Goal: Information Seeking & Learning: Learn about a topic

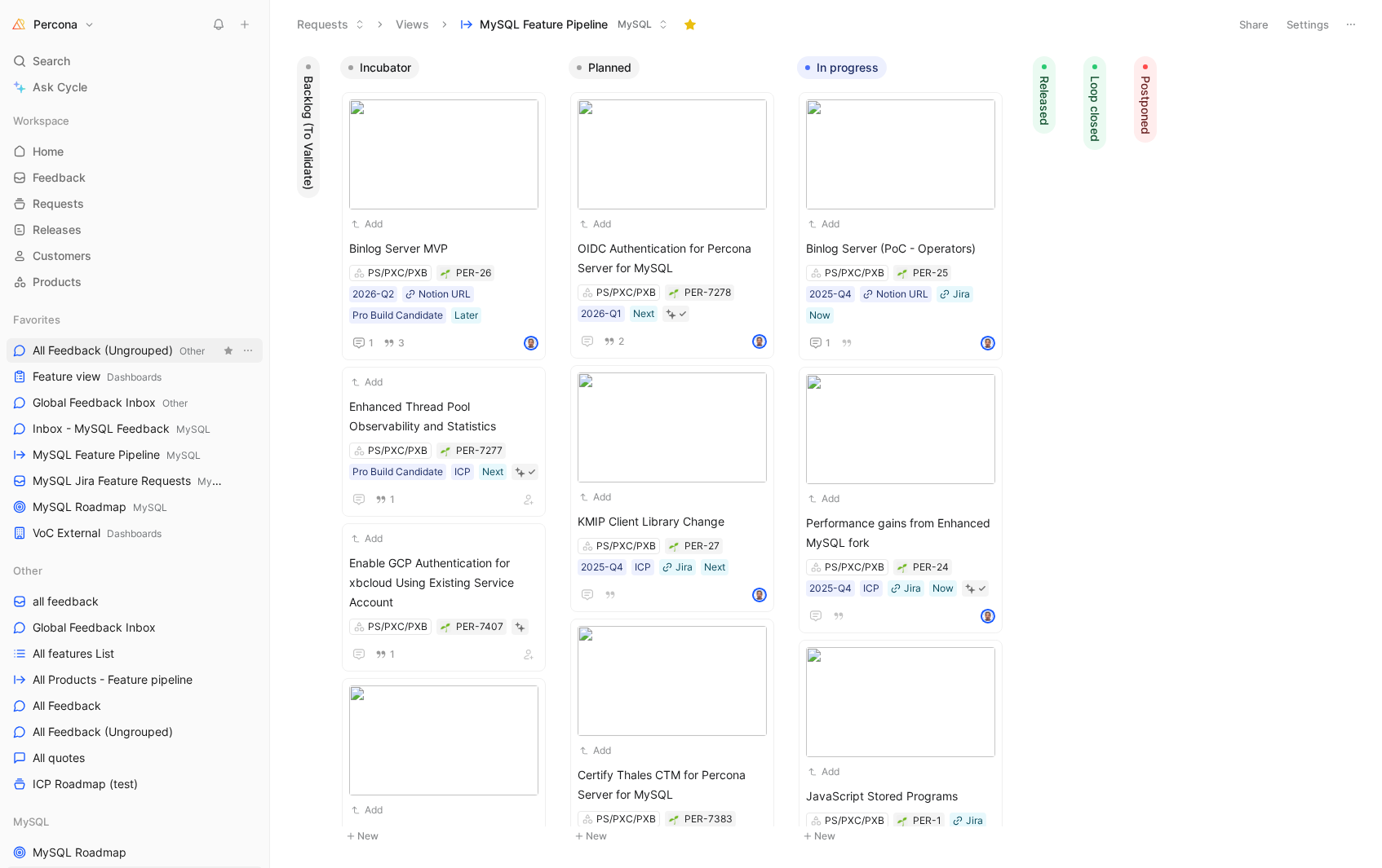
click at [97, 344] on span "All Feedback (Ungrouped) Other" at bounding box center [119, 351] width 172 height 17
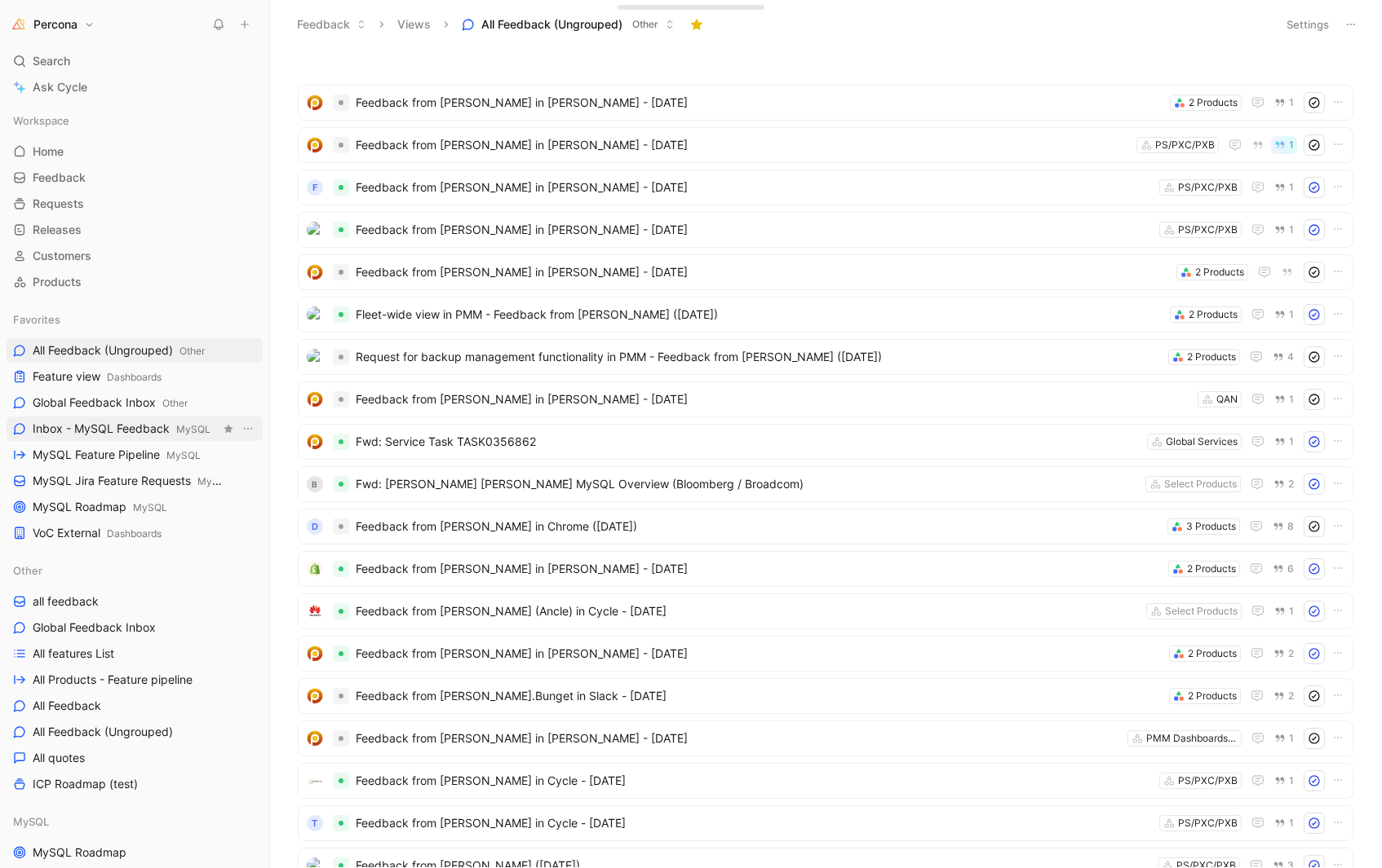
click at [110, 430] on span "Inbox - MySQL Feedback MySQL" at bounding box center [122, 429] width 178 height 17
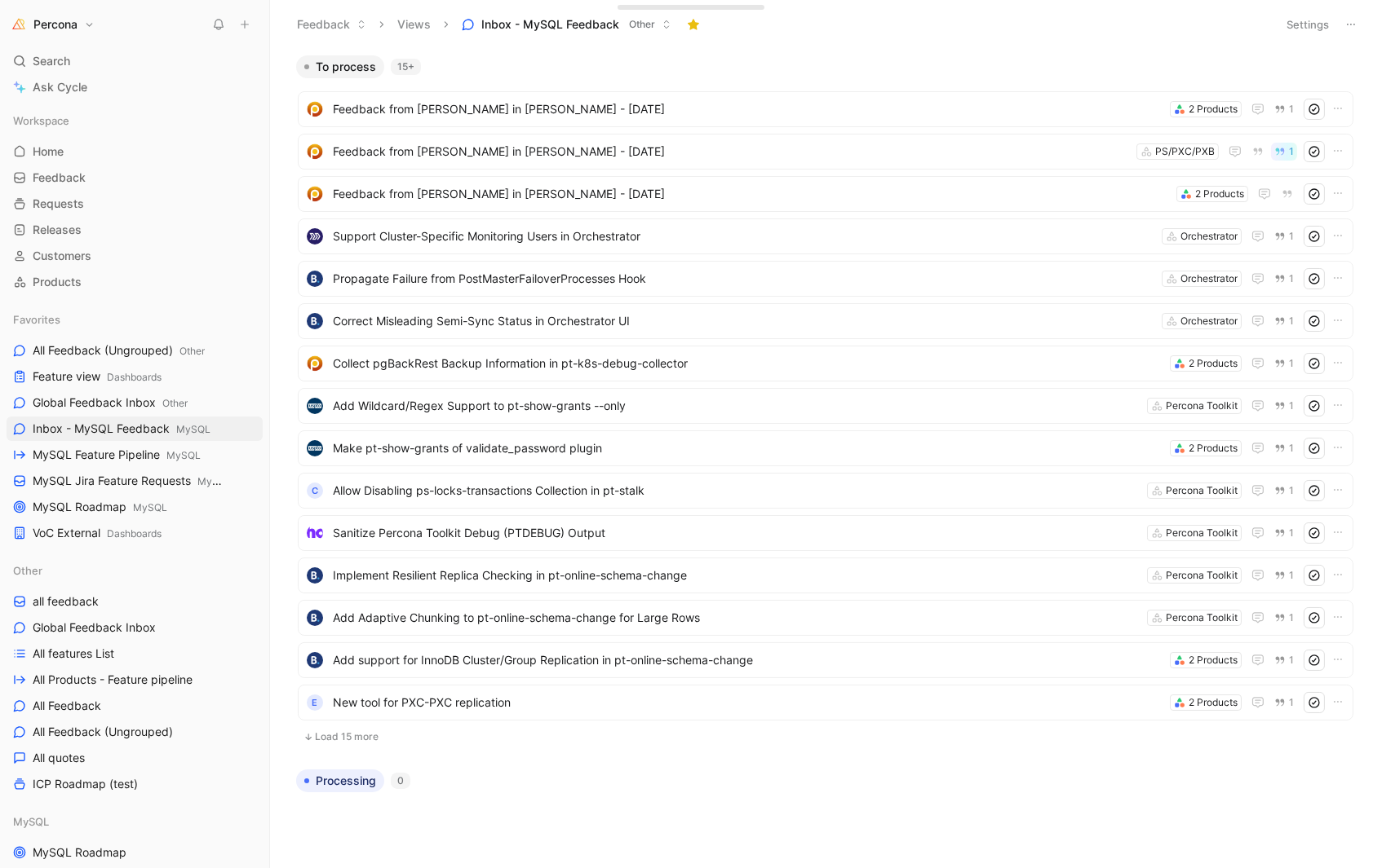
click at [1306, 26] on button "Settings" at bounding box center [1308, 24] width 57 height 23
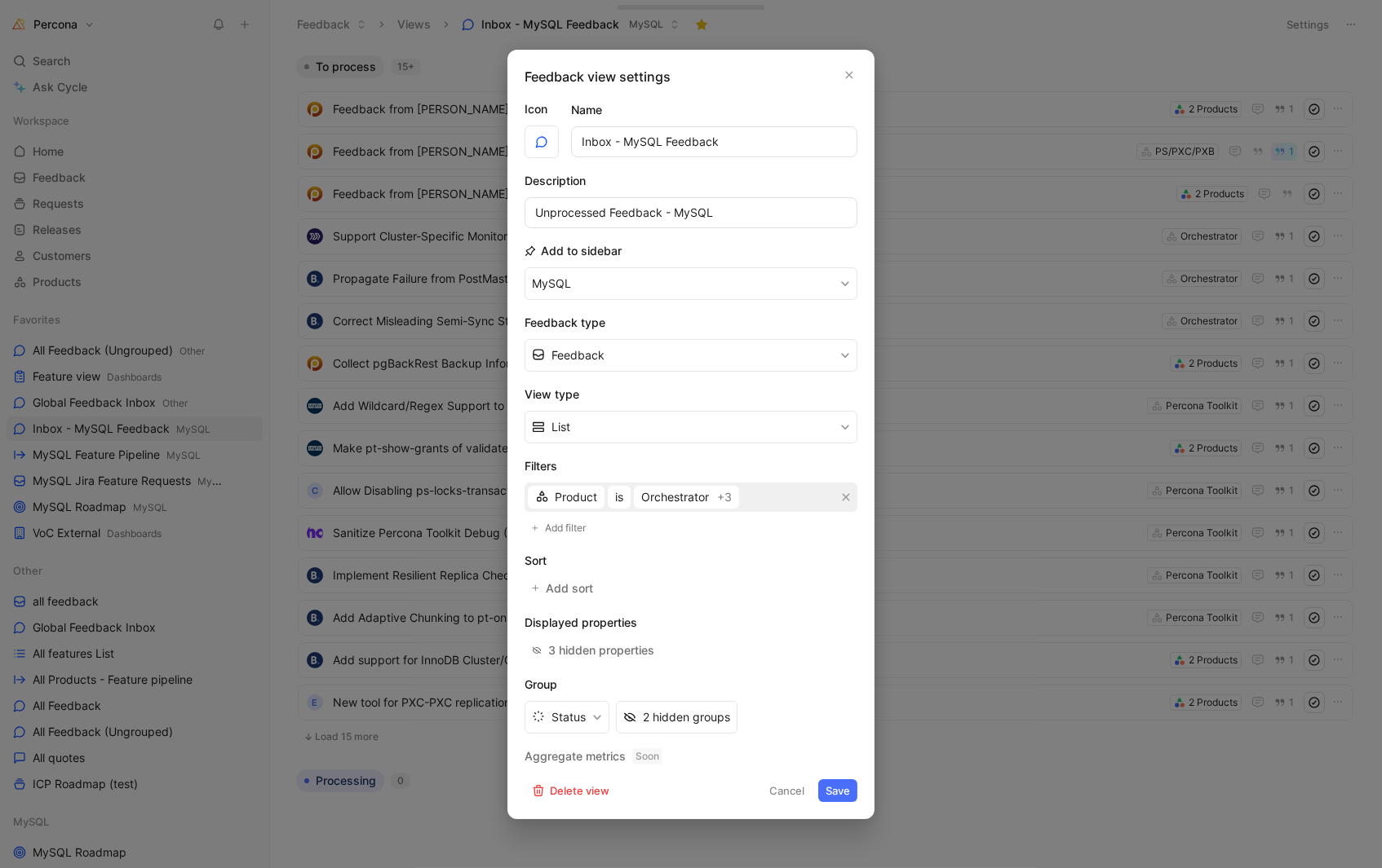
click at [1072, 57] on div at bounding box center [691, 434] width 1382 height 868
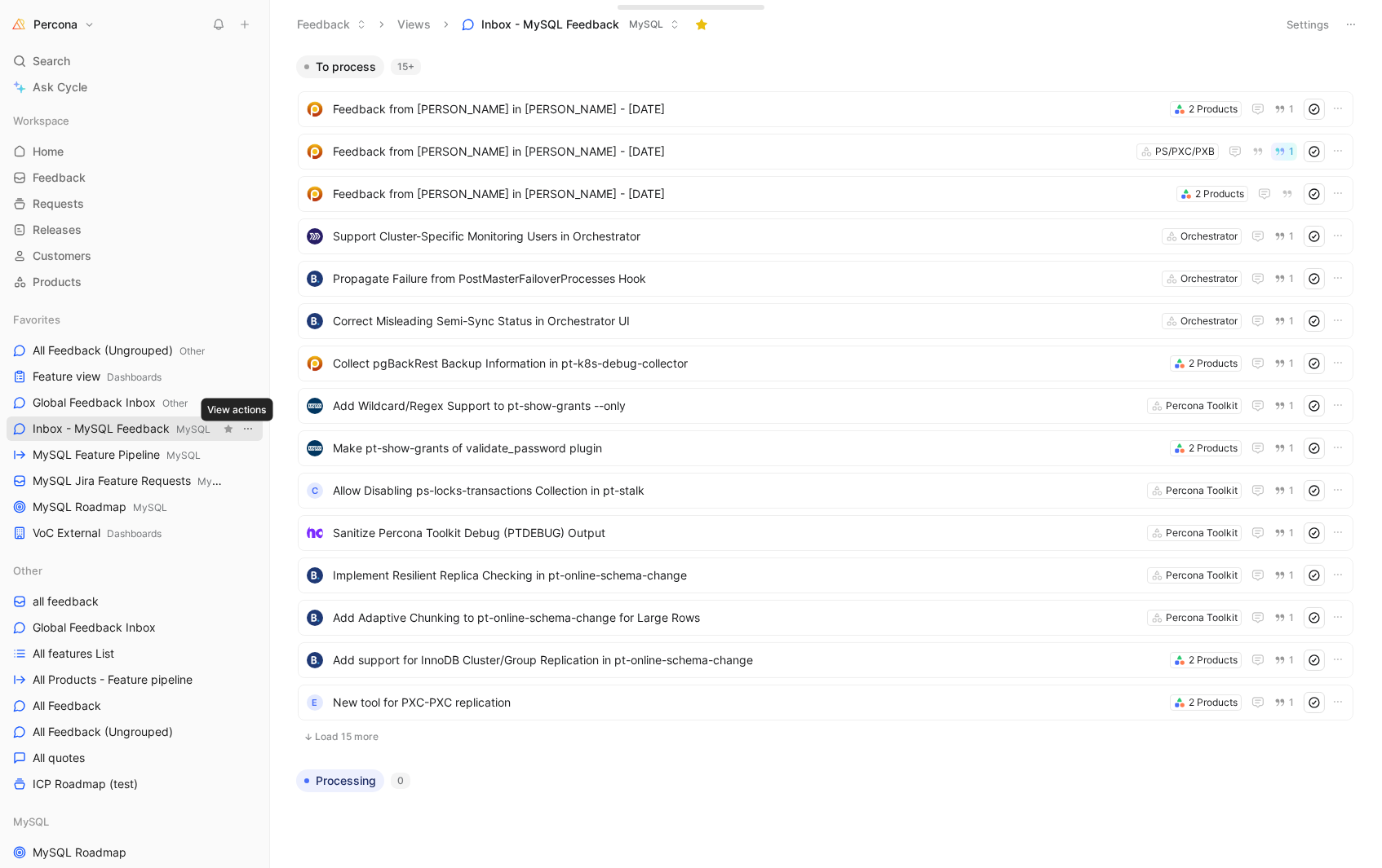
click at [244, 429] on icon "View actions" at bounding box center [248, 430] width 8 height 2
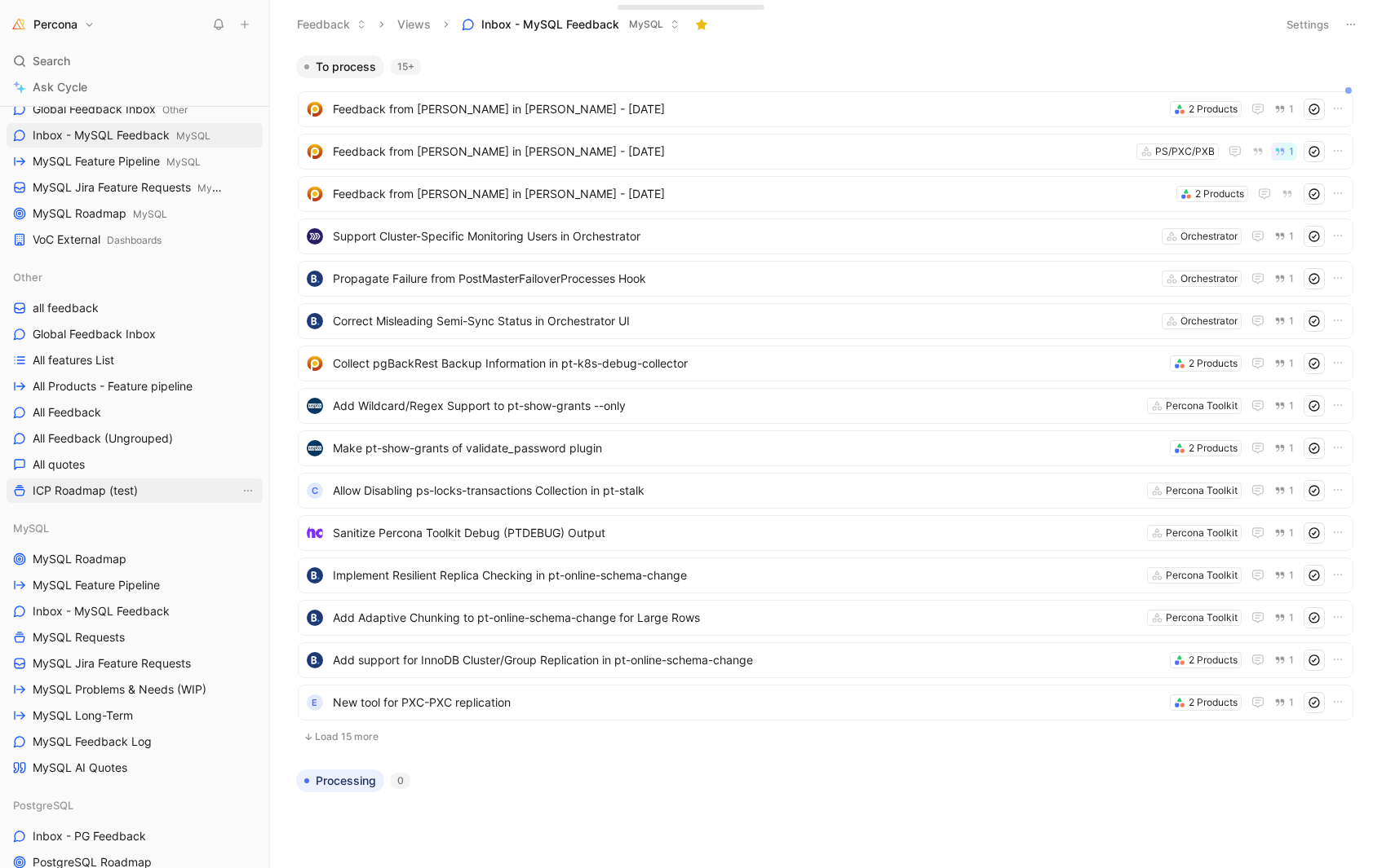
scroll to position [306, 0]
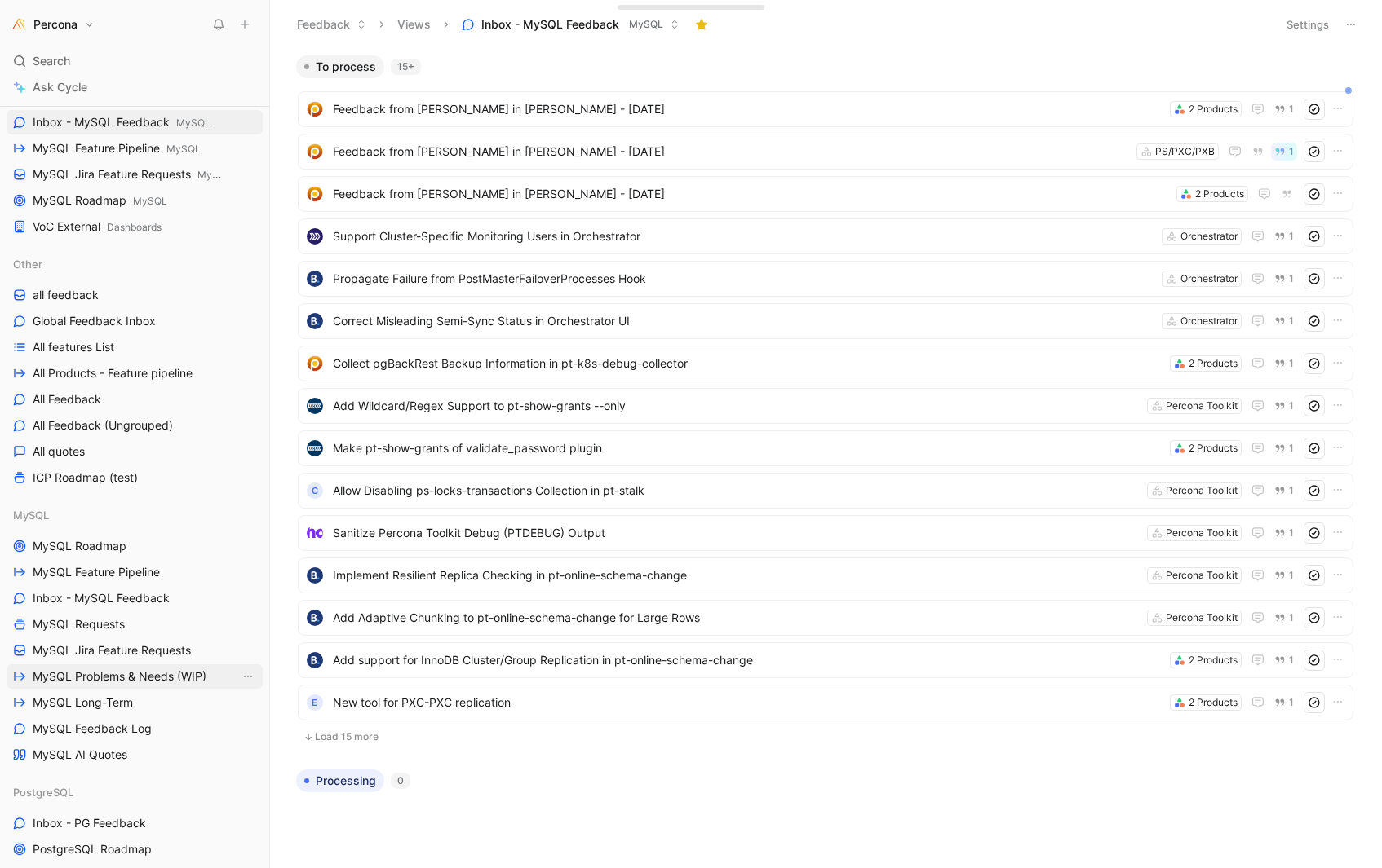
click at [118, 682] on span "MySQL Problems & Needs (WIP)" at bounding box center [120, 676] width 174 height 17
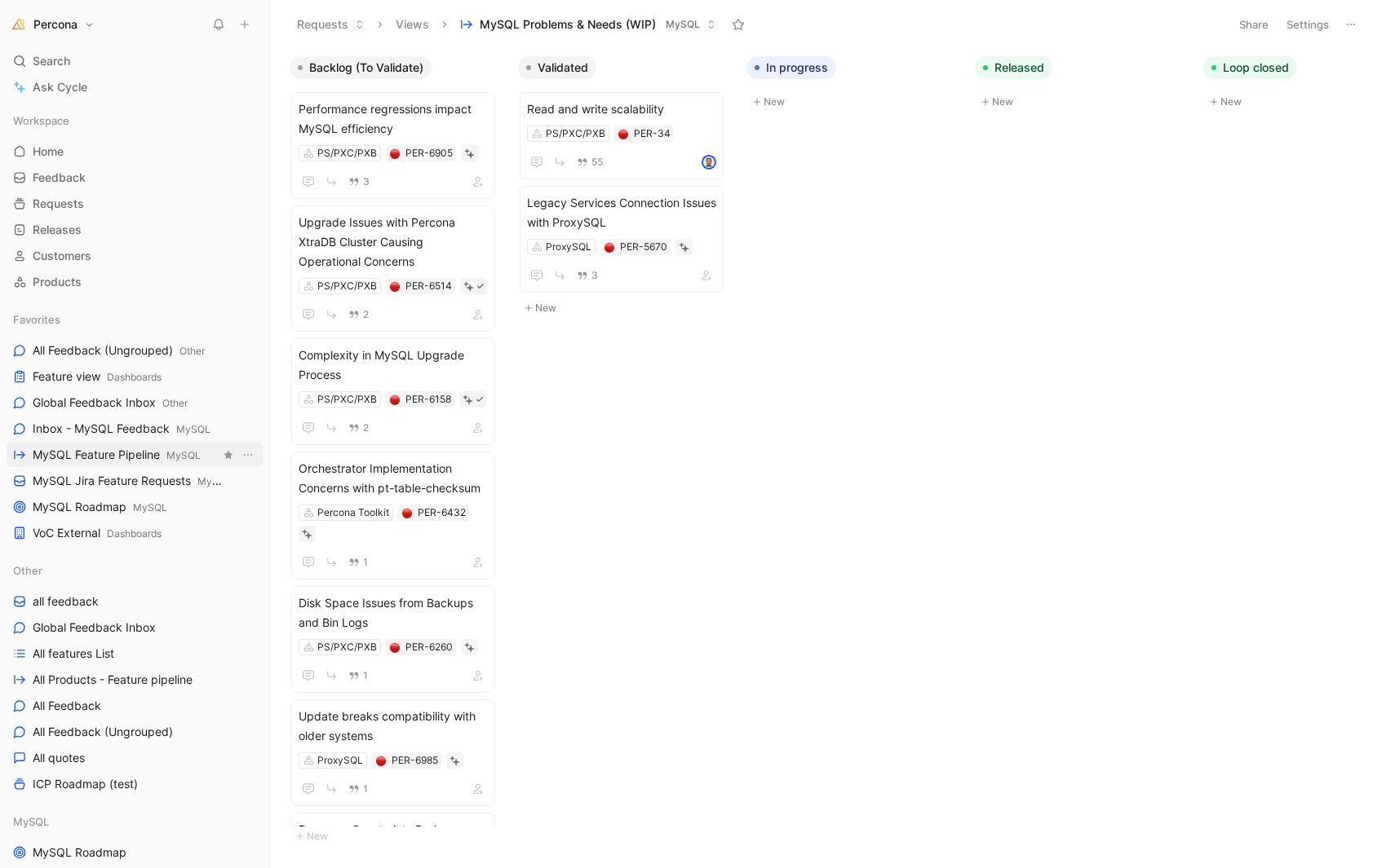
click at [120, 446] on span "MySQL Feature Pipeline MySQL" at bounding box center [117, 454] width 168 height 17
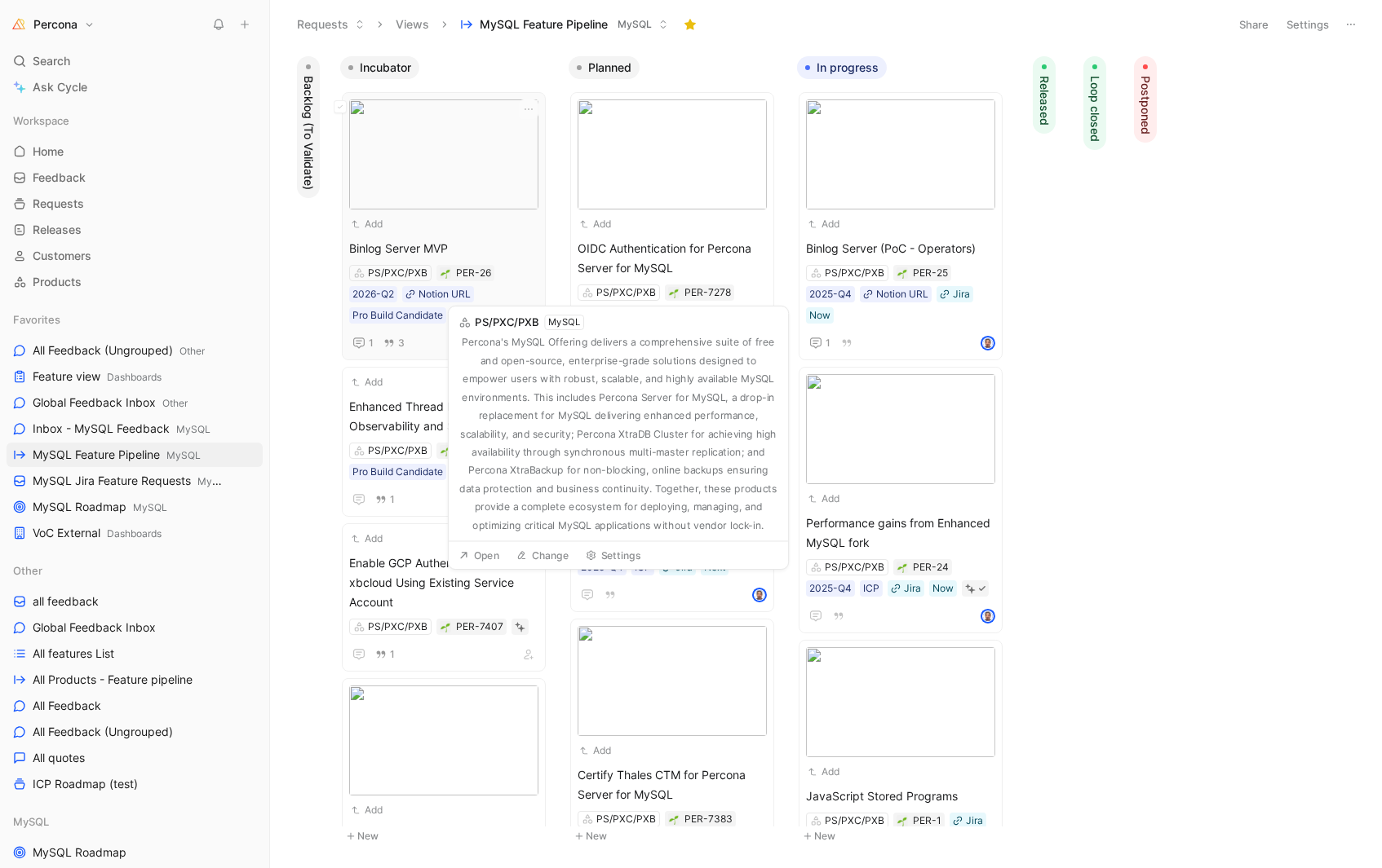
click at [475, 240] on span "Binlog Server MVP" at bounding box center [444, 249] width 190 height 20
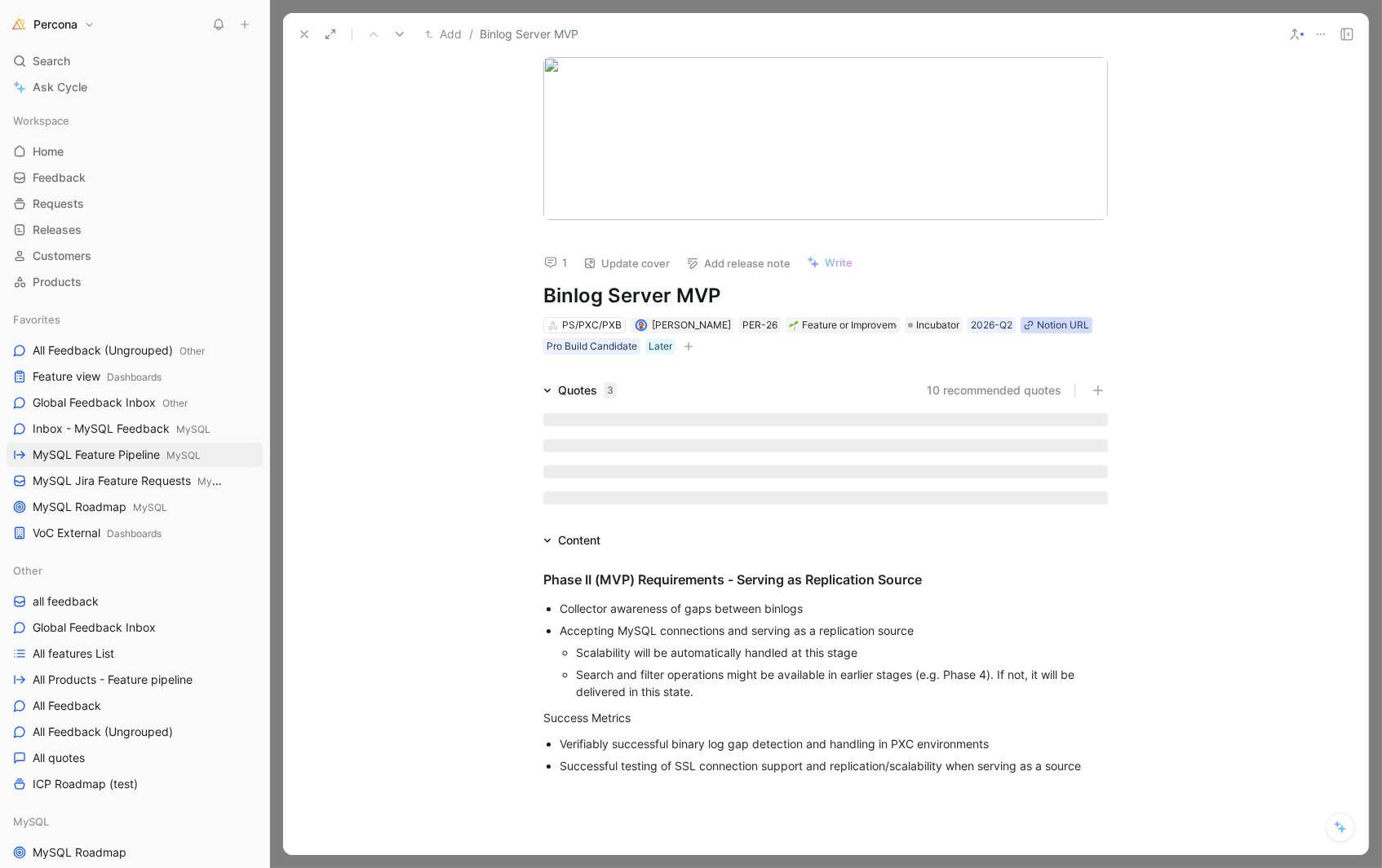
click at [1063, 323] on div "Notion URL" at bounding box center [1062, 325] width 52 height 17
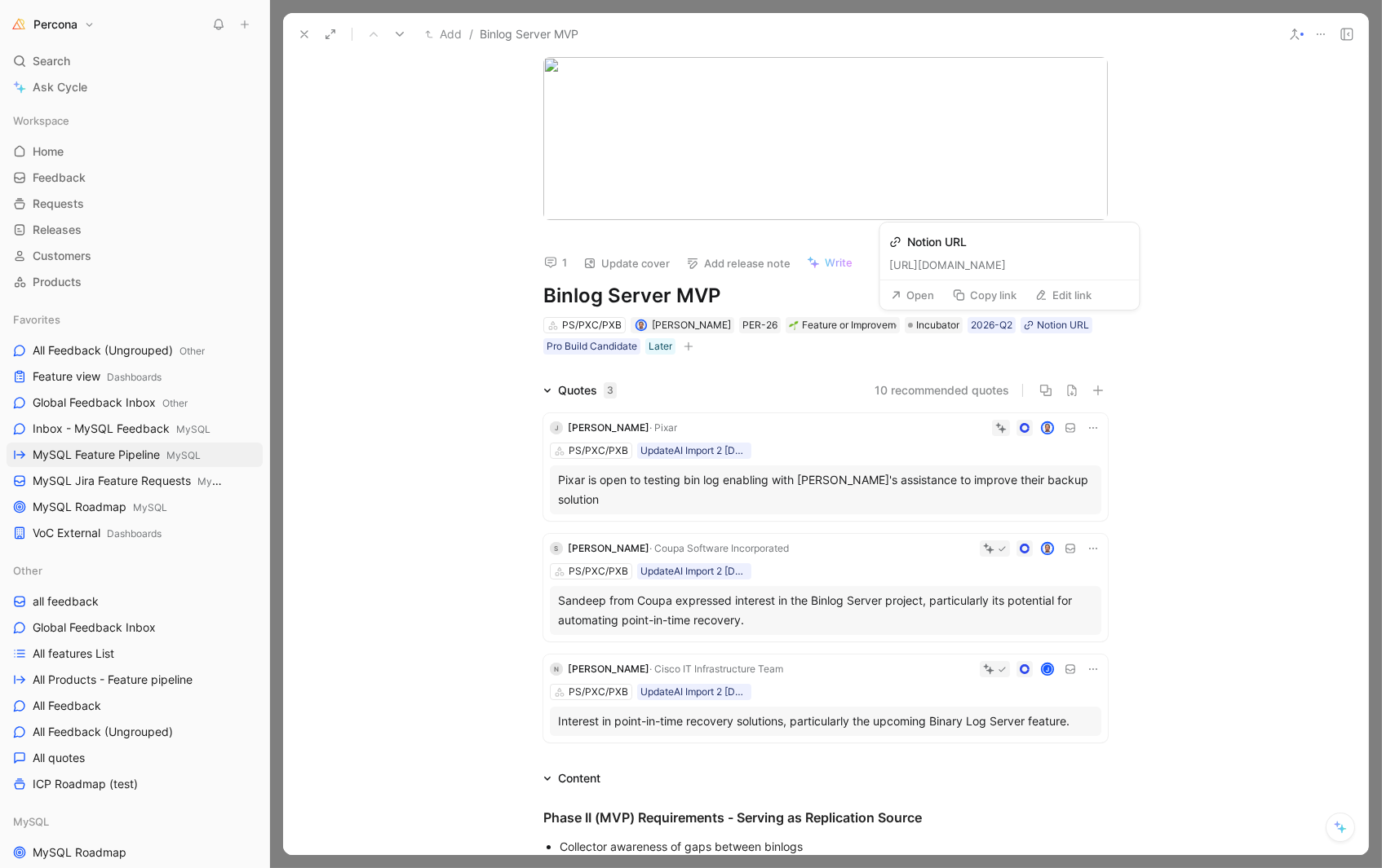
click at [903, 292] on button "Open" at bounding box center [912, 294] width 58 height 23
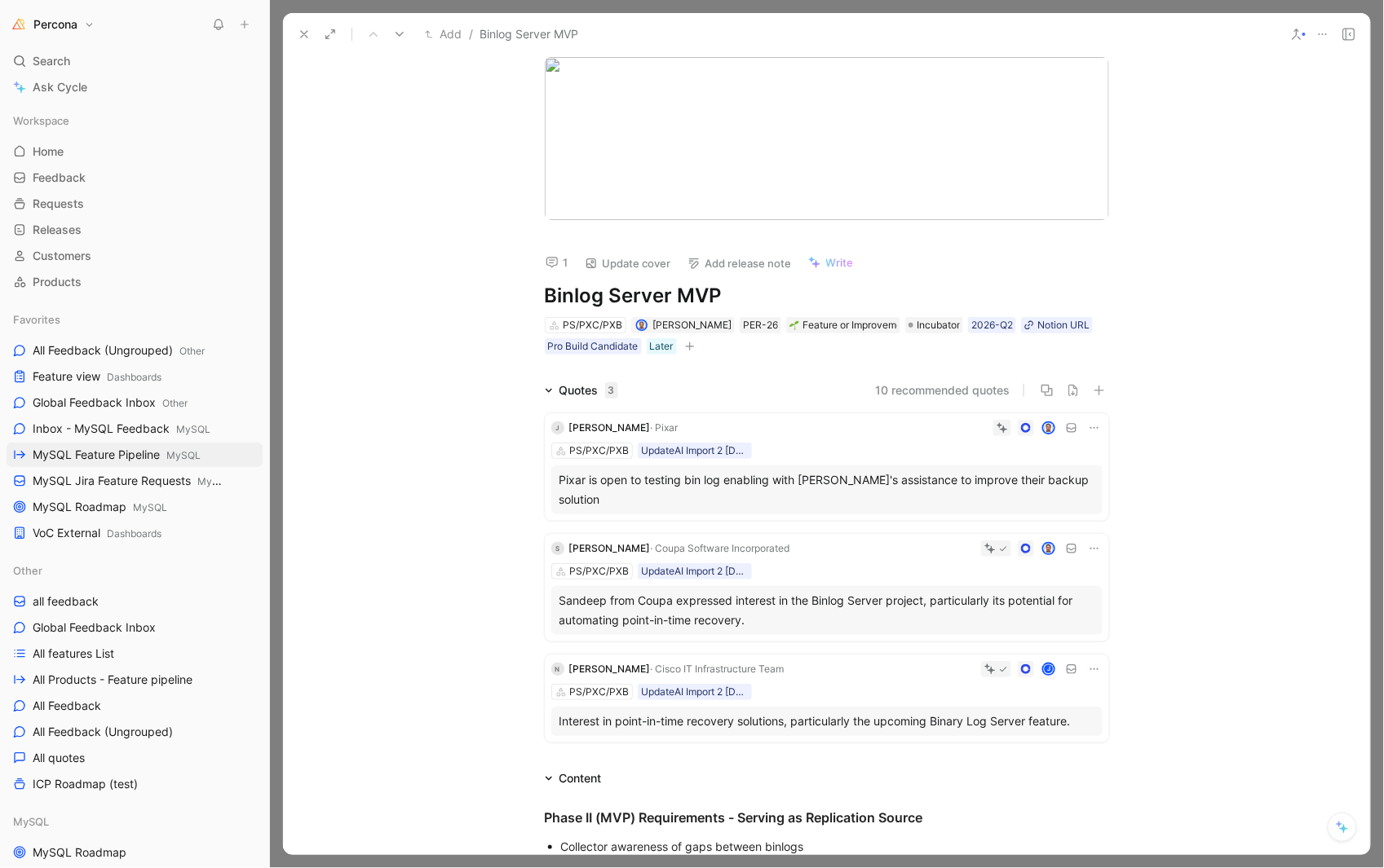
click at [303, 32] on icon at bounding box center [303, 34] width 13 height 13
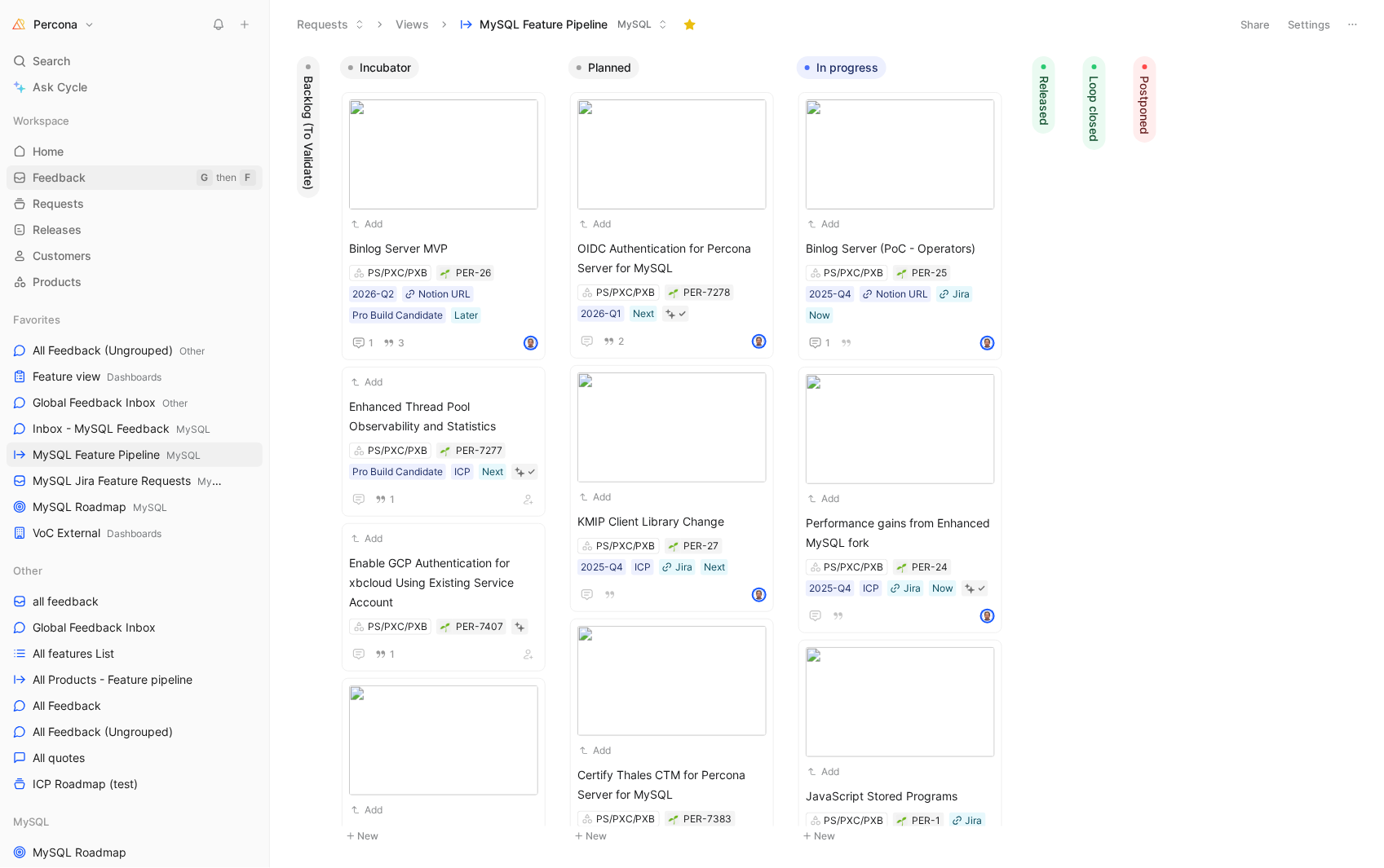
click at [73, 177] on span "Feedback" at bounding box center [59, 178] width 53 height 17
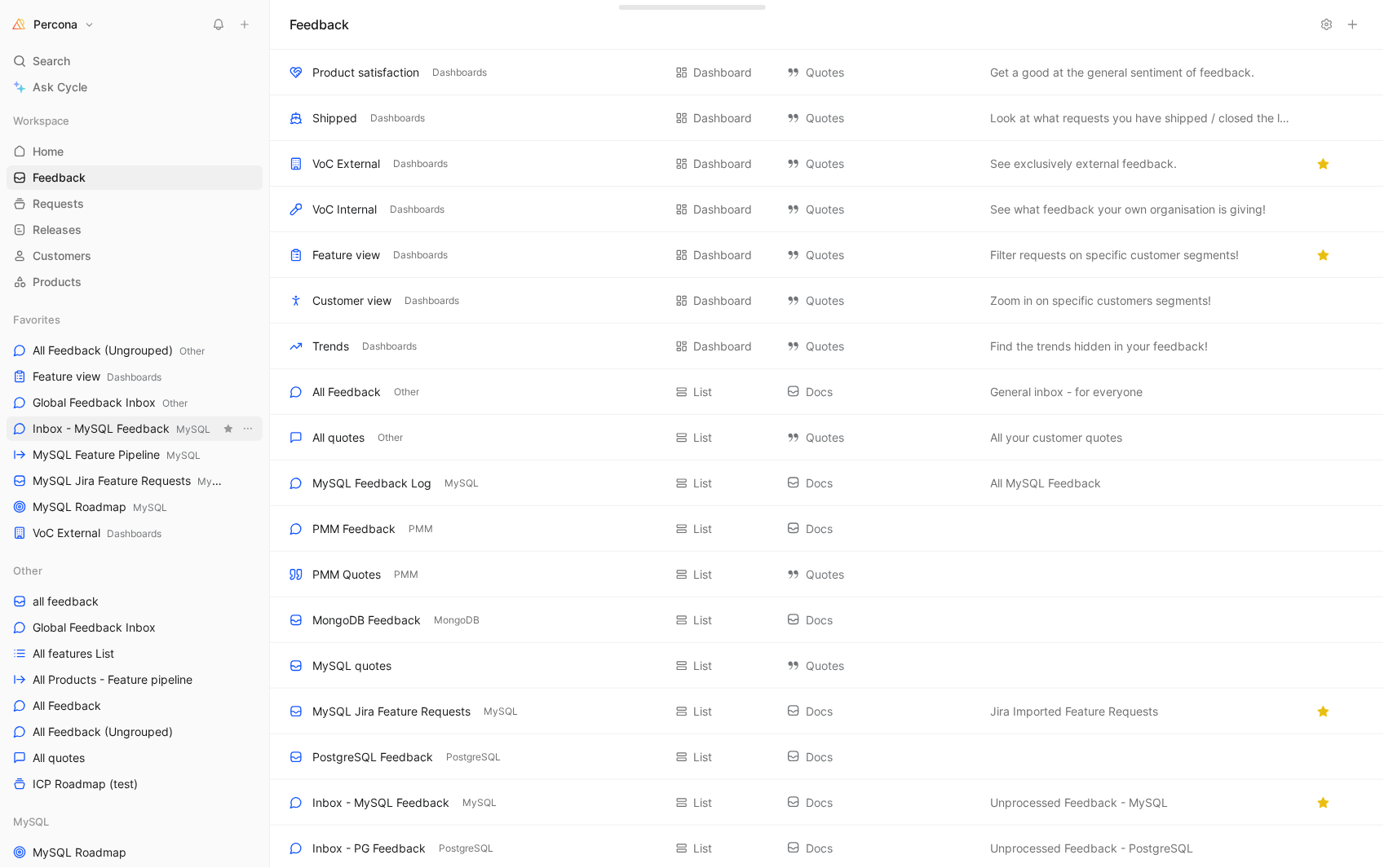
click at [97, 423] on span "Inbox - MySQL Feedback MySQL" at bounding box center [122, 429] width 178 height 17
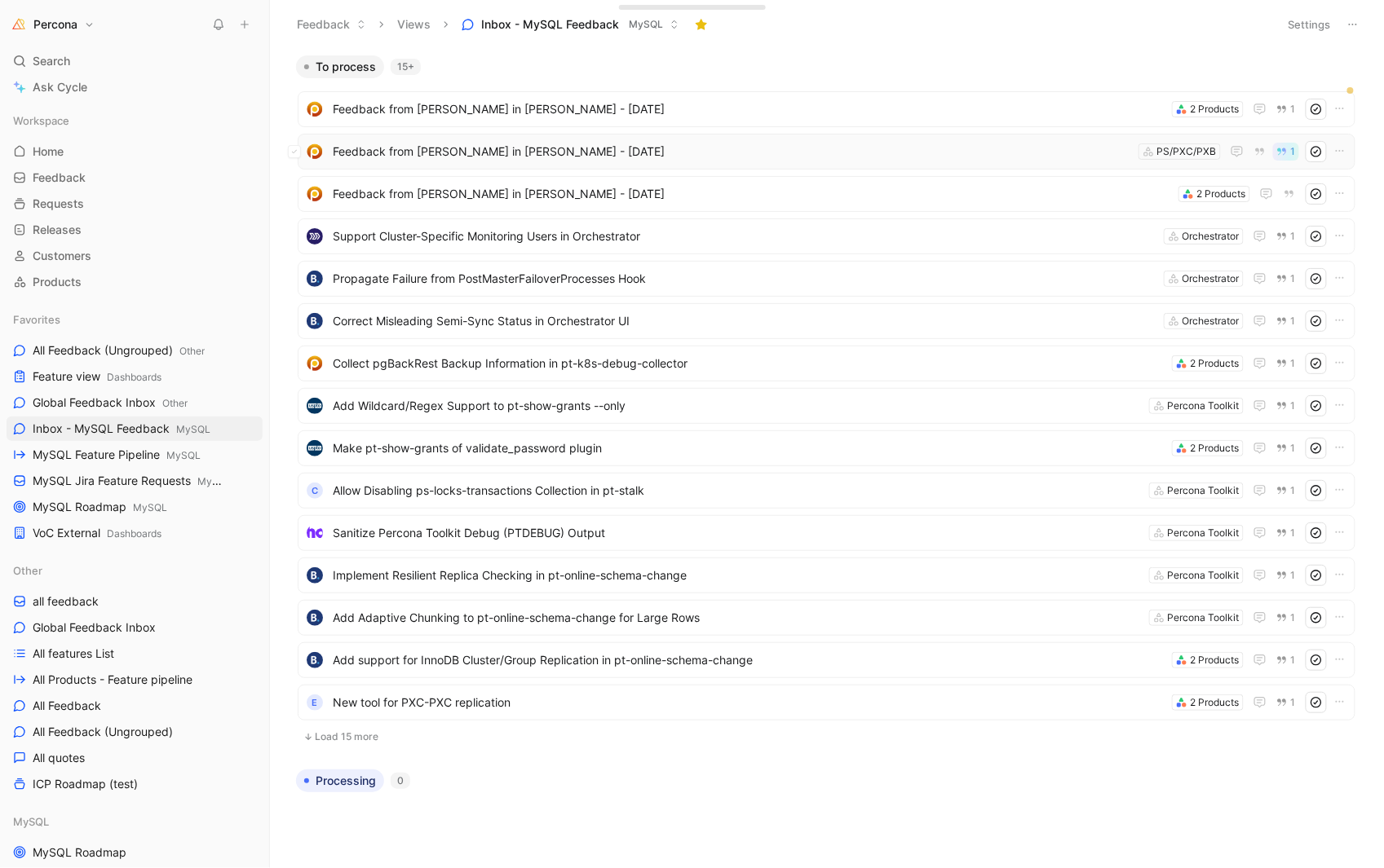
click at [415, 152] on span "Feedback from [PERSON_NAME] in [PERSON_NAME] - [DATE]" at bounding box center [732, 152] width 799 height 20
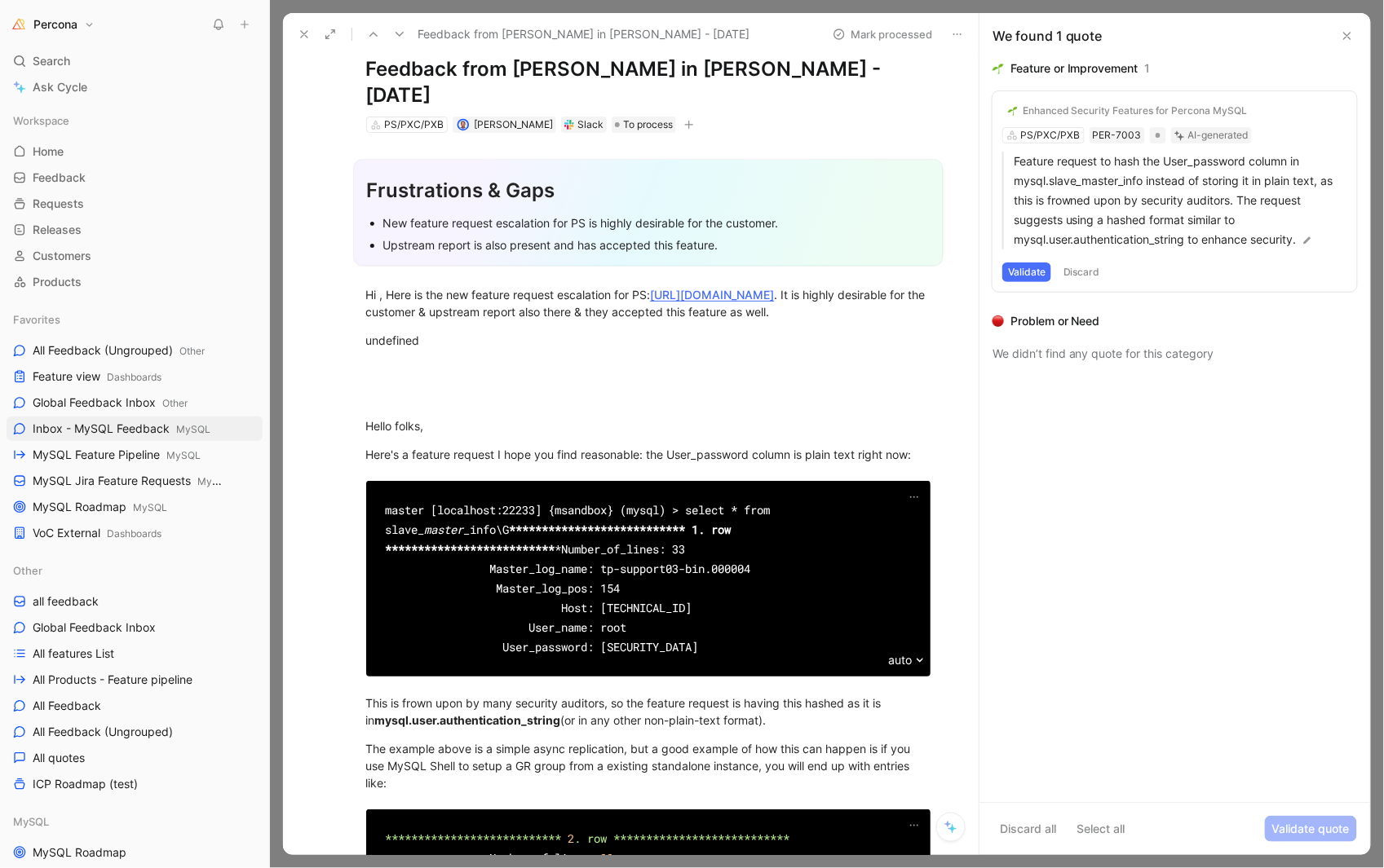
scroll to position [39, 0]
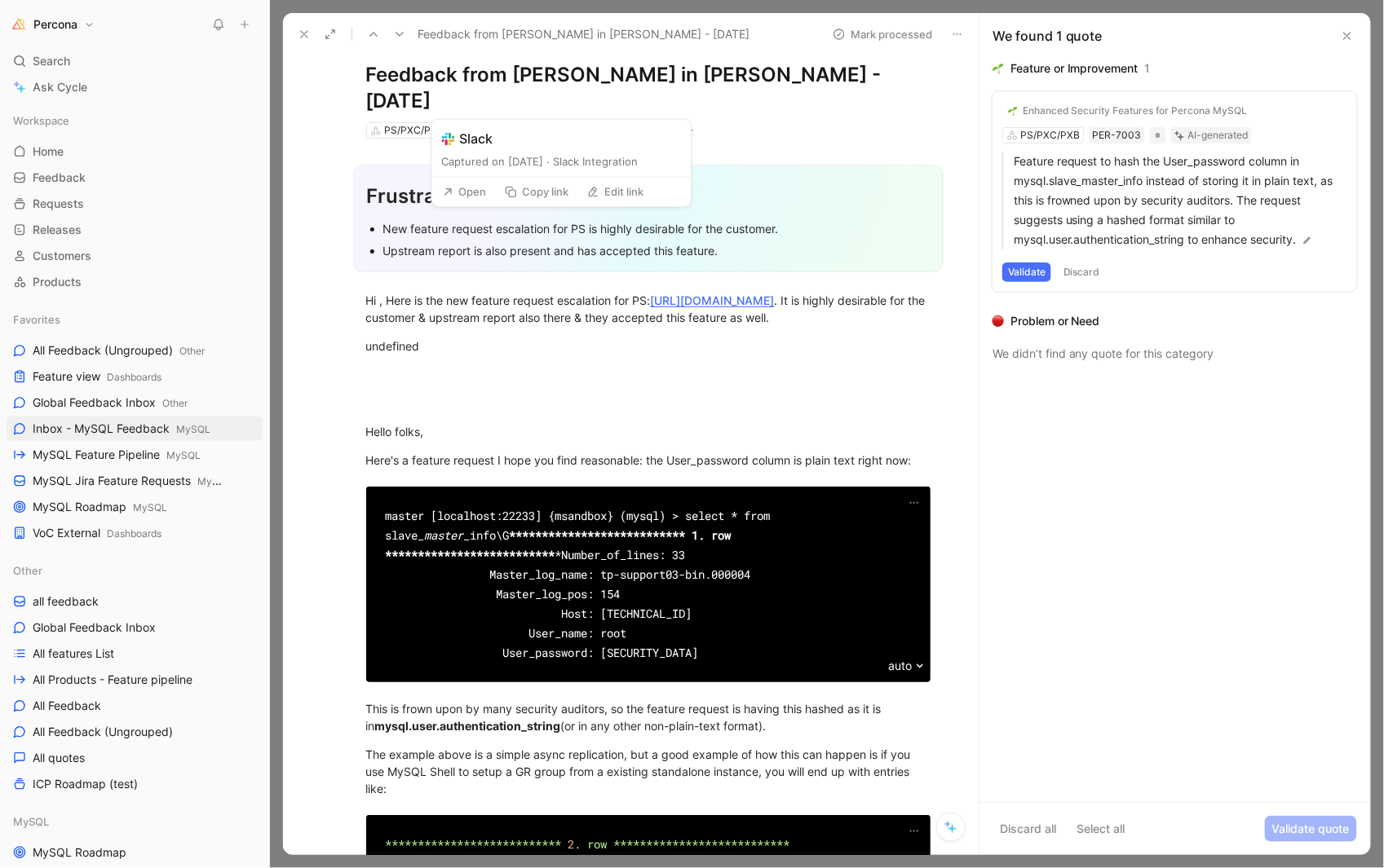
click at [468, 191] on button "Open" at bounding box center [464, 192] width 58 height 23
click at [524, 195] on button "Copy link" at bounding box center [537, 192] width 79 height 23
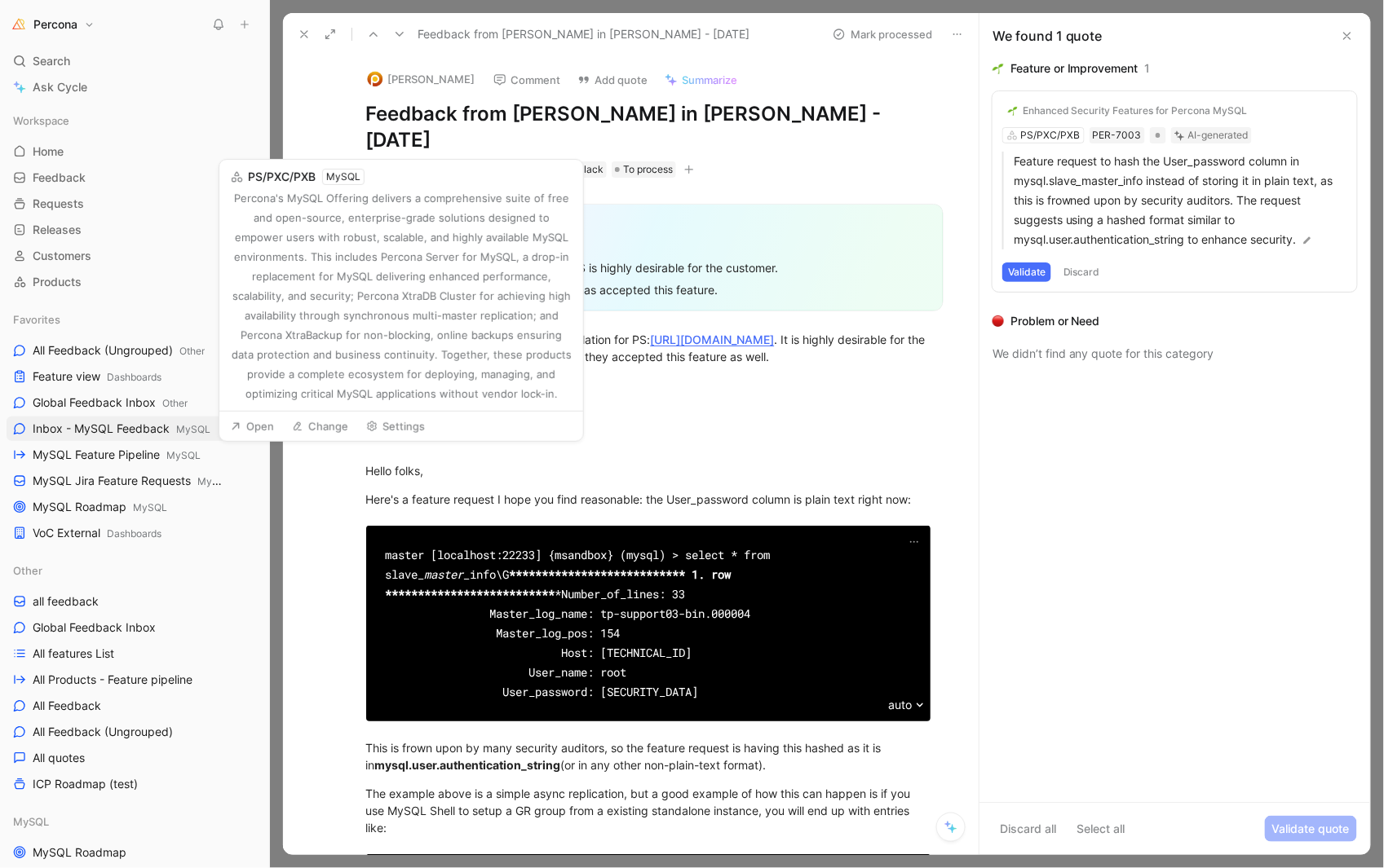
scroll to position [0, 0]
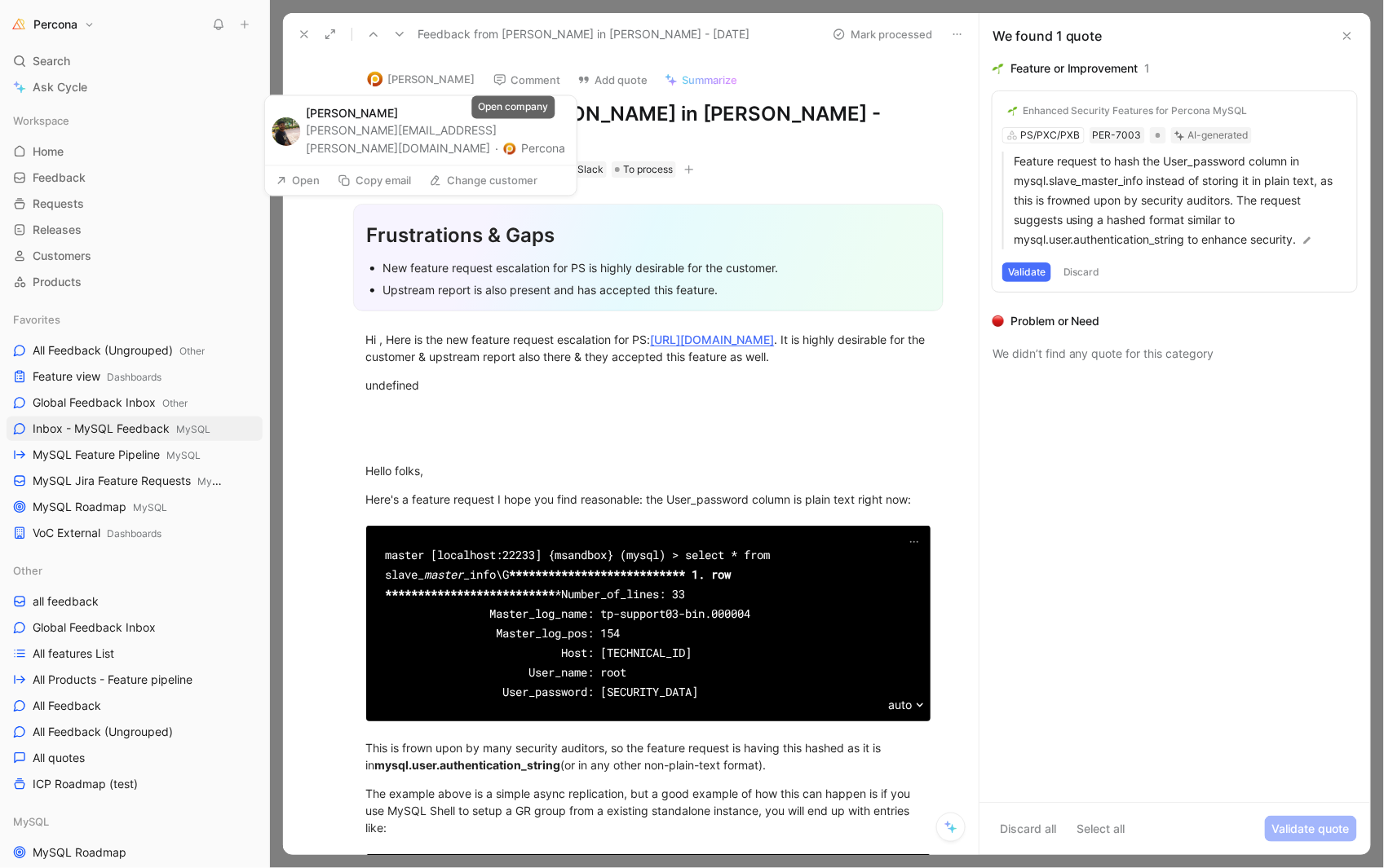
click at [503, 169] on button "Change customer" at bounding box center [483, 180] width 123 height 23
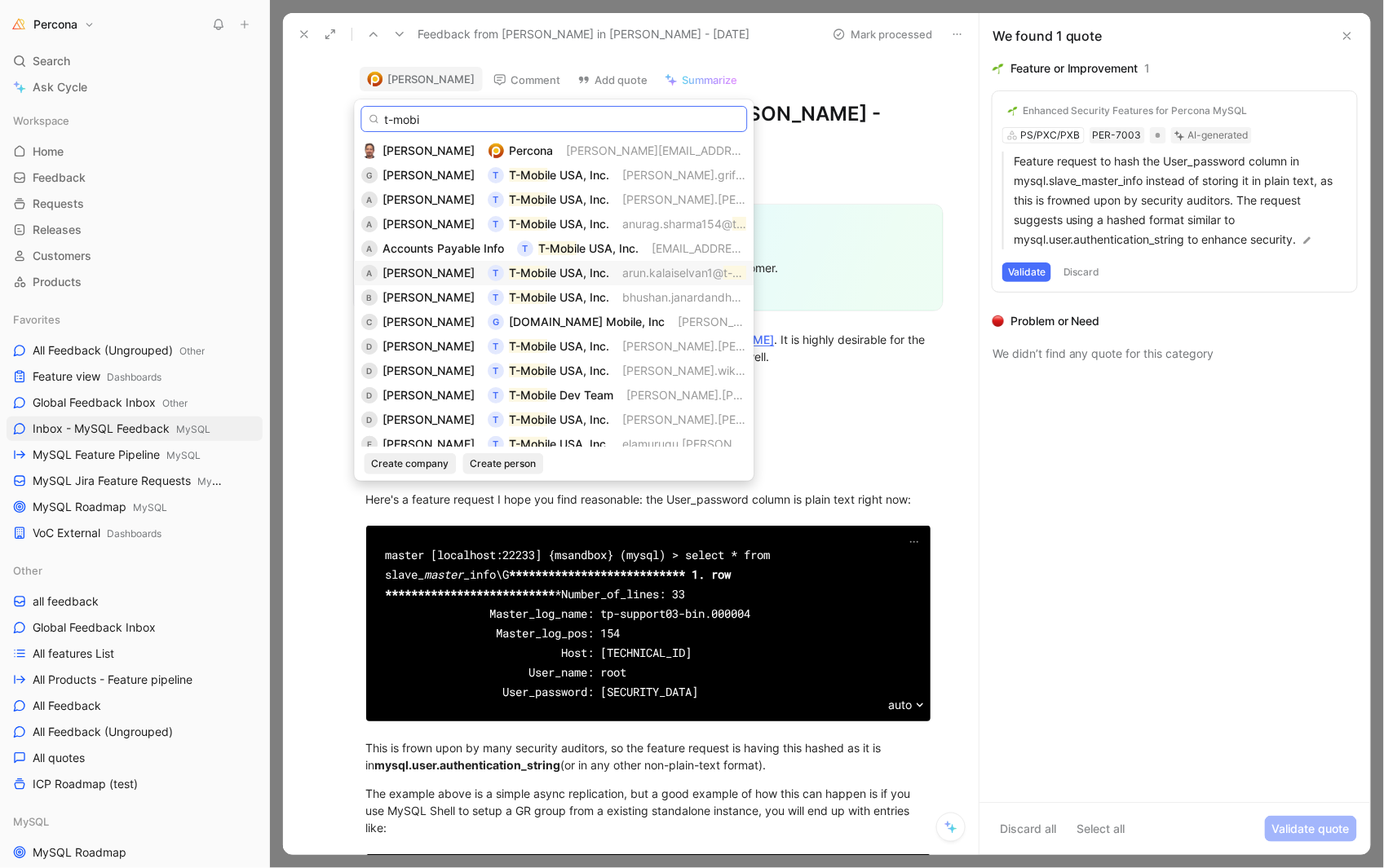
type input "t-mobi"
click at [564, 274] on span "le USA, Inc." at bounding box center [579, 273] width 62 height 14
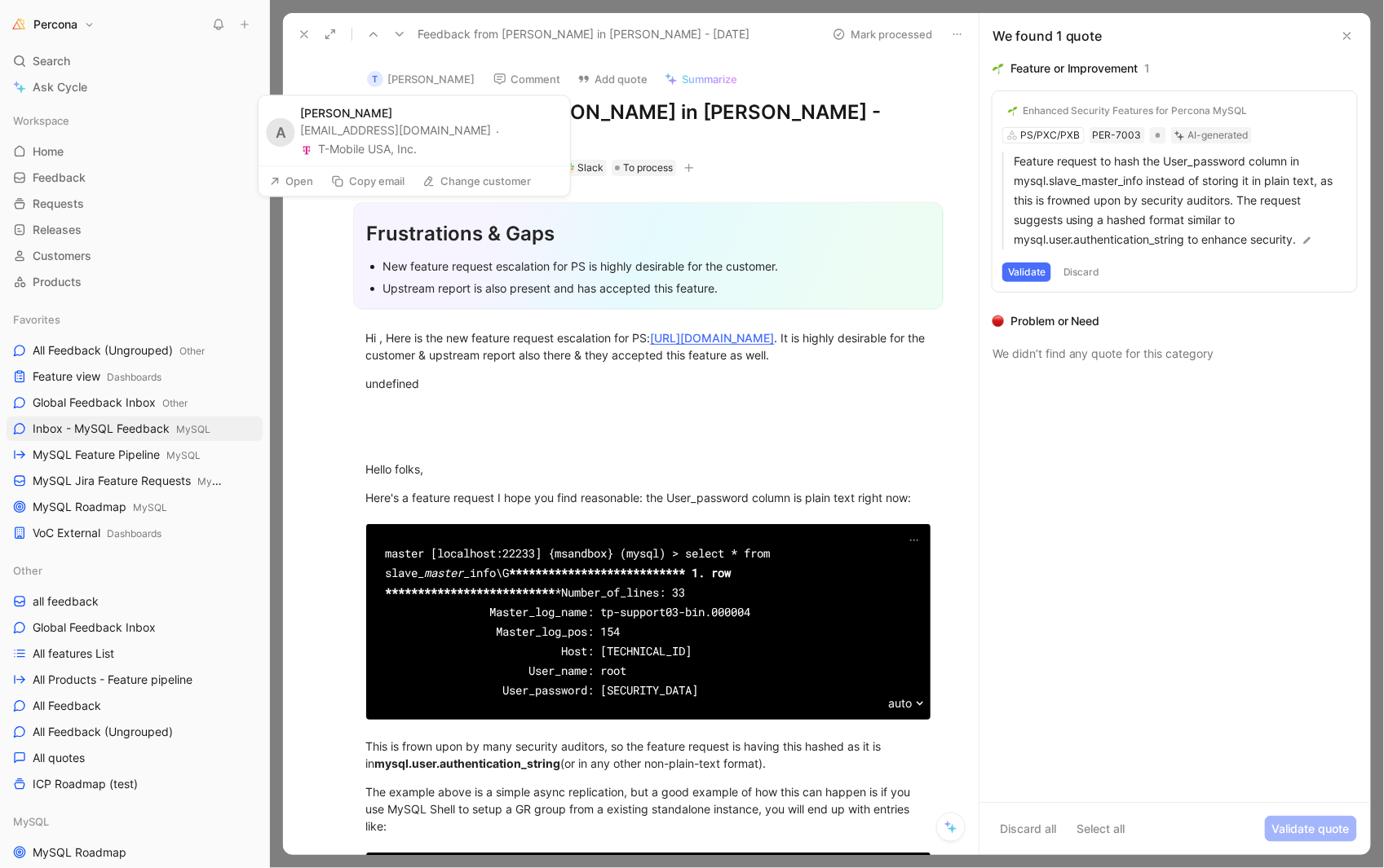
click at [400, 74] on button "T [PERSON_NAME]" at bounding box center [421, 79] width 123 height 25
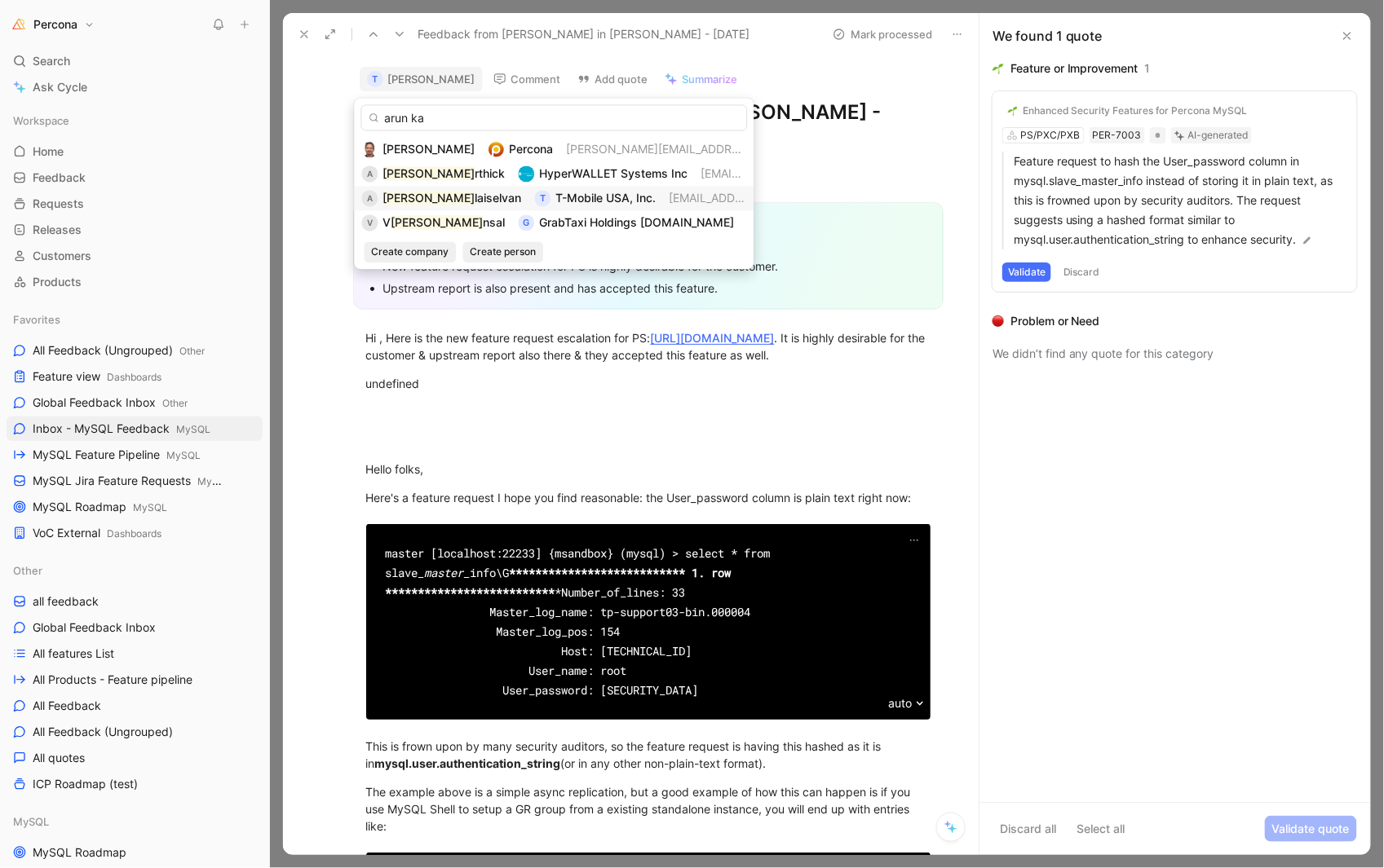
type input "arun ka"
click at [556, 195] on span "T-Mobile USA, Inc." at bounding box center [607, 198] width 101 height 14
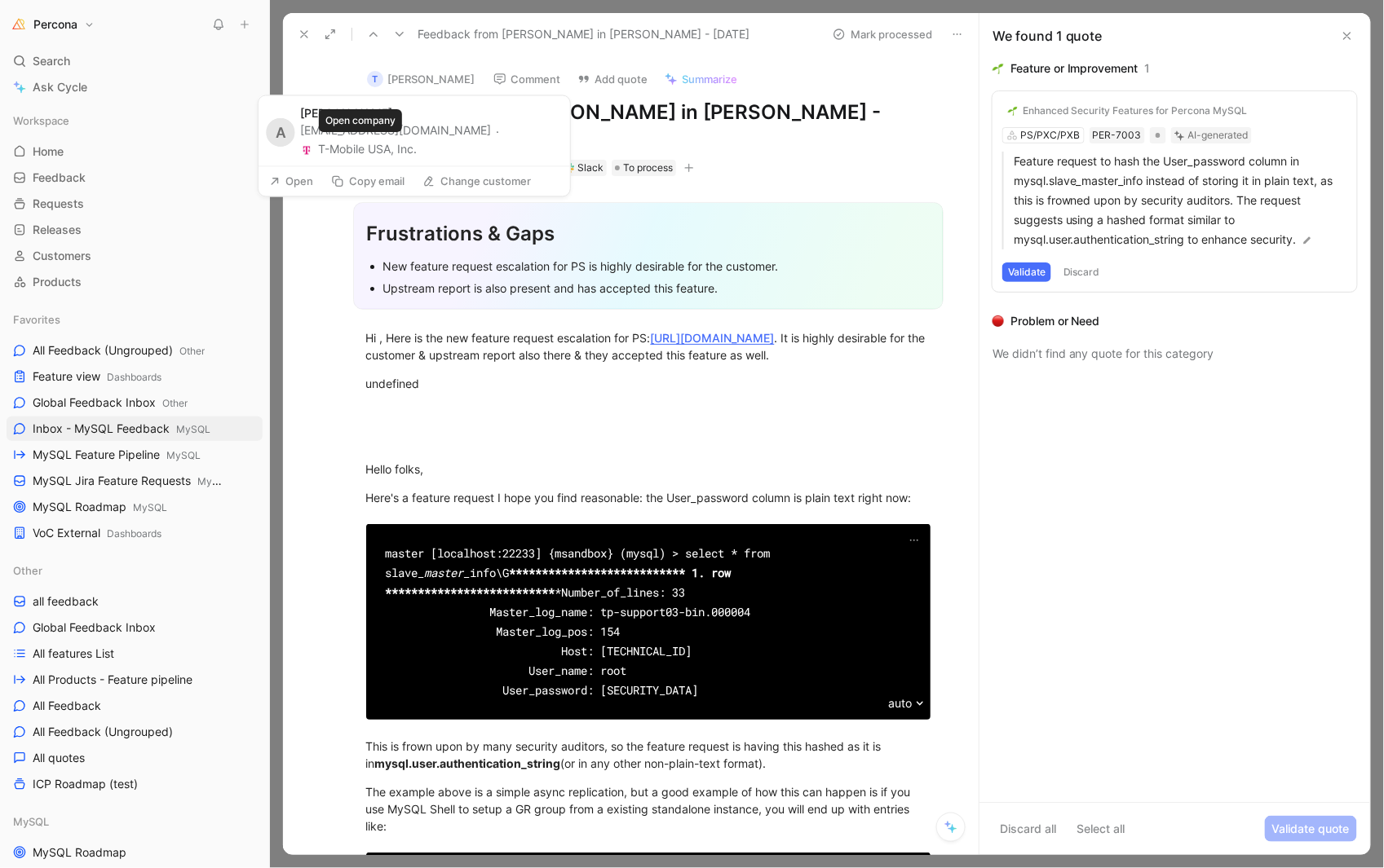
click at [373, 149] on button "T-Mobile USA, Inc." at bounding box center [359, 150] width 117 height 20
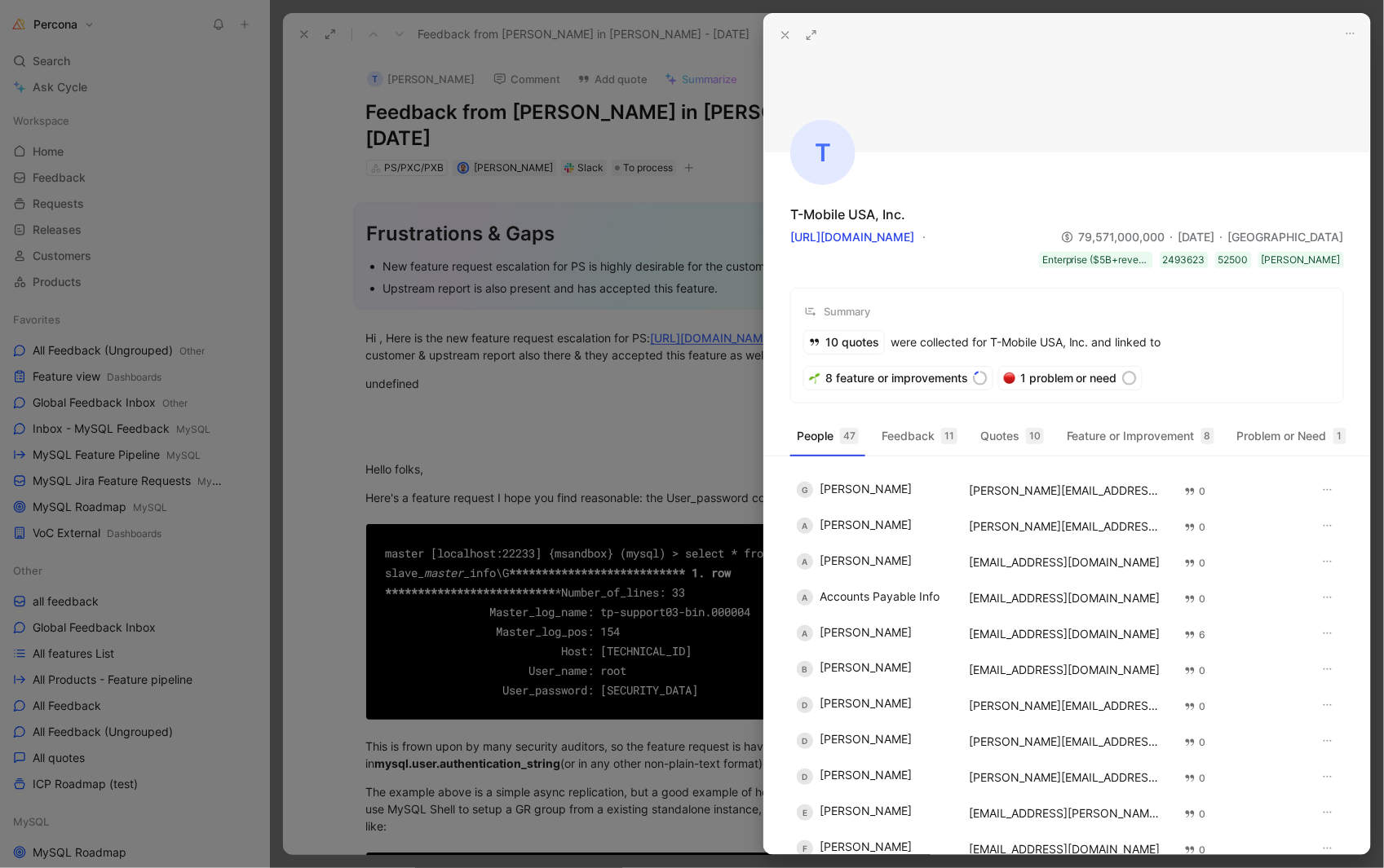
click at [704, 161] on div at bounding box center [692, 434] width 1384 height 868
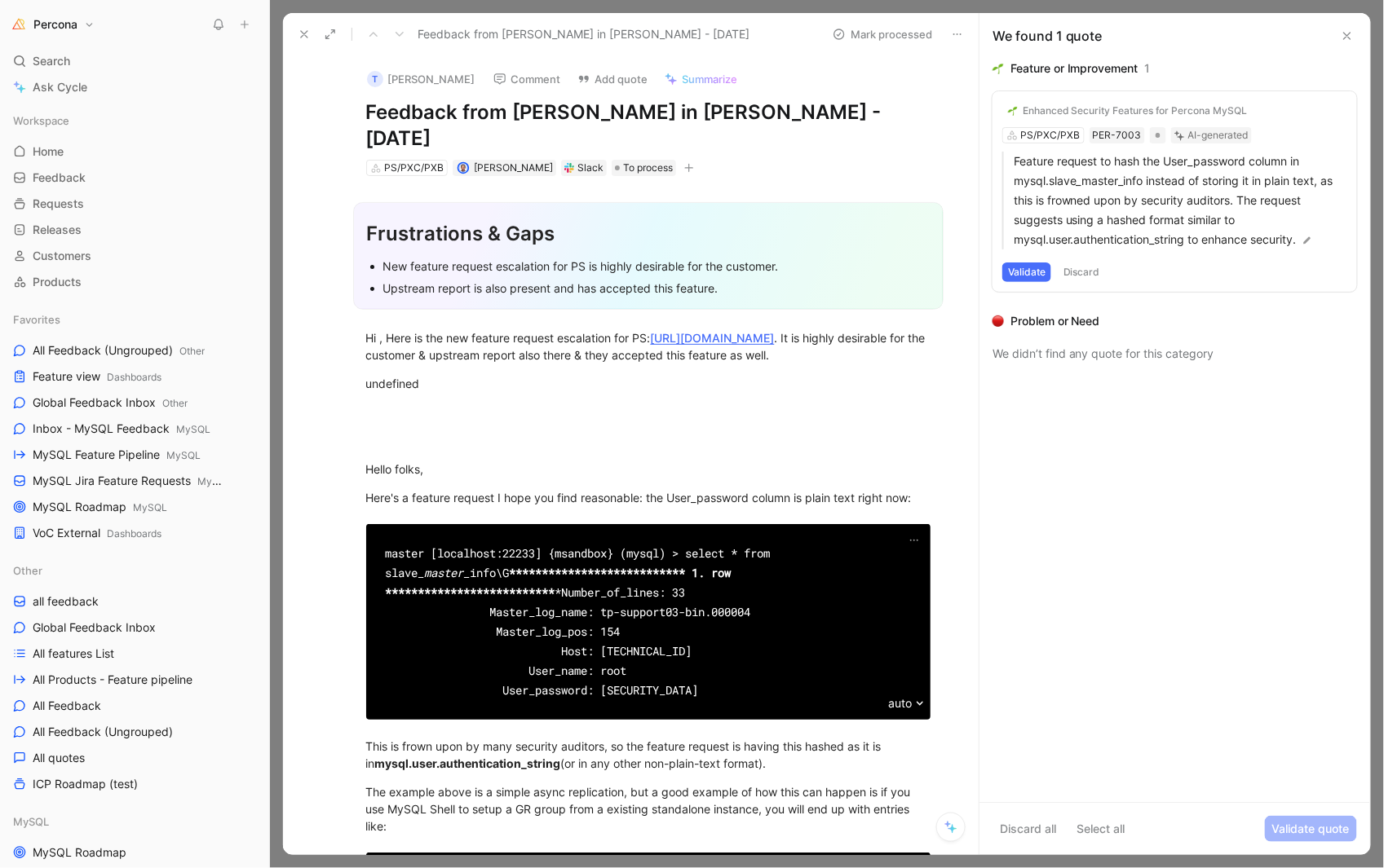
click at [306, 39] on icon at bounding box center [303, 34] width 13 height 13
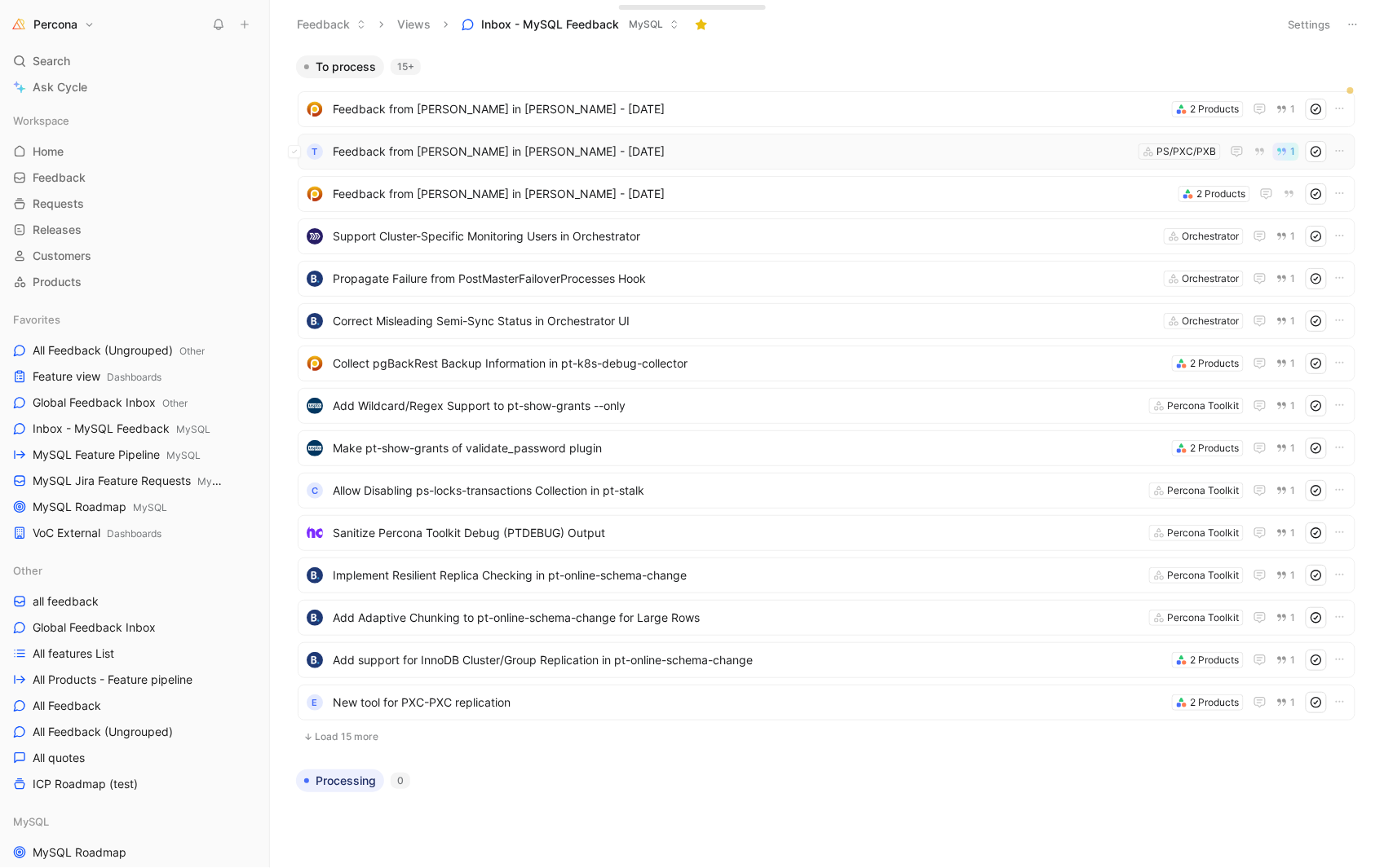
click at [403, 143] on span "Feedback from [PERSON_NAME] in [PERSON_NAME] - [DATE]" at bounding box center [732, 152] width 799 height 20
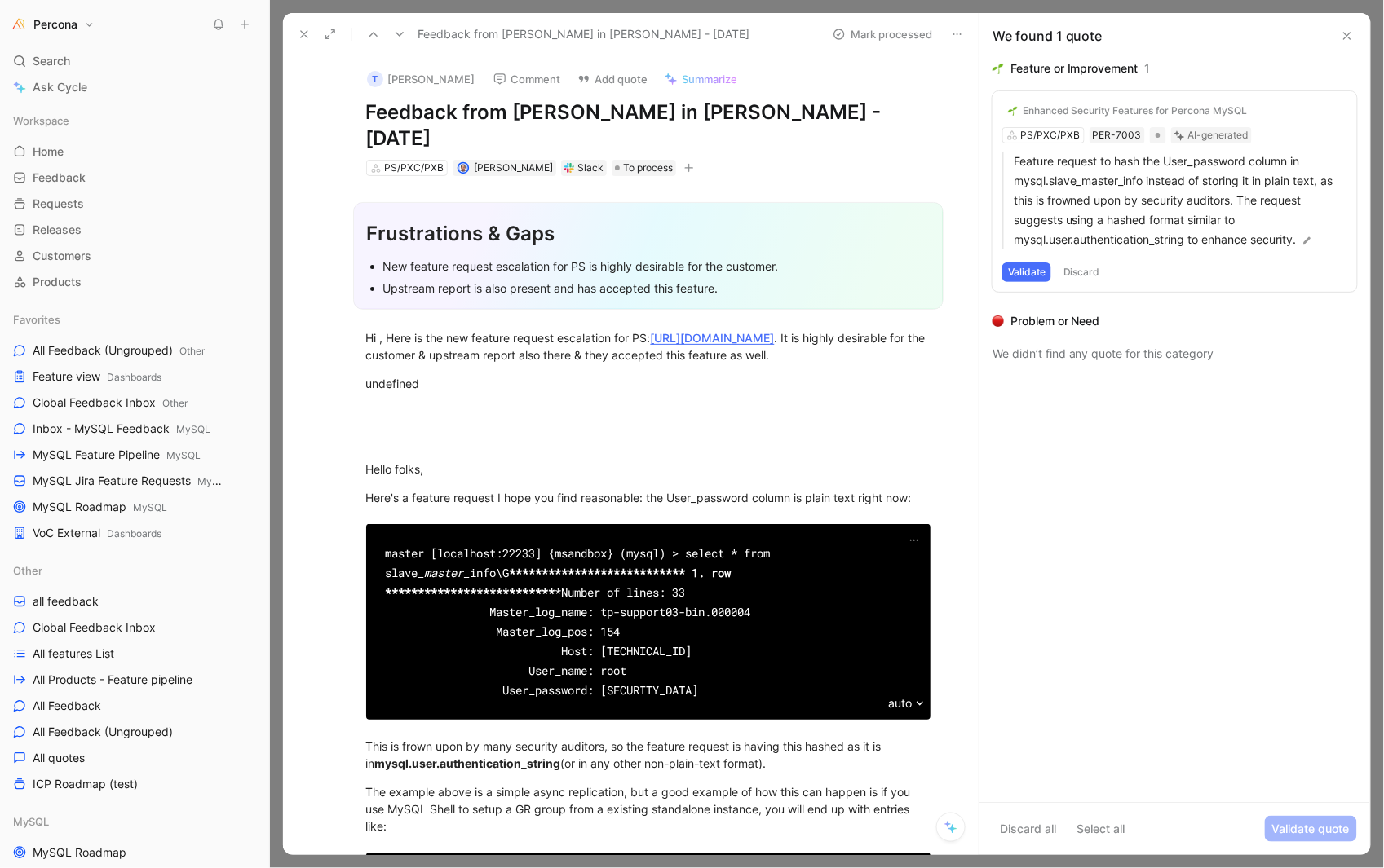
click at [1350, 37] on use at bounding box center [1347, 36] width 7 height 7
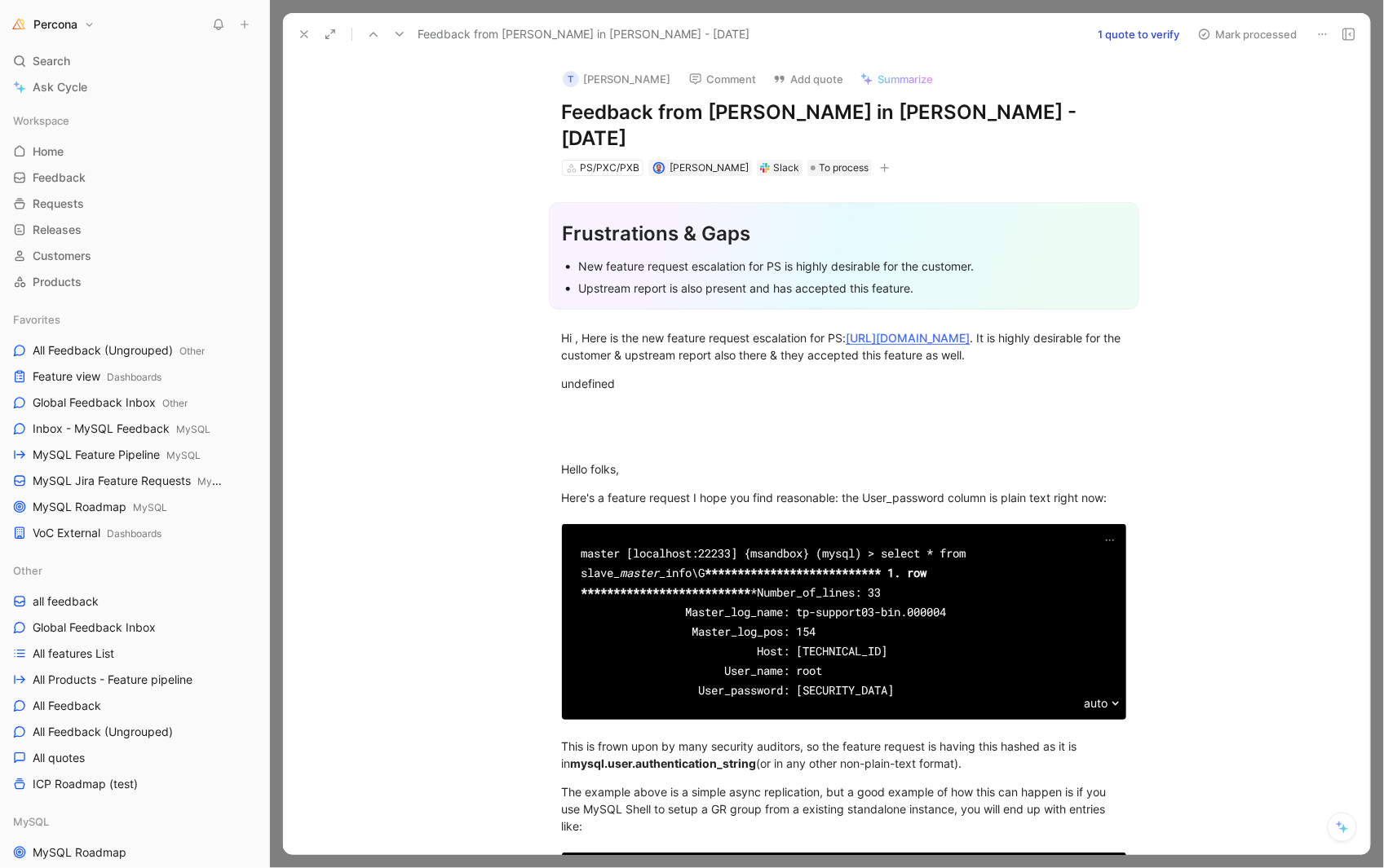
click at [302, 36] on use at bounding box center [304, 34] width 7 height 7
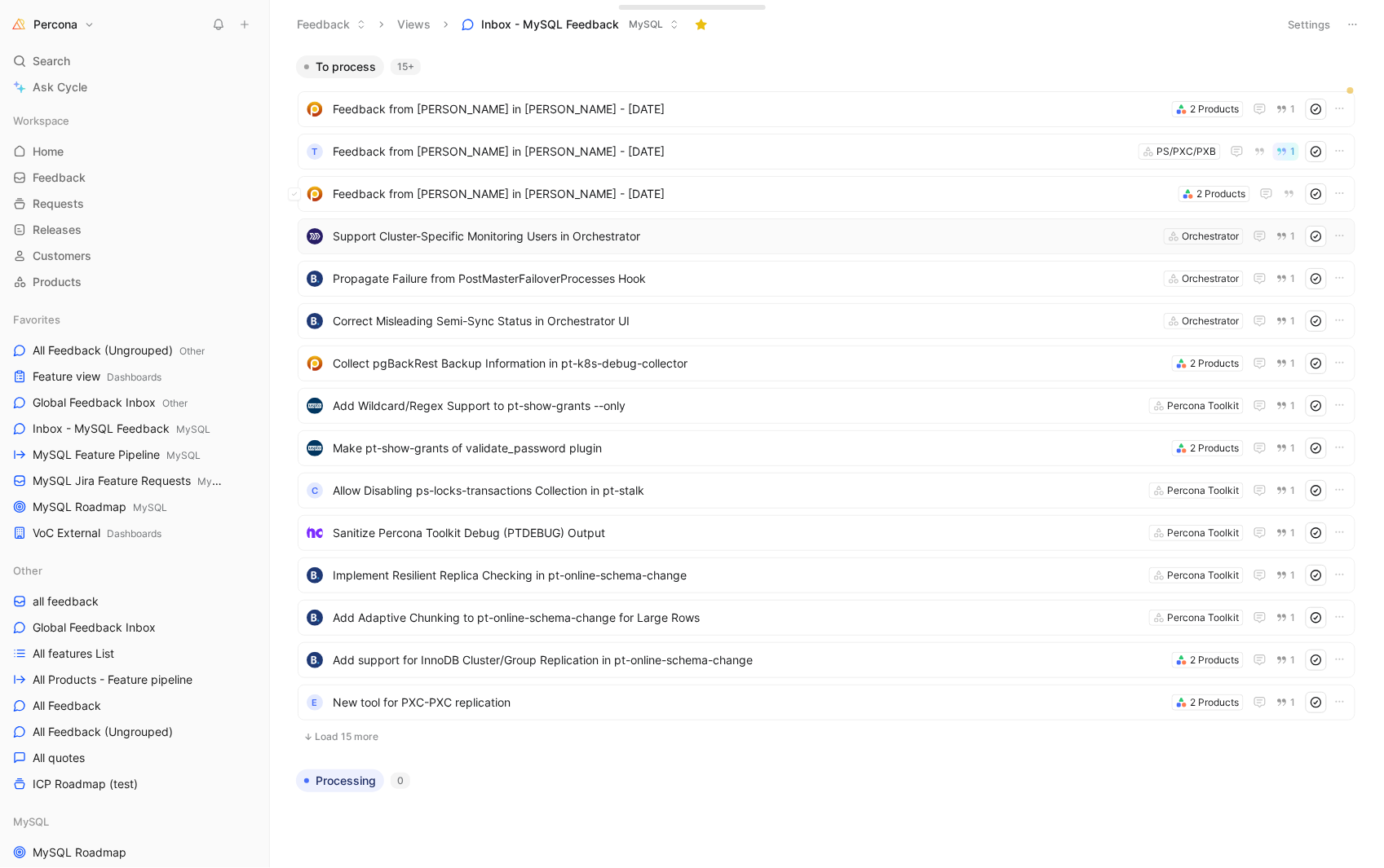
scroll to position [17, 0]
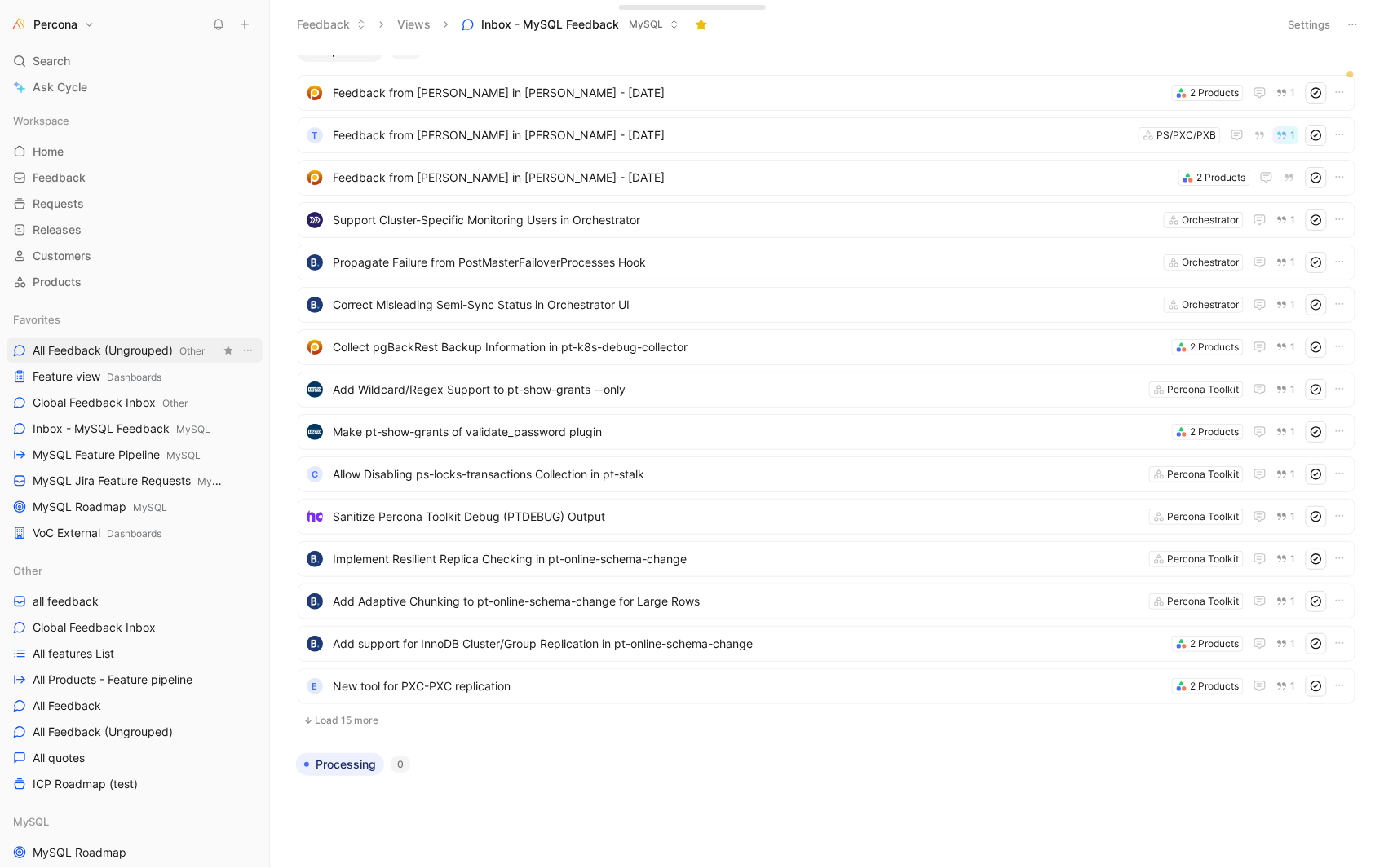
click at [77, 349] on span "All Feedback (Ungrouped) Other" at bounding box center [119, 351] width 172 height 17
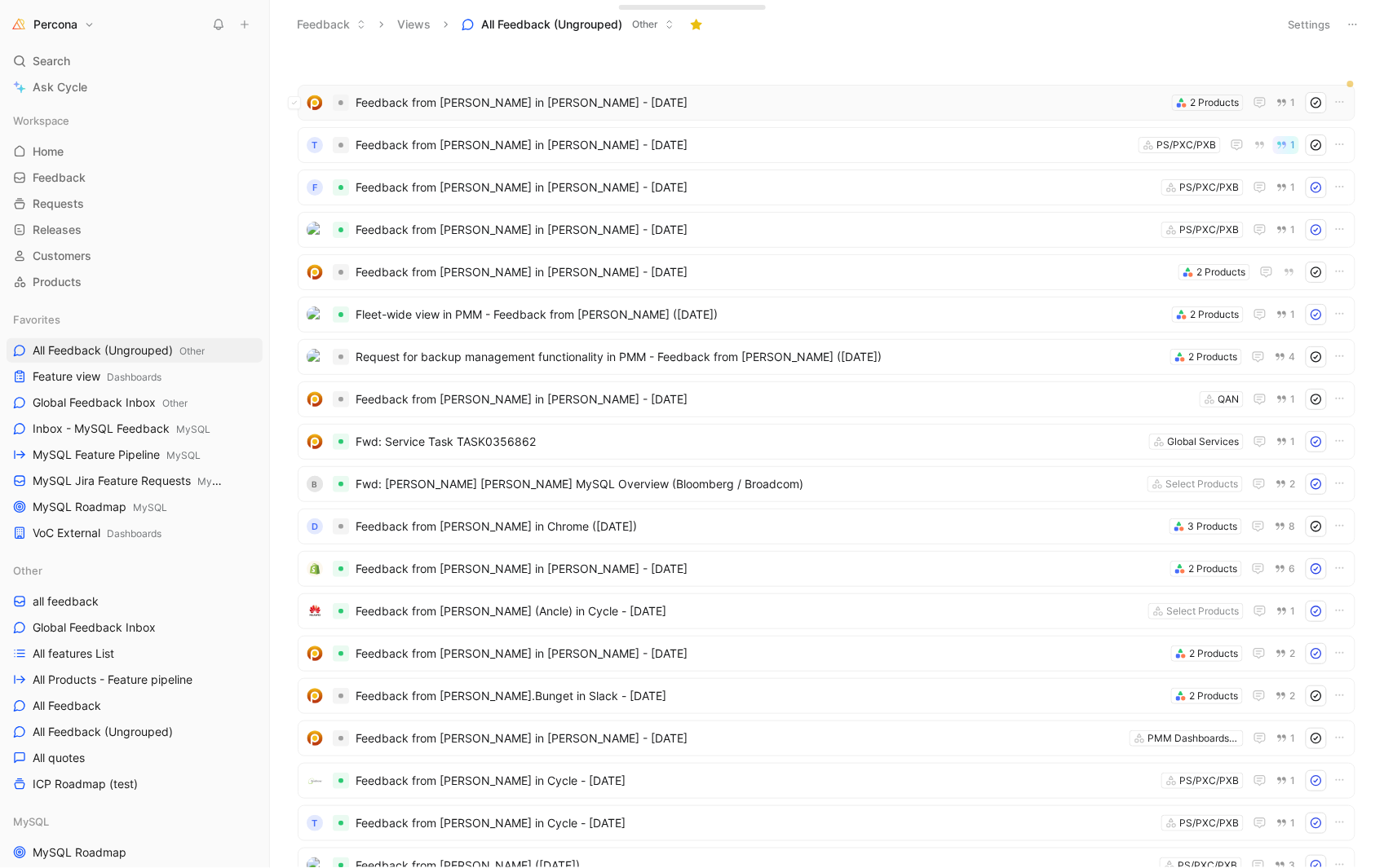
click at [424, 102] on span "Feedback from [PERSON_NAME] in [PERSON_NAME] - [DATE]" at bounding box center [761, 103] width 810 height 20
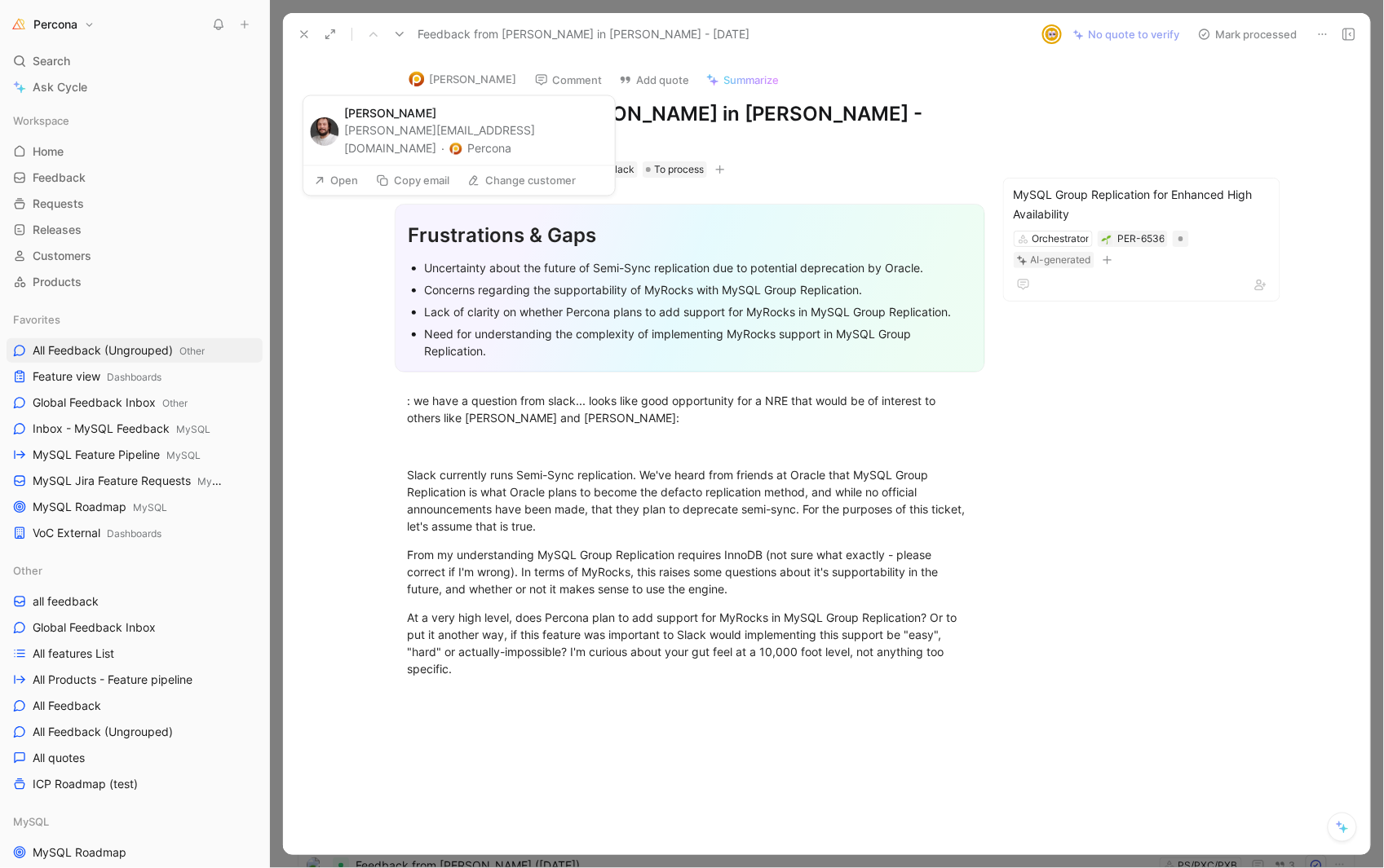
click at [409, 72] on img at bounding box center [417, 79] width 17 height 17
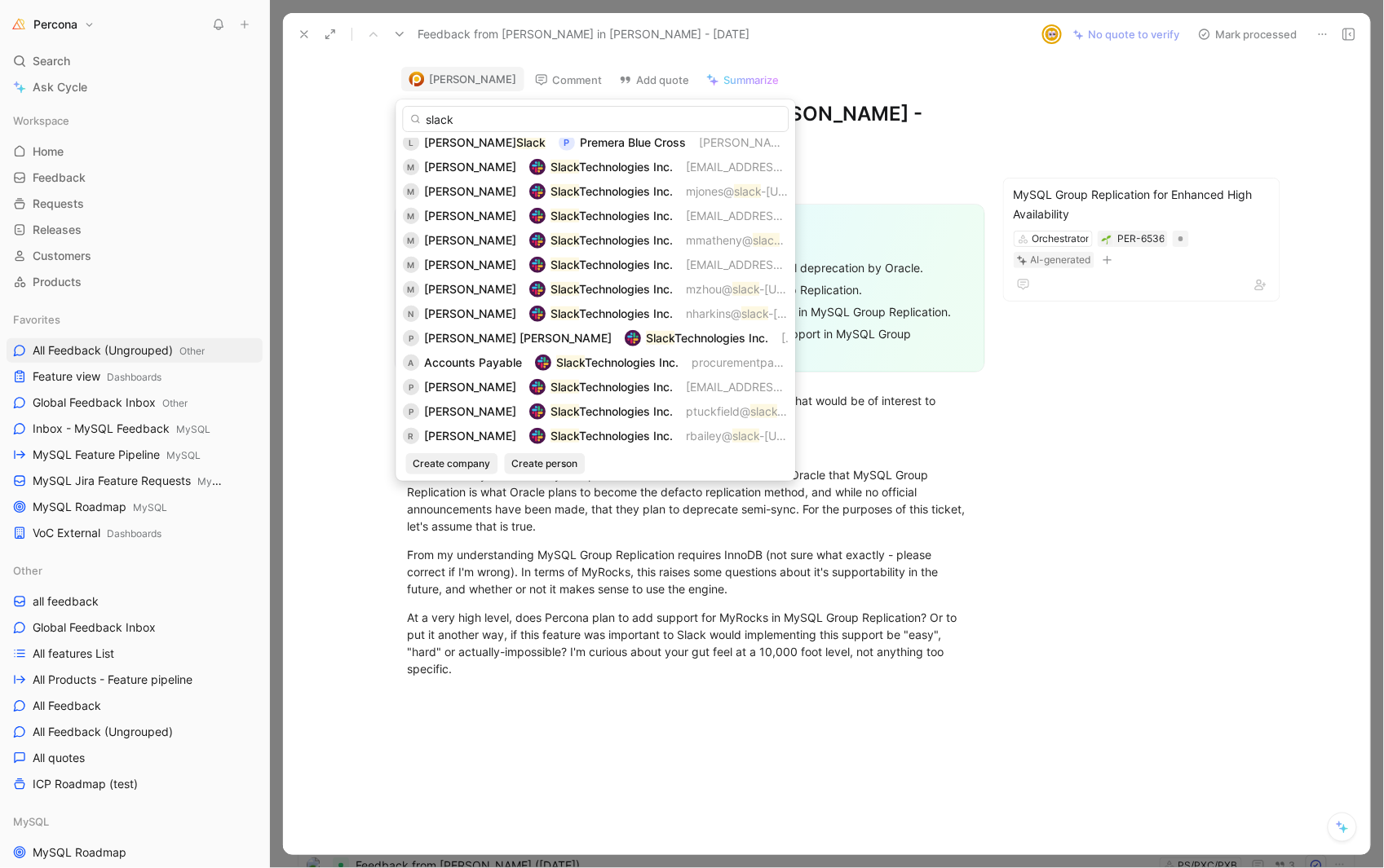
scroll to position [373, 0]
type input "slack"
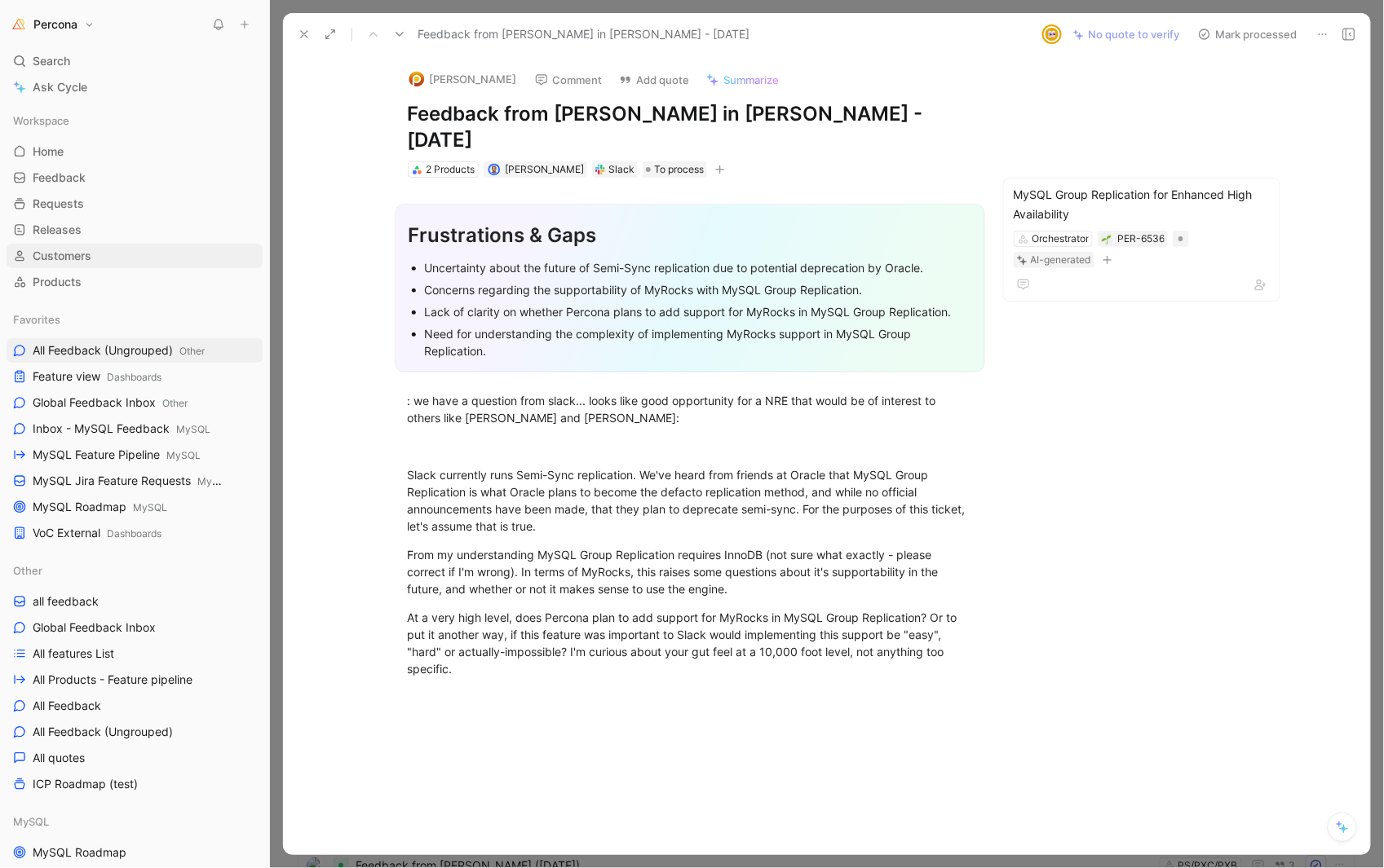
click at [66, 256] on span "Customers" at bounding box center [61, 256] width 58 height 17
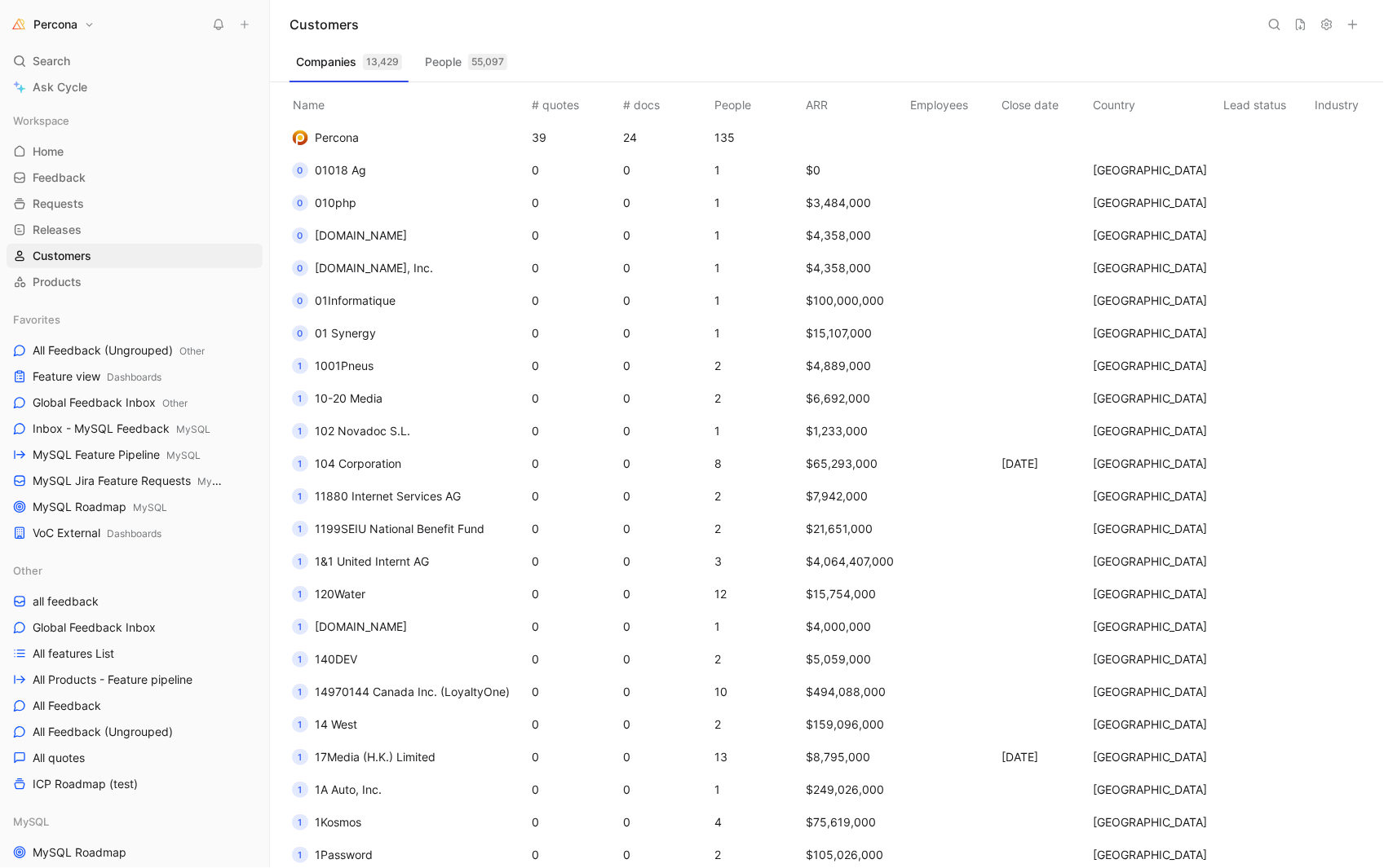
click at [1274, 21] on icon at bounding box center [1274, 24] width 13 height 13
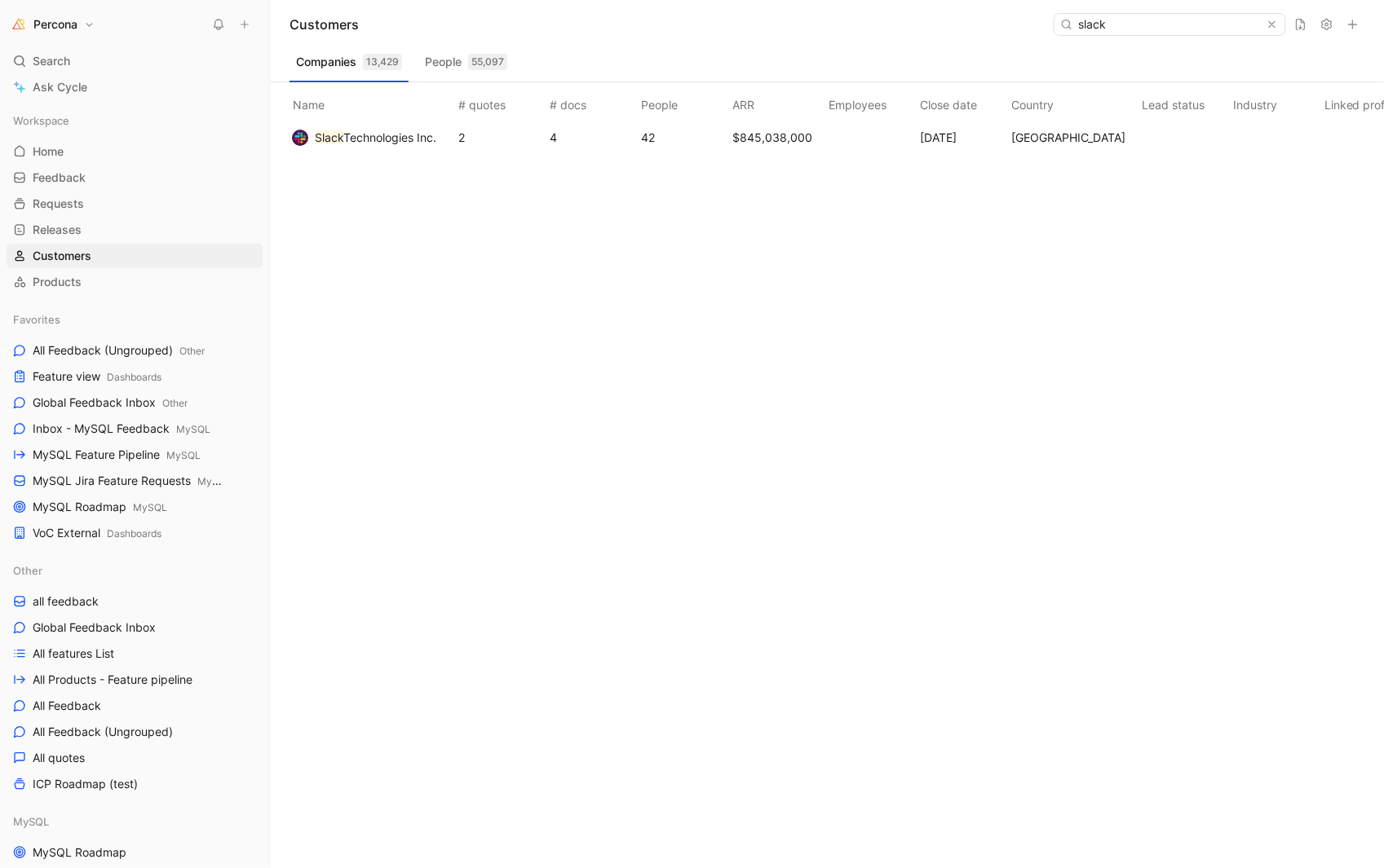
type input "slack"
click at [372, 124] on button "Slack Technologies Inc." at bounding box center [365, 137] width 156 height 26
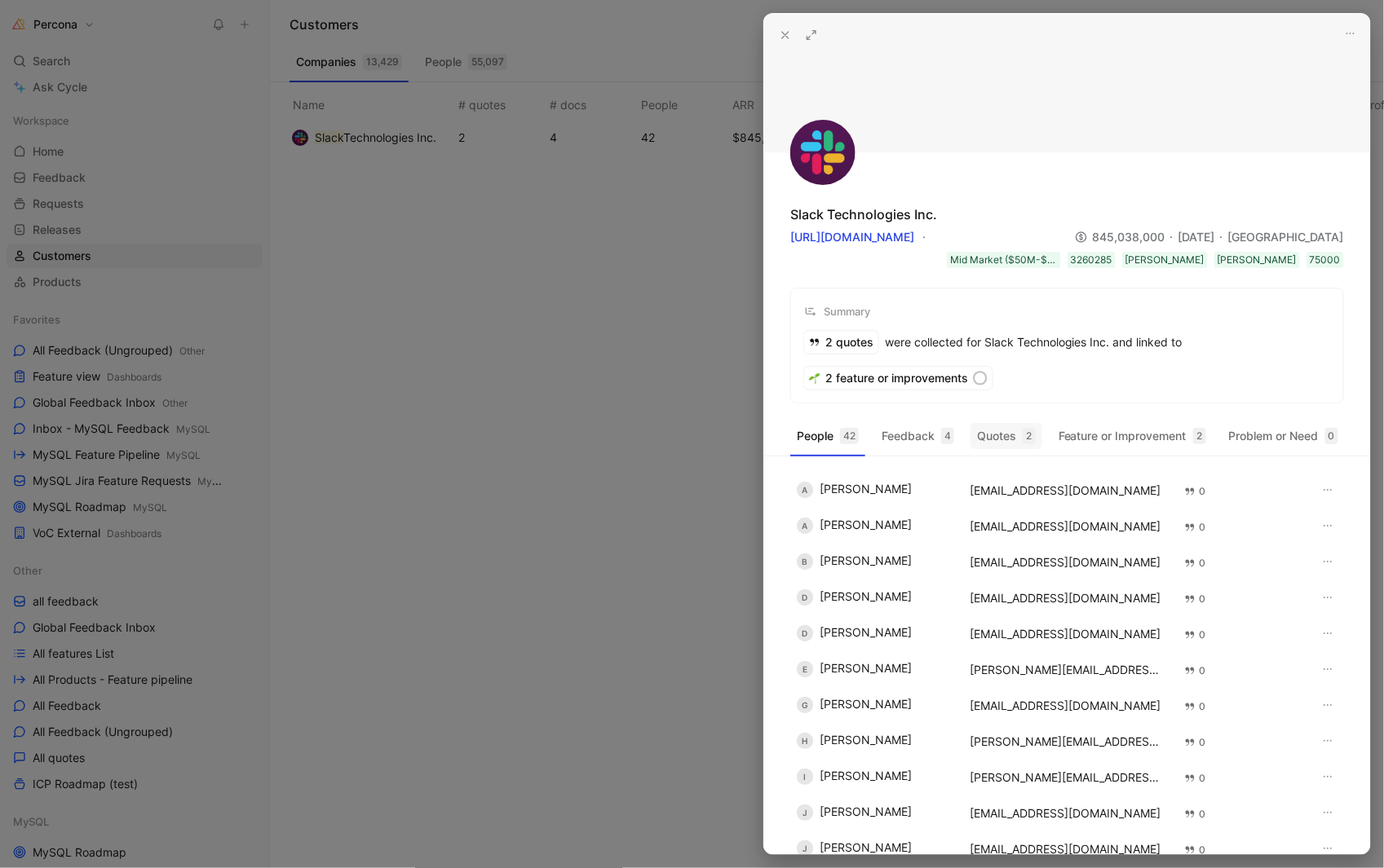
click at [1000, 434] on button "Quotes 2" at bounding box center [1007, 436] width 72 height 26
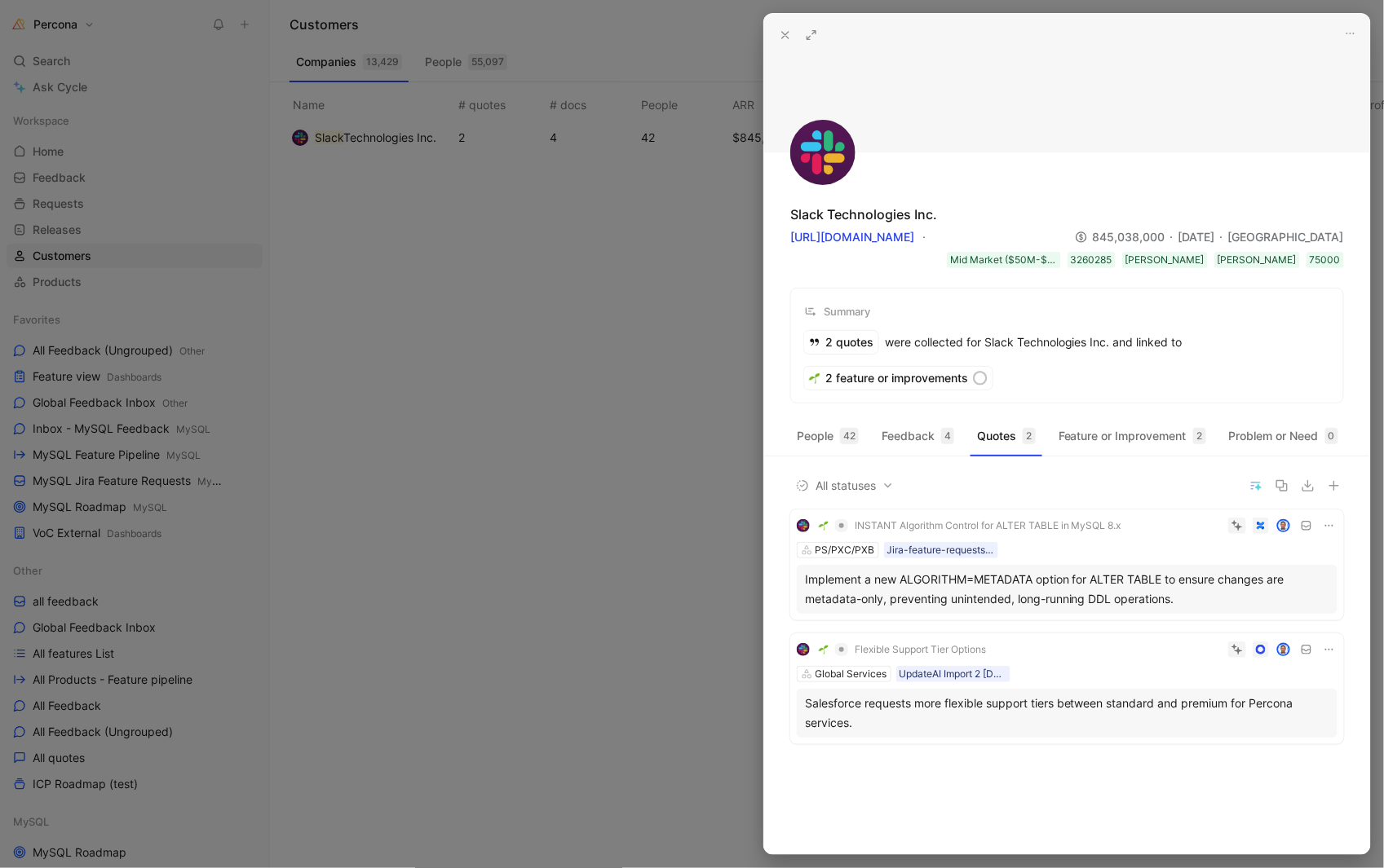
click at [499, 306] on div at bounding box center [692, 434] width 1384 height 868
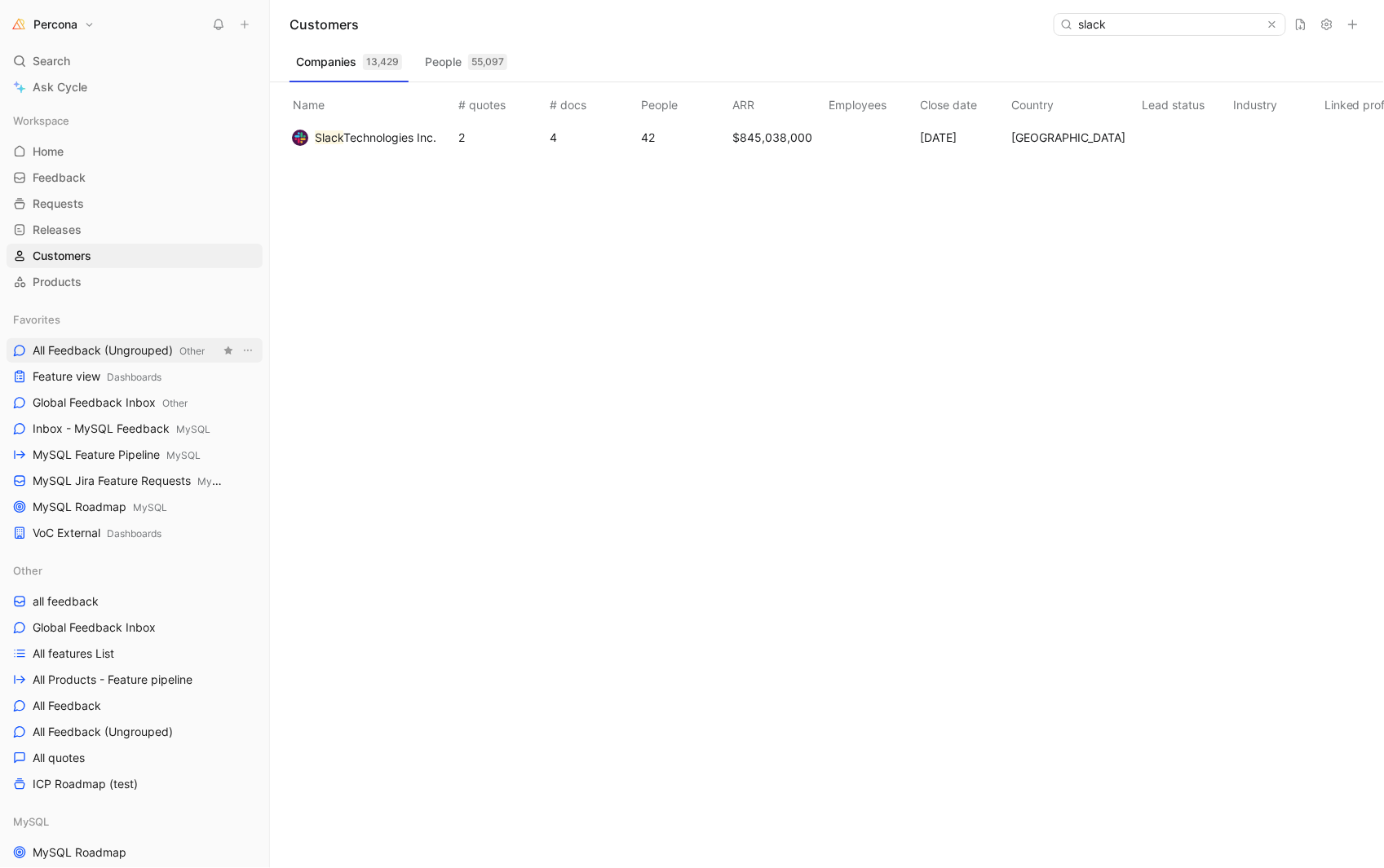
click at [89, 354] on span "All Feedback (Ungrouped) Other" at bounding box center [119, 351] width 172 height 17
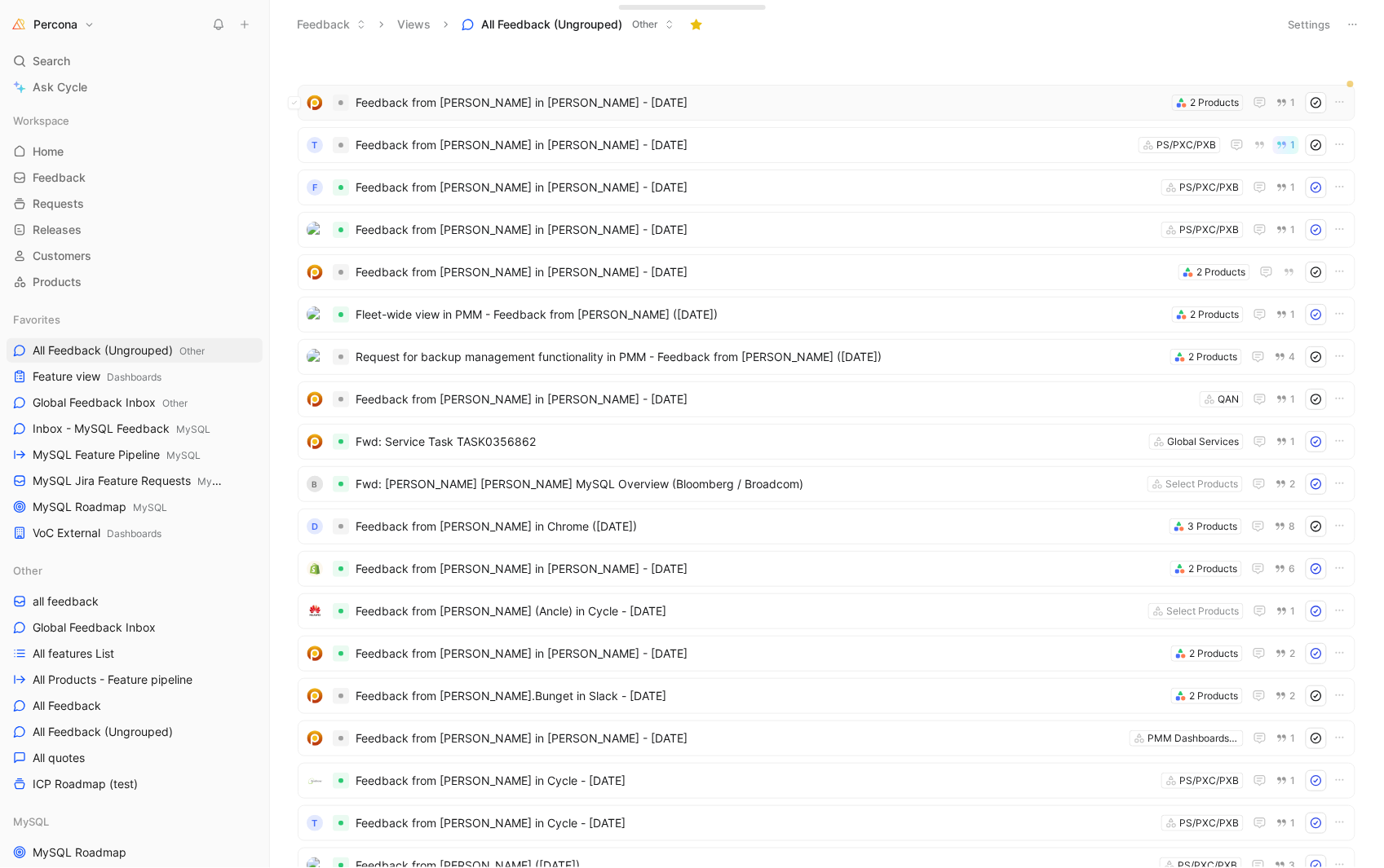
click at [317, 101] on img at bounding box center [314, 103] width 17 height 17
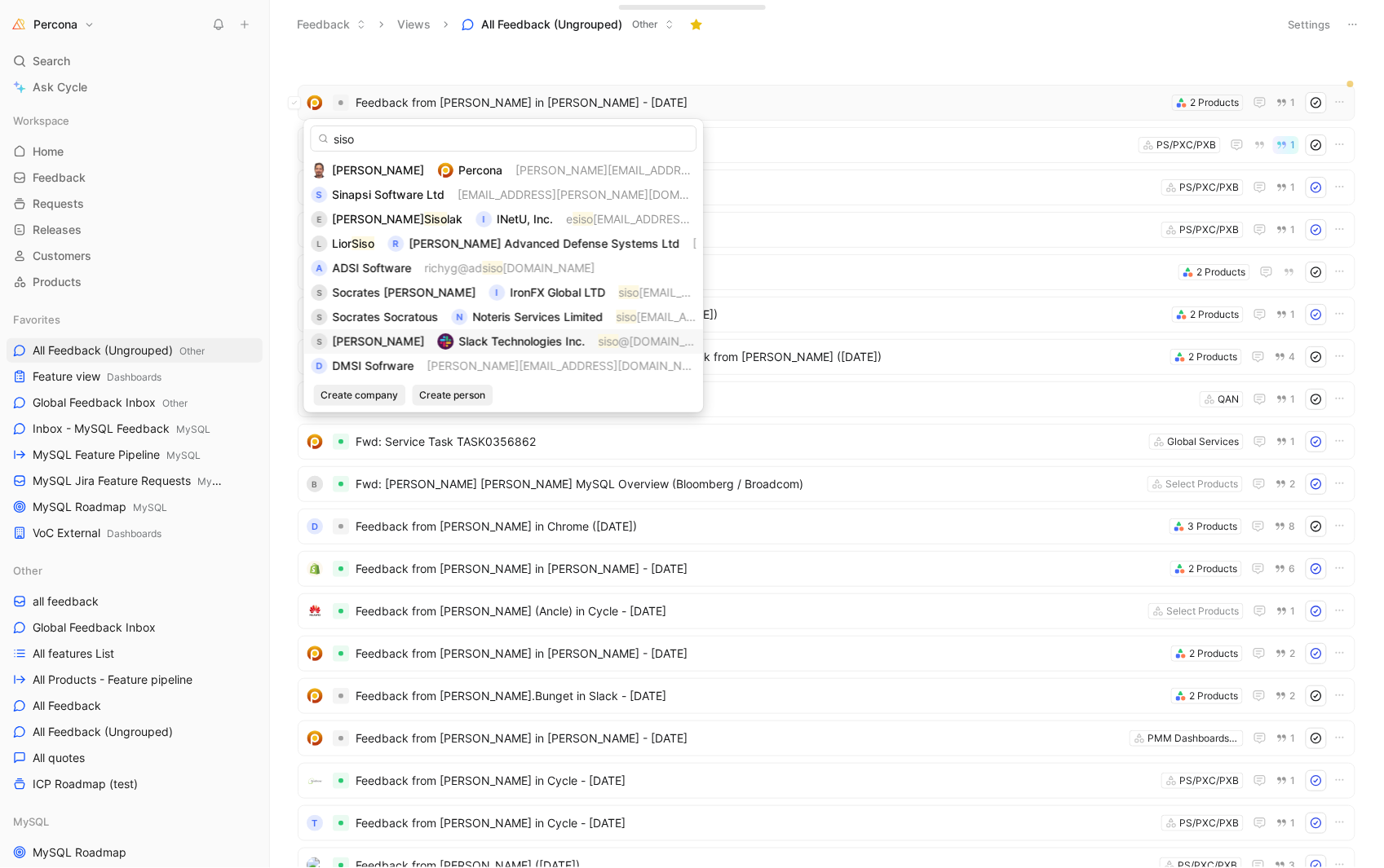
type input "siso"
click at [488, 342] on span "Slack Technologies Inc." at bounding box center [523, 342] width 126 height 14
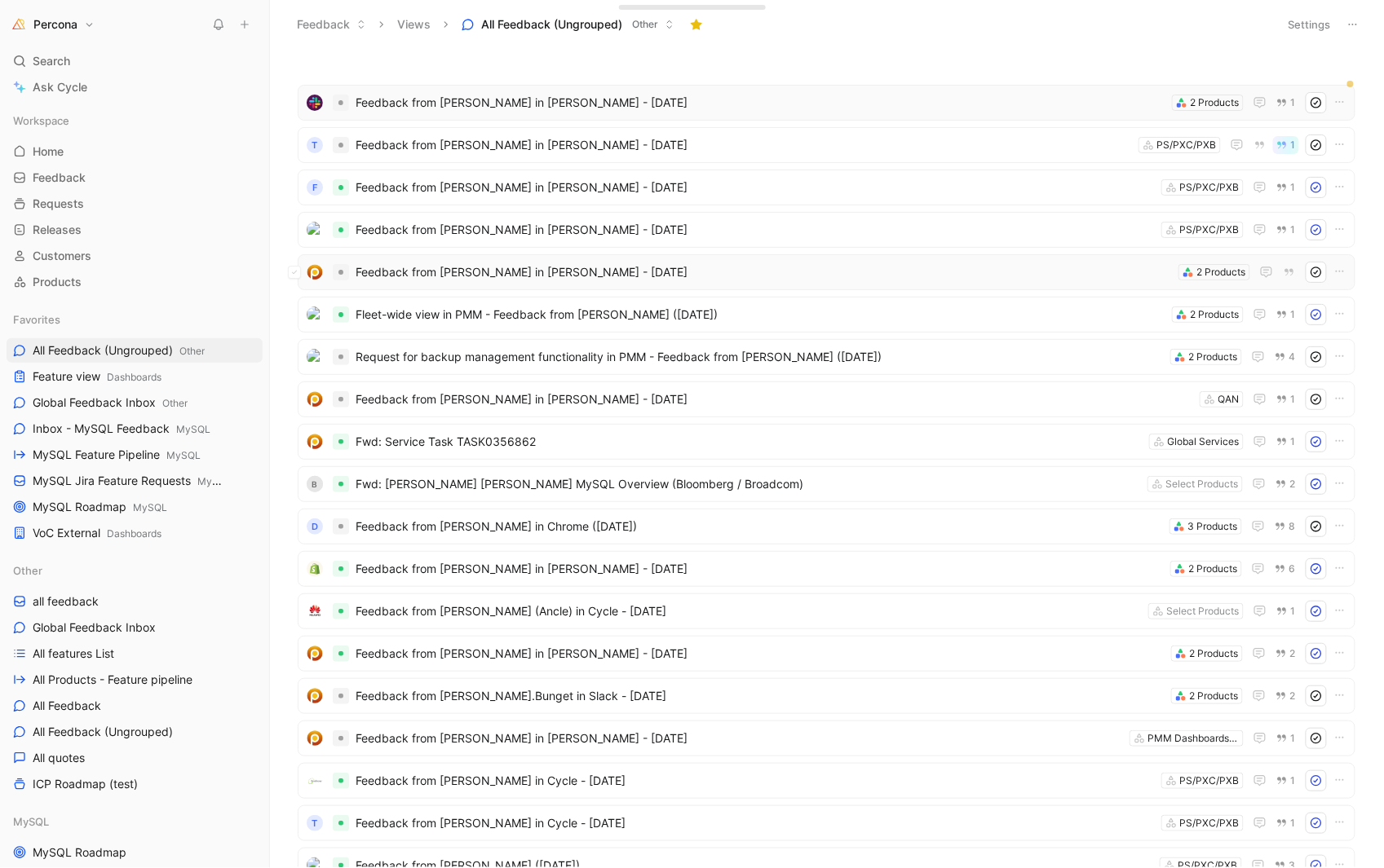
click at [425, 273] on span "Feedback from [PERSON_NAME] in [PERSON_NAME] - [DATE]" at bounding box center [764, 273] width 817 height 20
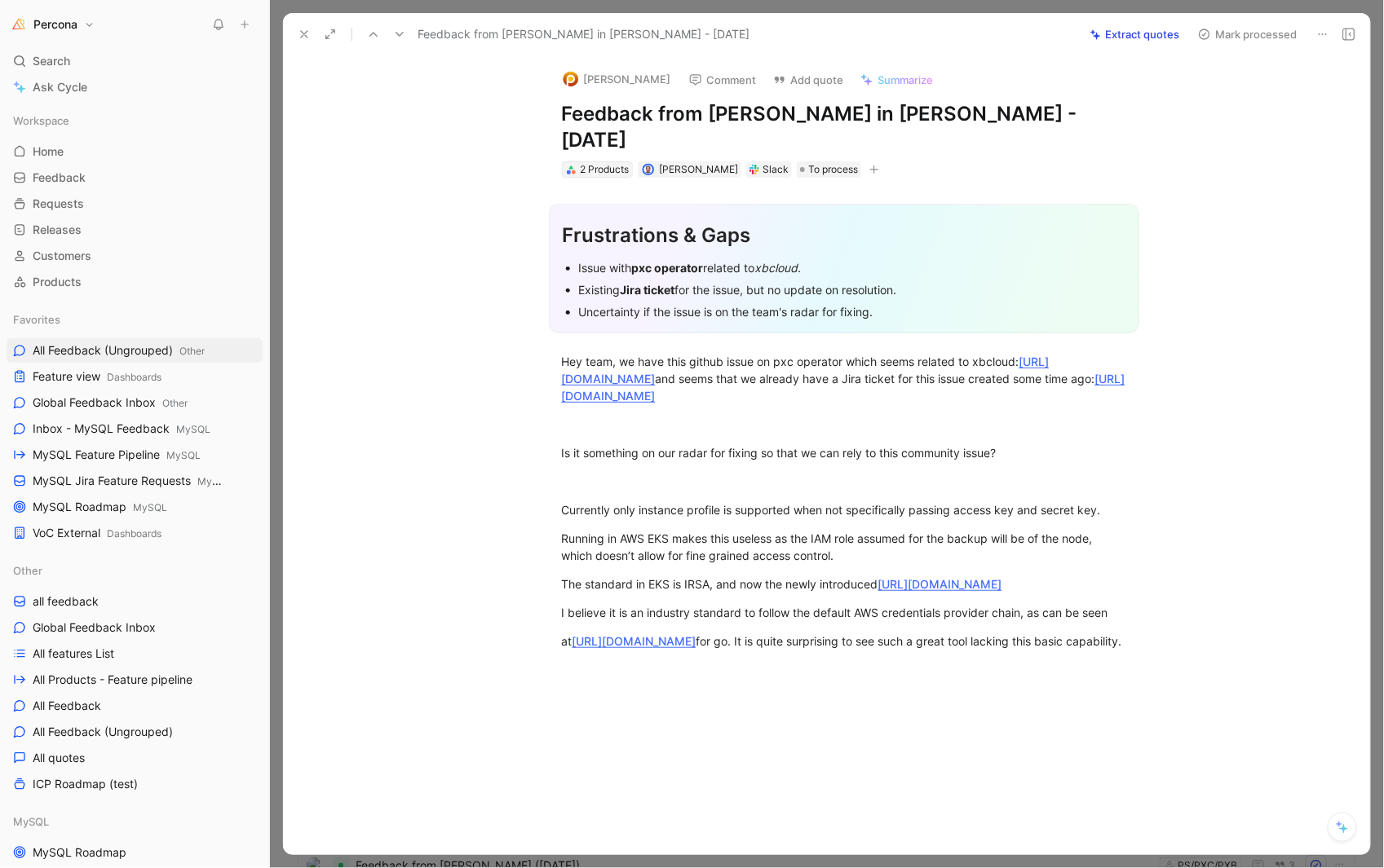
click at [589, 161] on div "2 Products" at bounding box center [605, 169] width 49 height 17
click at [696, 163] on span "[PERSON_NAME]" at bounding box center [698, 169] width 79 height 12
type input "p"
click at [303, 32] on icon at bounding box center [303, 34] width 13 height 13
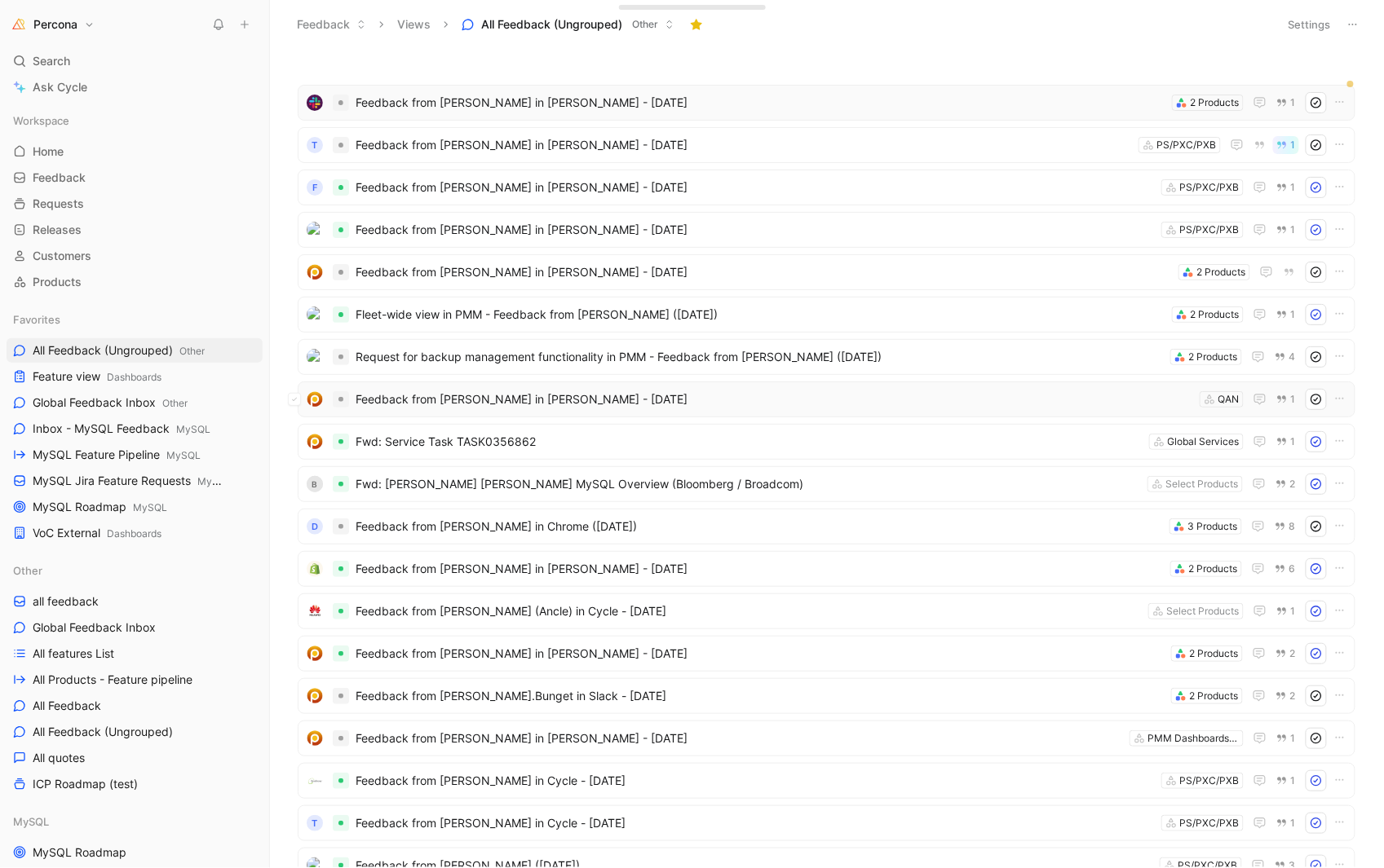
click at [458, 400] on span "Feedback from [PERSON_NAME] in [PERSON_NAME] - [DATE]" at bounding box center [774, 400] width 838 height 20
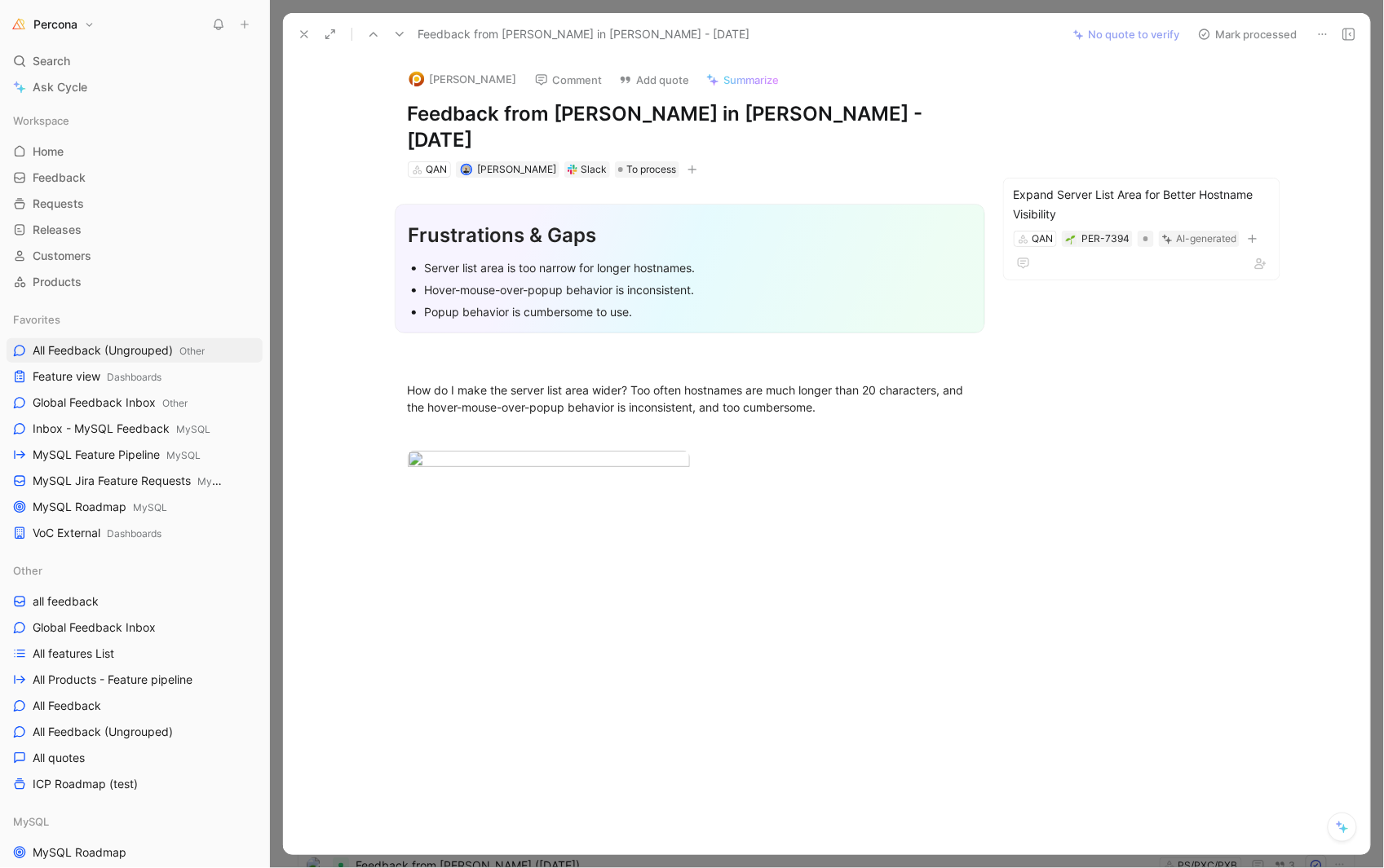
click at [297, 31] on icon at bounding box center [303, 34] width 13 height 13
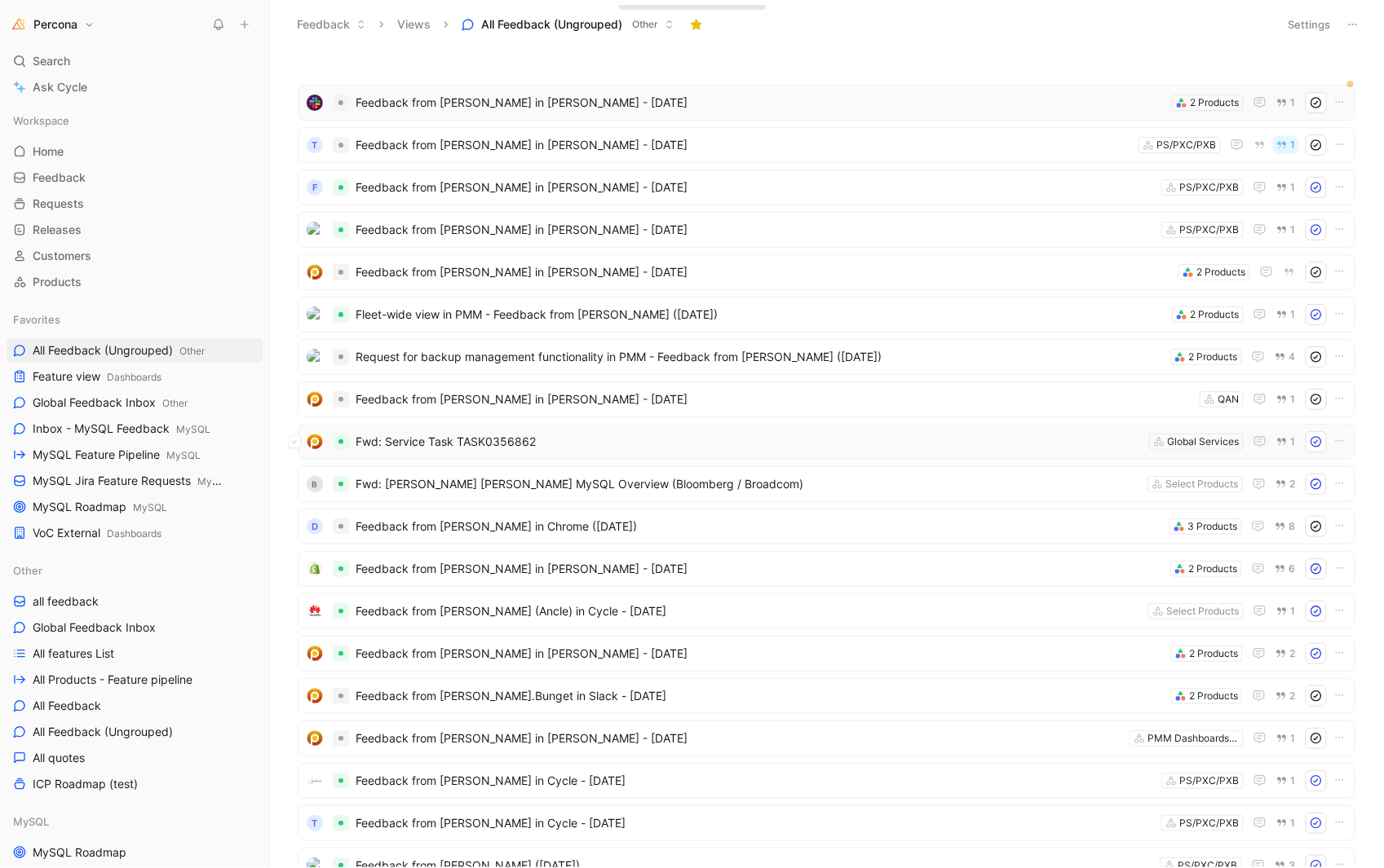
click at [415, 450] on span "Fwd: Service Task TASK0356862" at bounding box center [749, 442] width 787 height 20
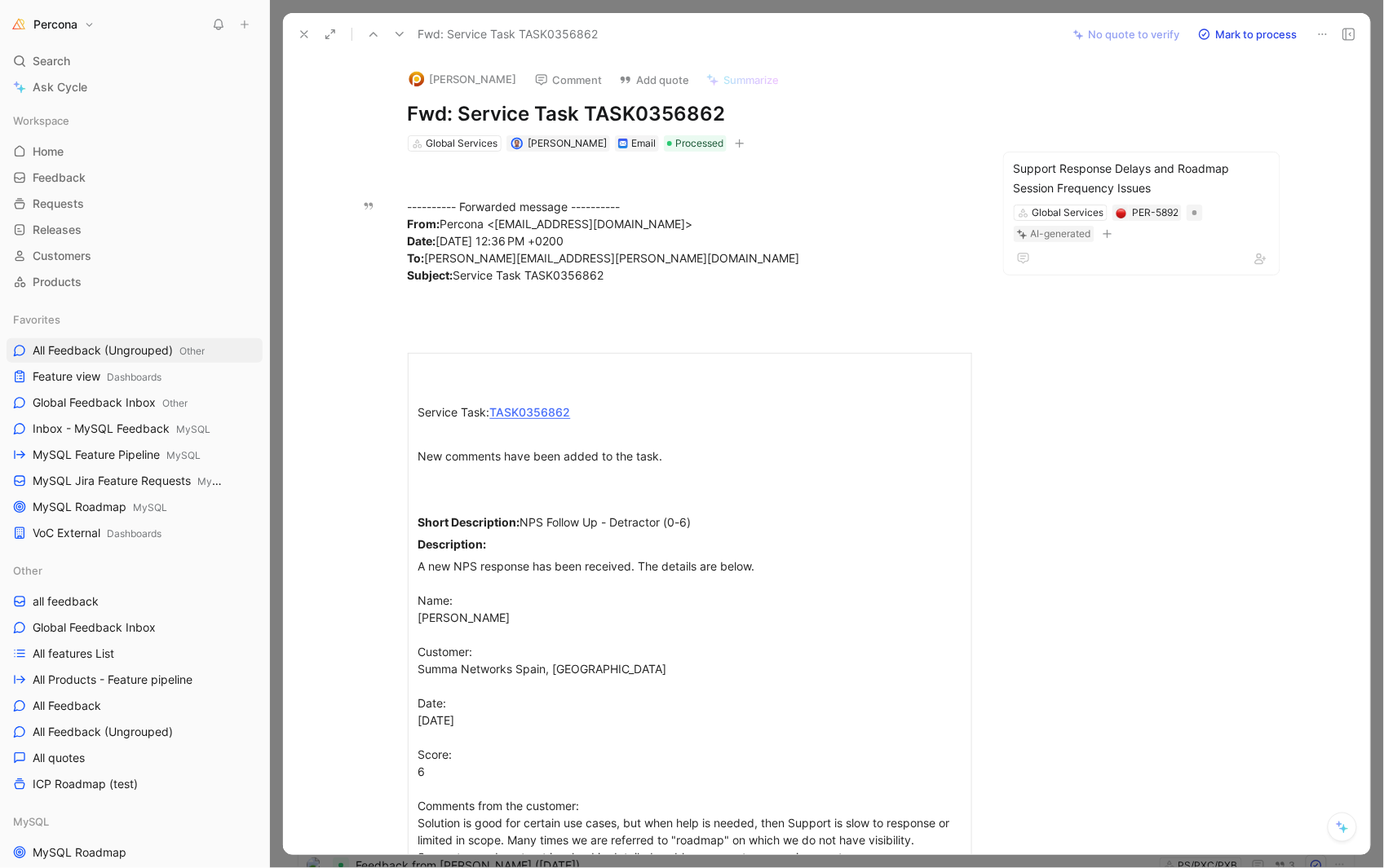
click at [410, 79] on img at bounding box center [417, 79] width 17 height 17
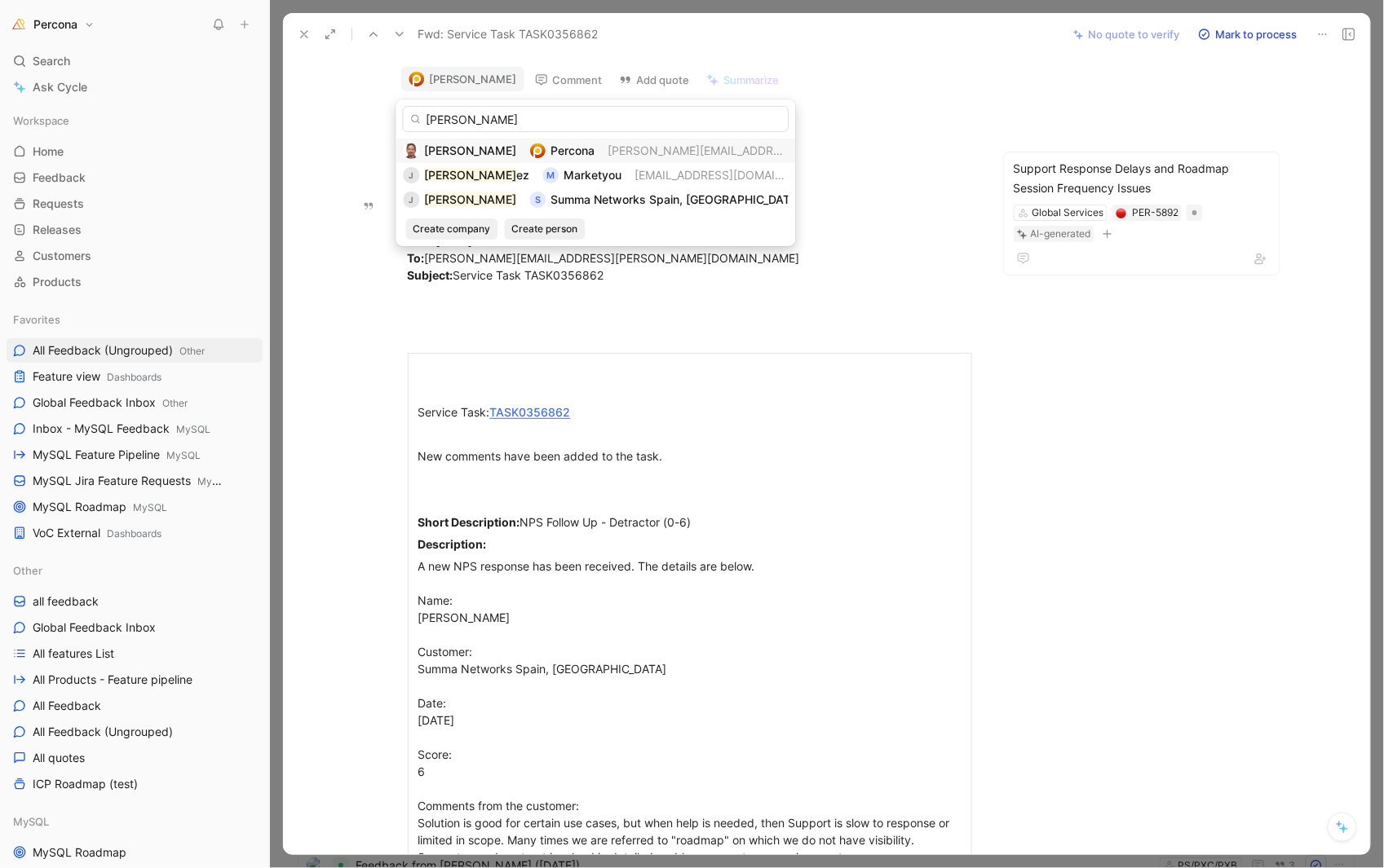
type input "[PERSON_NAME]"
drag, startPoint x: 487, startPoint y: 153, endPoint x: 603, endPoint y: 198, distance: 124.4
click at [603, 198] on span "Summa Networks Spain, [GEOGRAPHIC_DATA]" at bounding box center [677, 199] width 251 height 14
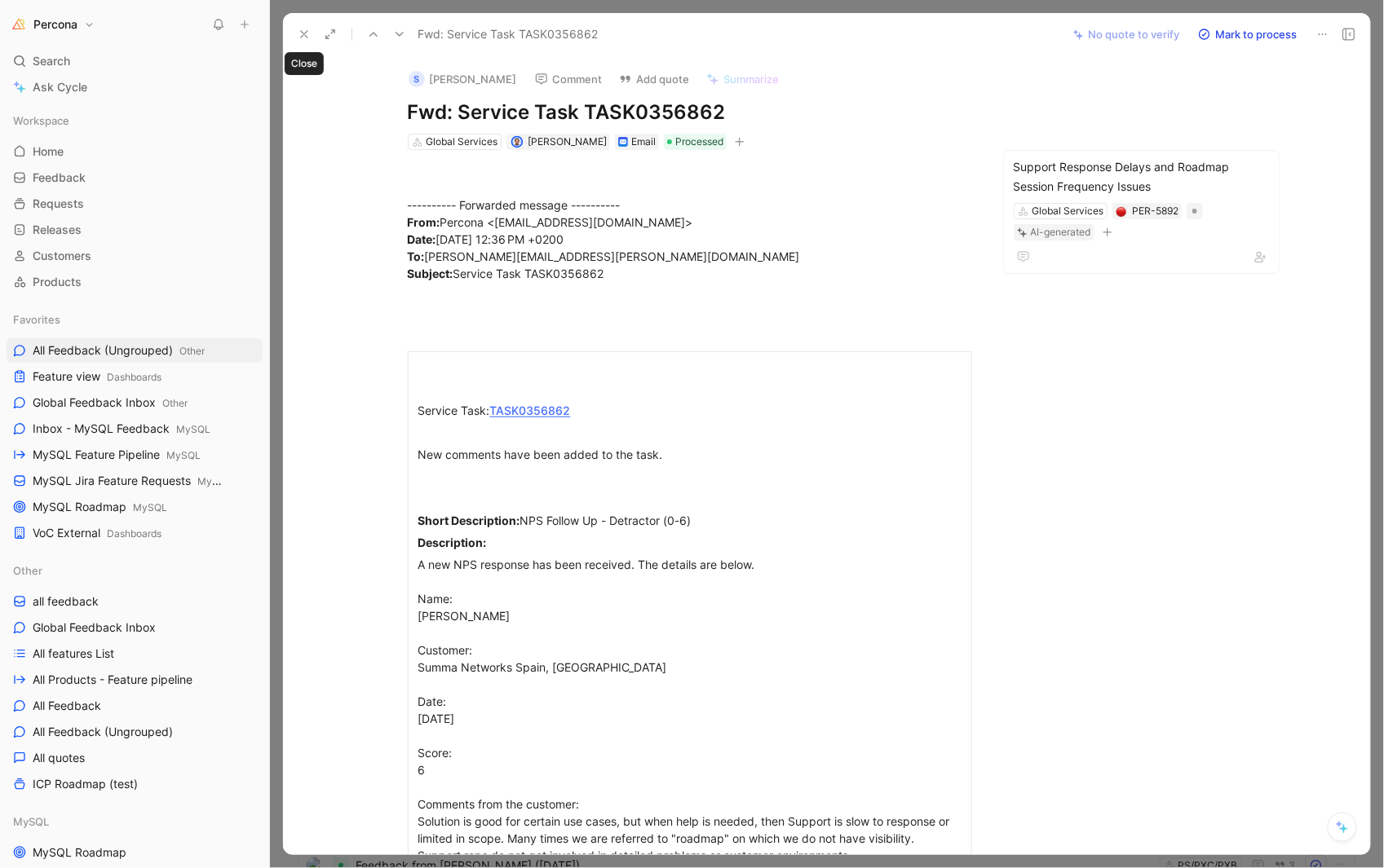
click at [302, 31] on icon at bounding box center [303, 34] width 13 height 13
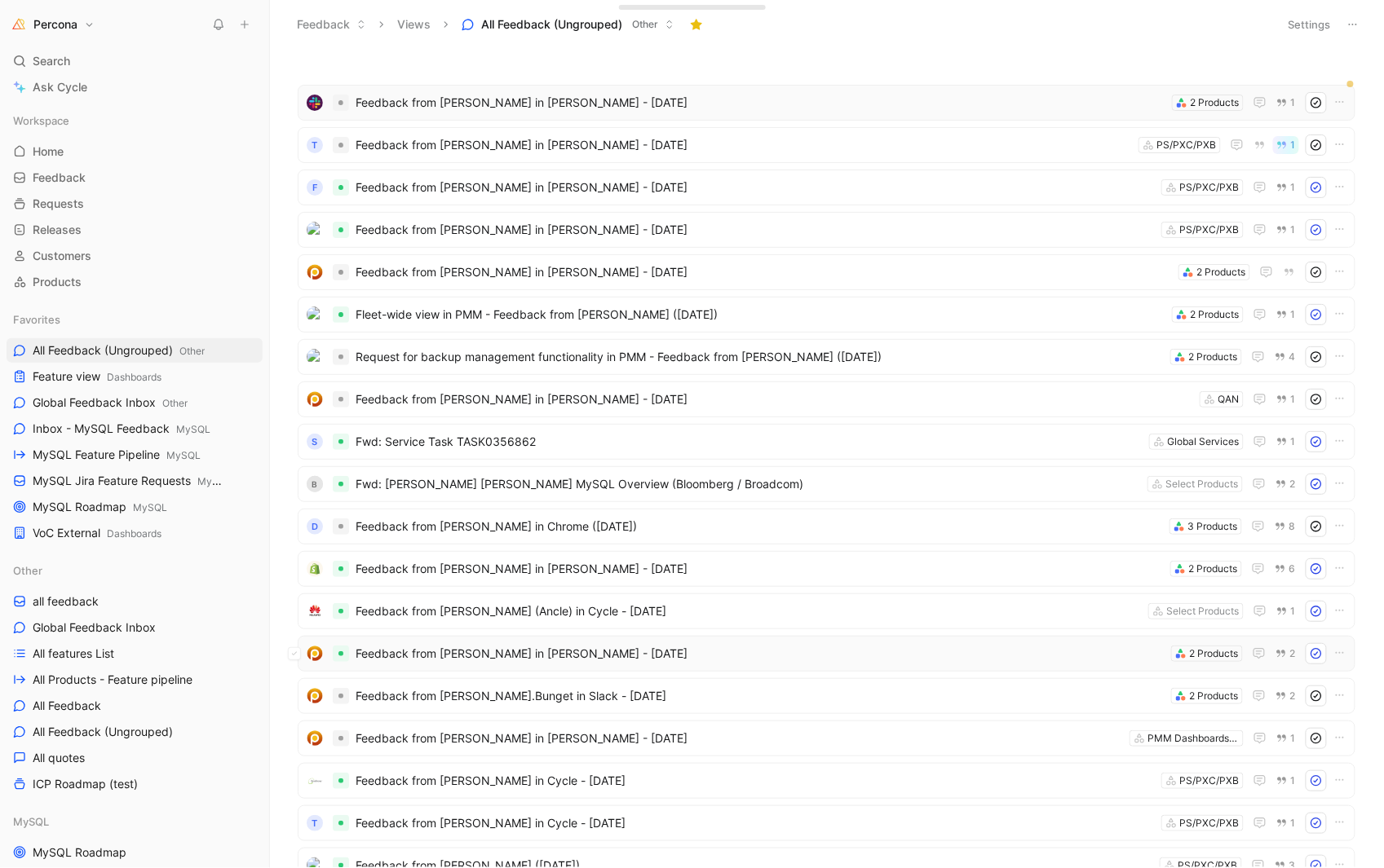
click at [412, 648] on span "Feedback from [PERSON_NAME] in [PERSON_NAME] - [DATE]" at bounding box center [760, 654] width 809 height 20
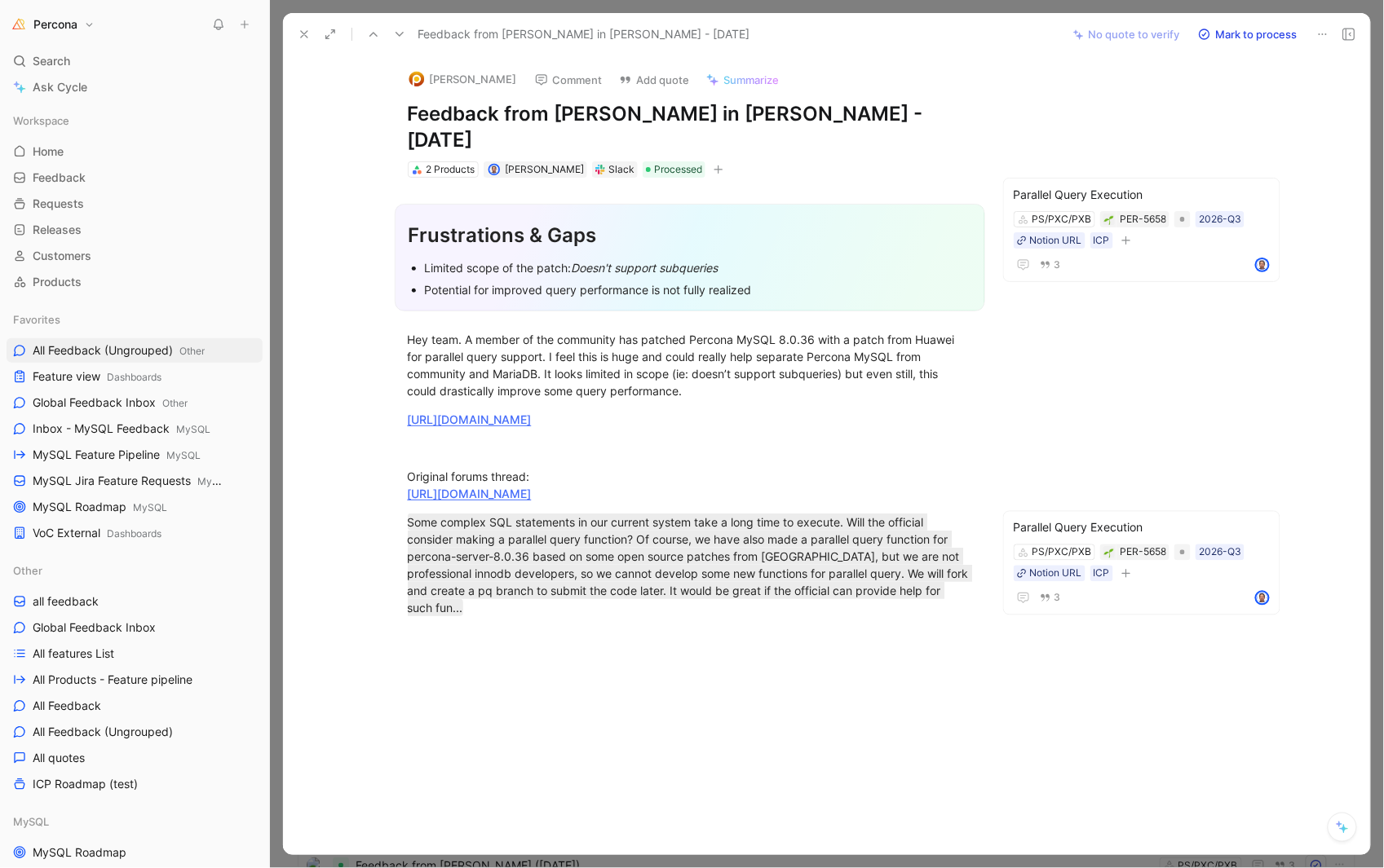
click at [302, 32] on use at bounding box center [304, 34] width 7 height 7
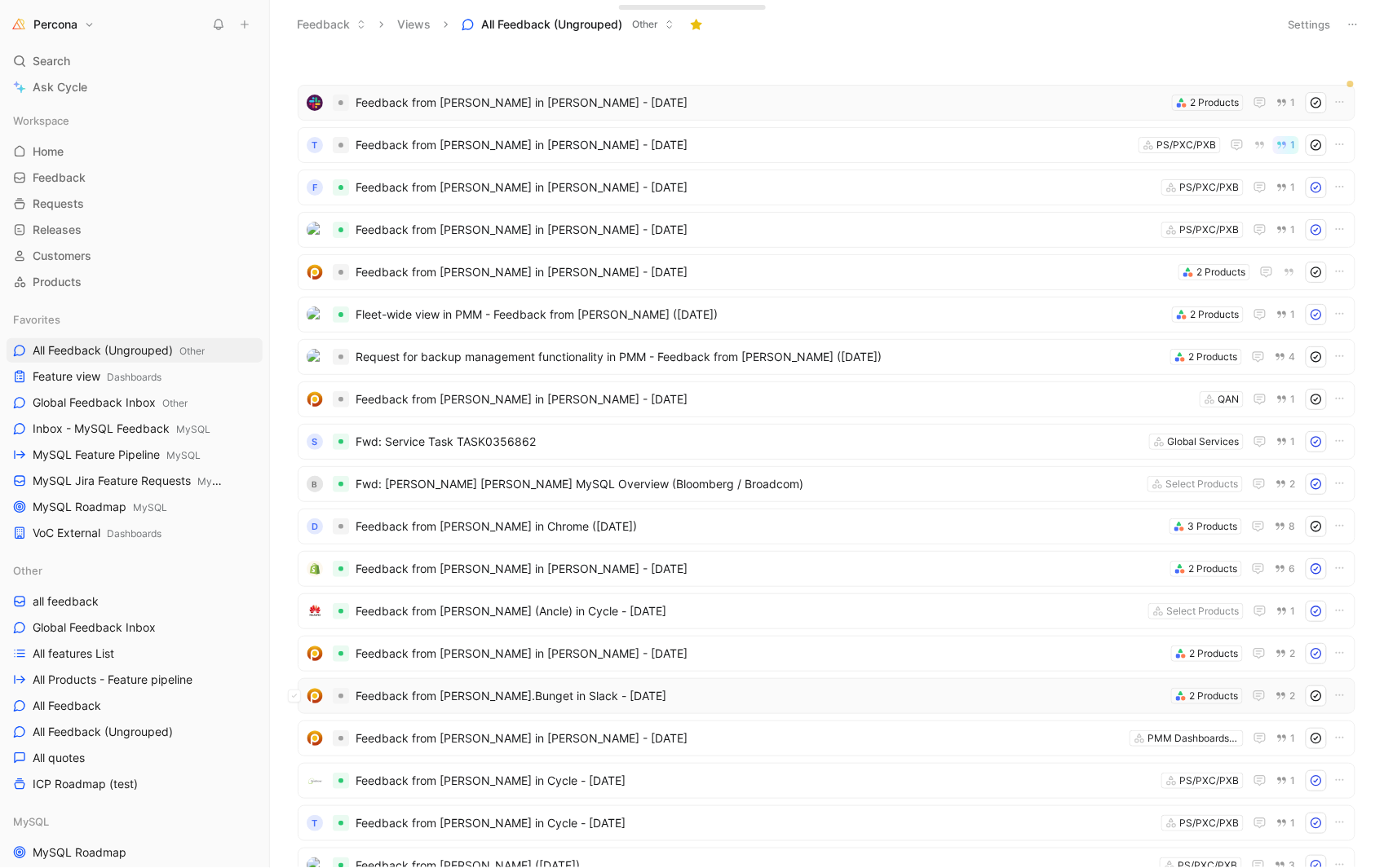
click at [451, 692] on span "Feedback from [PERSON_NAME].​Bunget in Slack - [DATE]" at bounding box center [760, 696] width 809 height 20
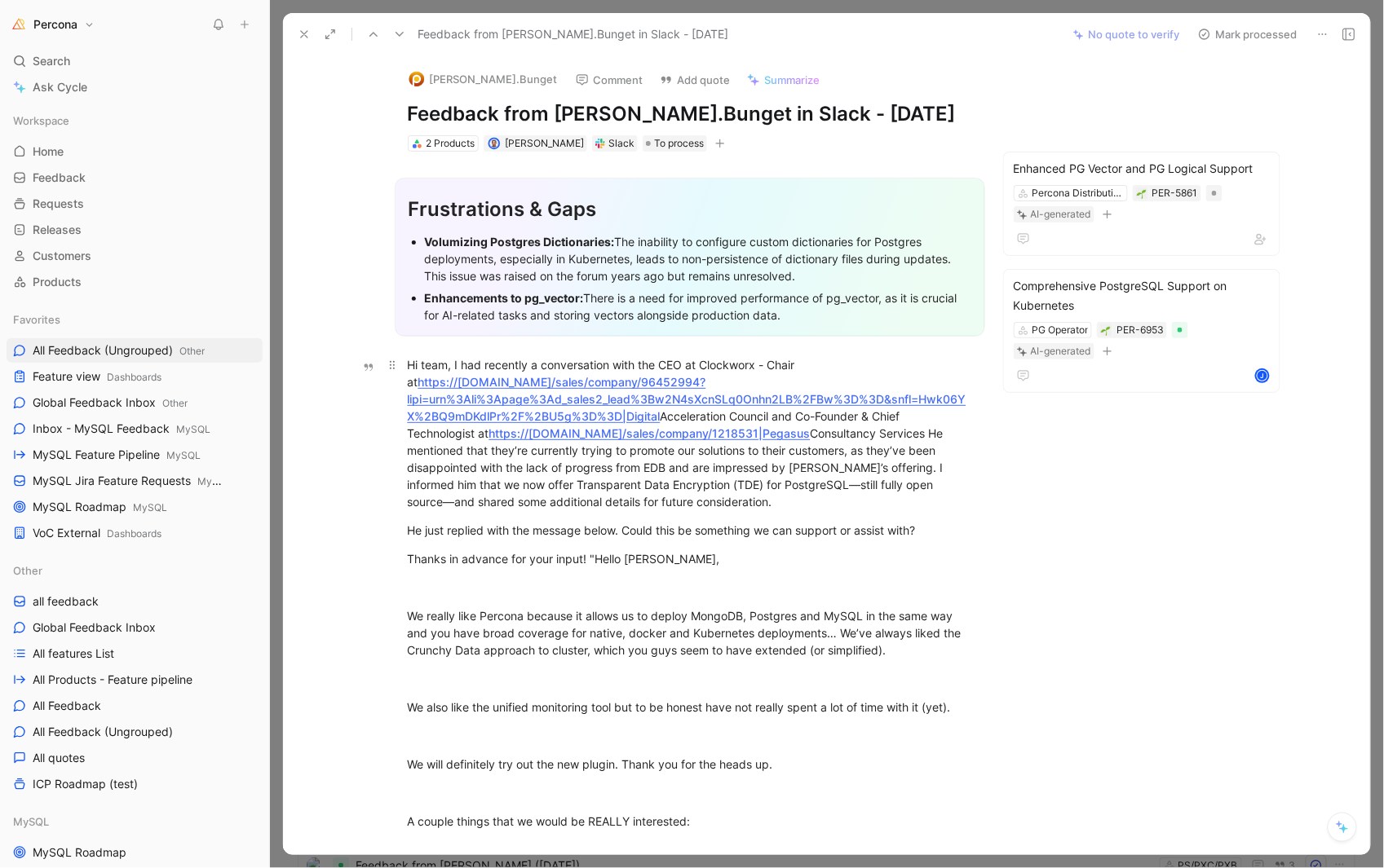
click at [718, 370] on div "Hi team, I had recently a conversation with the CEO at Clockworx - Chair at htt…" at bounding box center [690, 434] width 564 height 154
copy div "Clockworx"
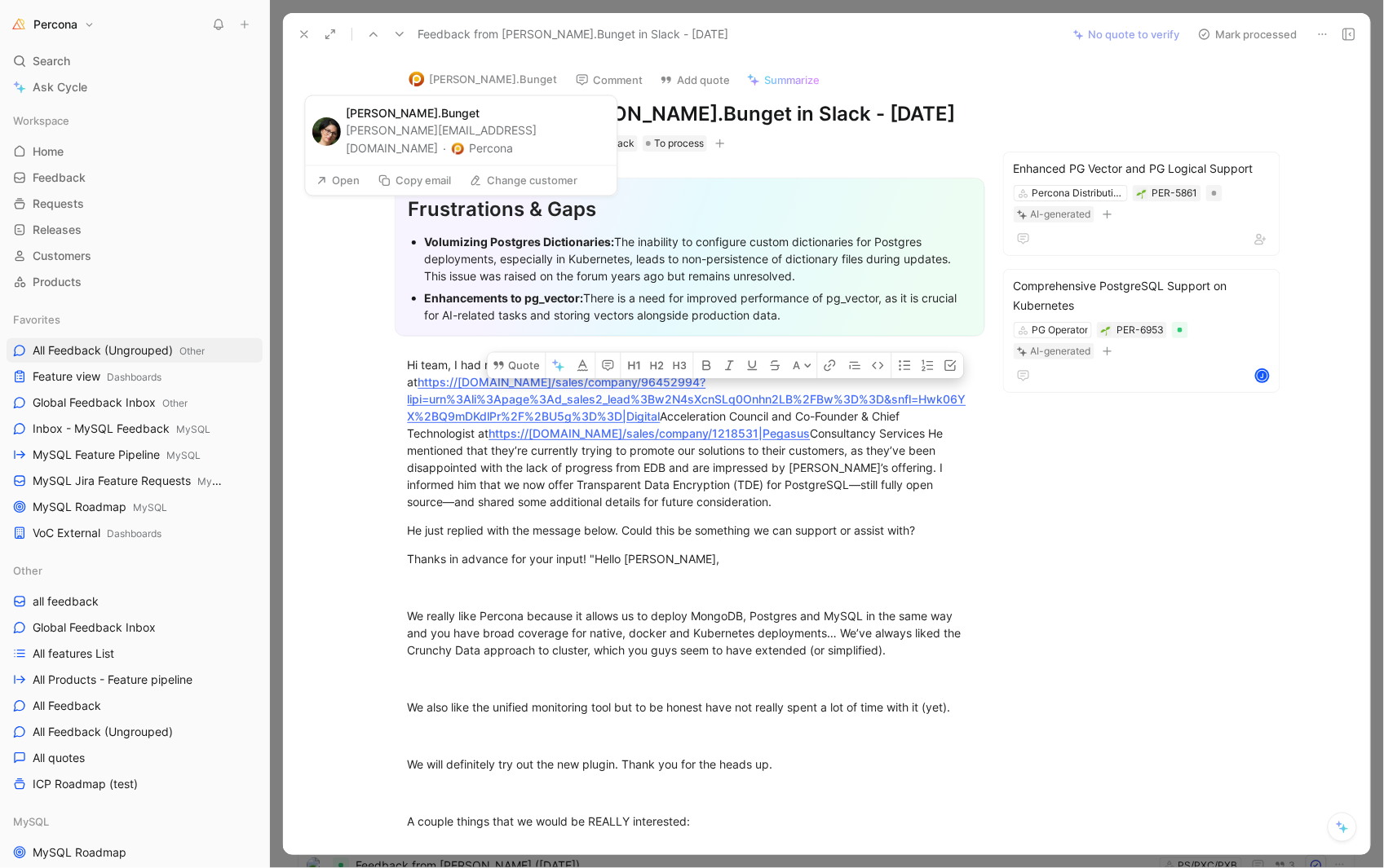
click at [410, 74] on img at bounding box center [417, 79] width 17 height 17
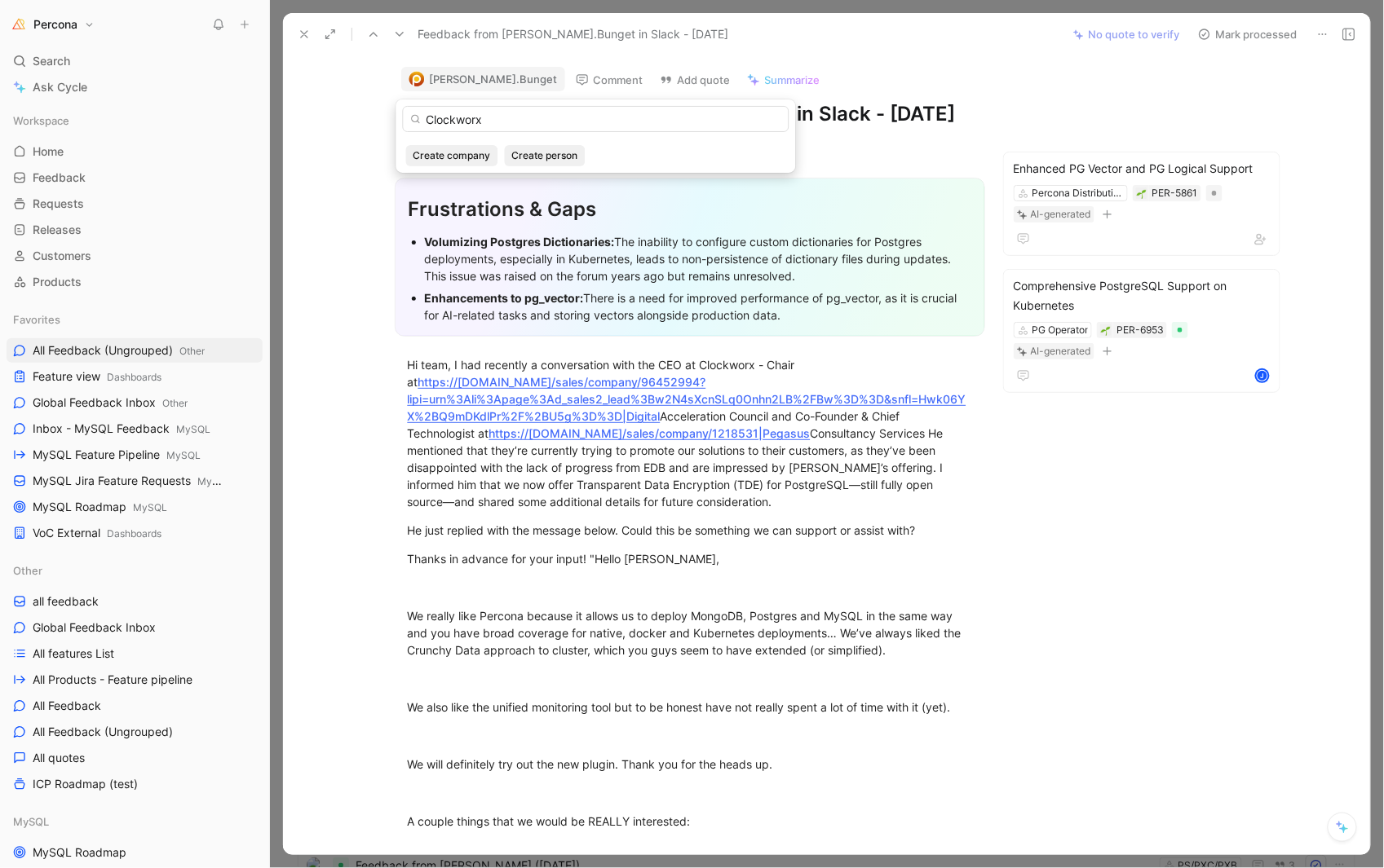
type input "Clockworx"
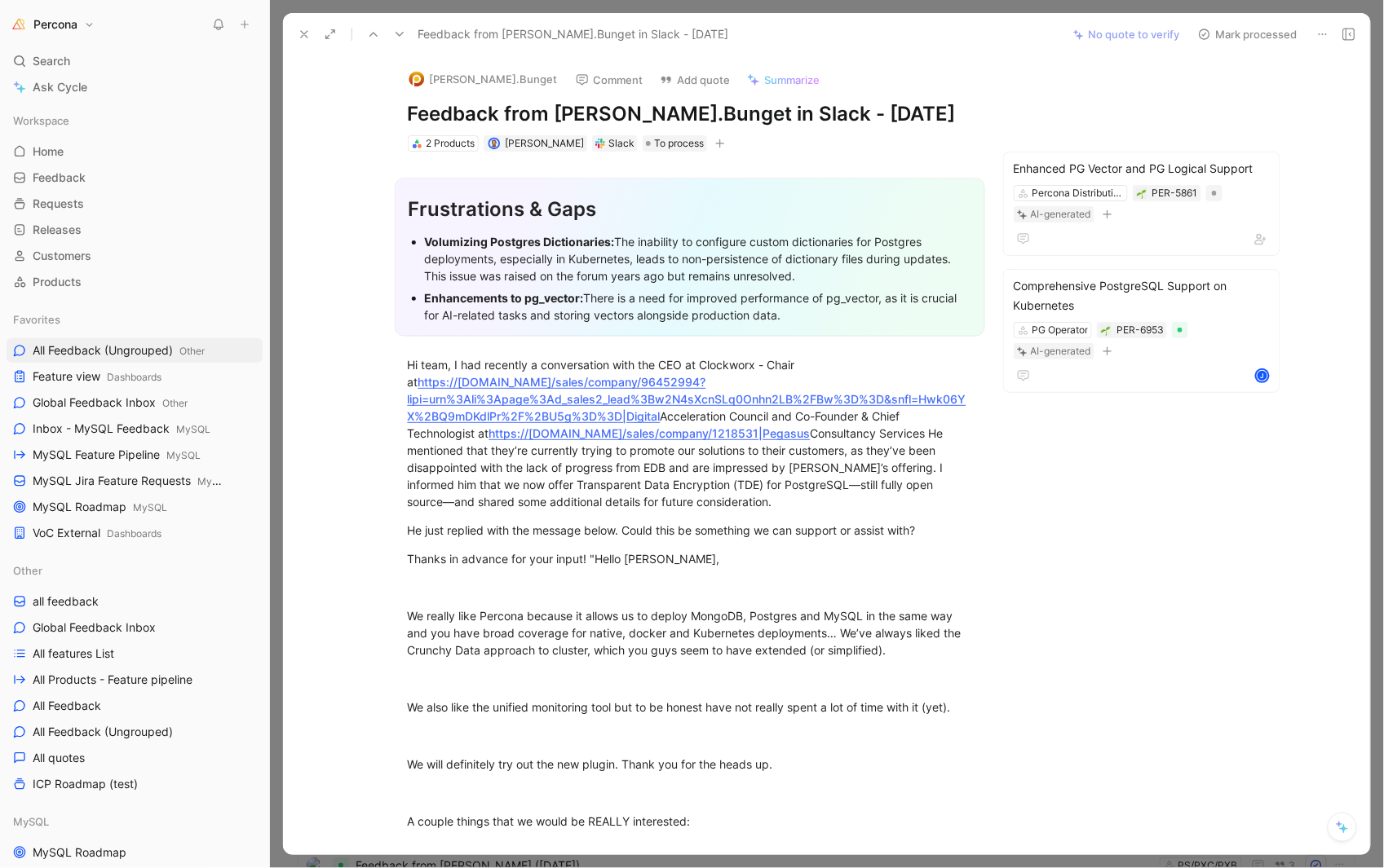
click at [513, 394] on link "https://[DOMAIN_NAME]/sales/company/96452994?lipi=urn%3Ali%3Apage%3Ad_sales2_le…" at bounding box center [688, 399] width 559 height 48
click at [597, 475] on div "Hi team, I had recently a conversation with the CEO at Clockworx - Chair at htt…" at bounding box center [690, 434] width 564 height 154
click at [618, 457] on div "Hi team, I had recently a conversation with the CEO at Clockworx - Chair at htt…" at bounding box center [690, 434] width 564 height 154
drag, startPoint x: 421, startPoint y: 448, endPoint x: 847, endPoint y: 558, distance: 440.0
click at [847, 558] on div "Frustrations & Gaps Volumizing Postgres Dictionaries: The inability to configur…" at bounding box center [690, 657] width 745 height 1010
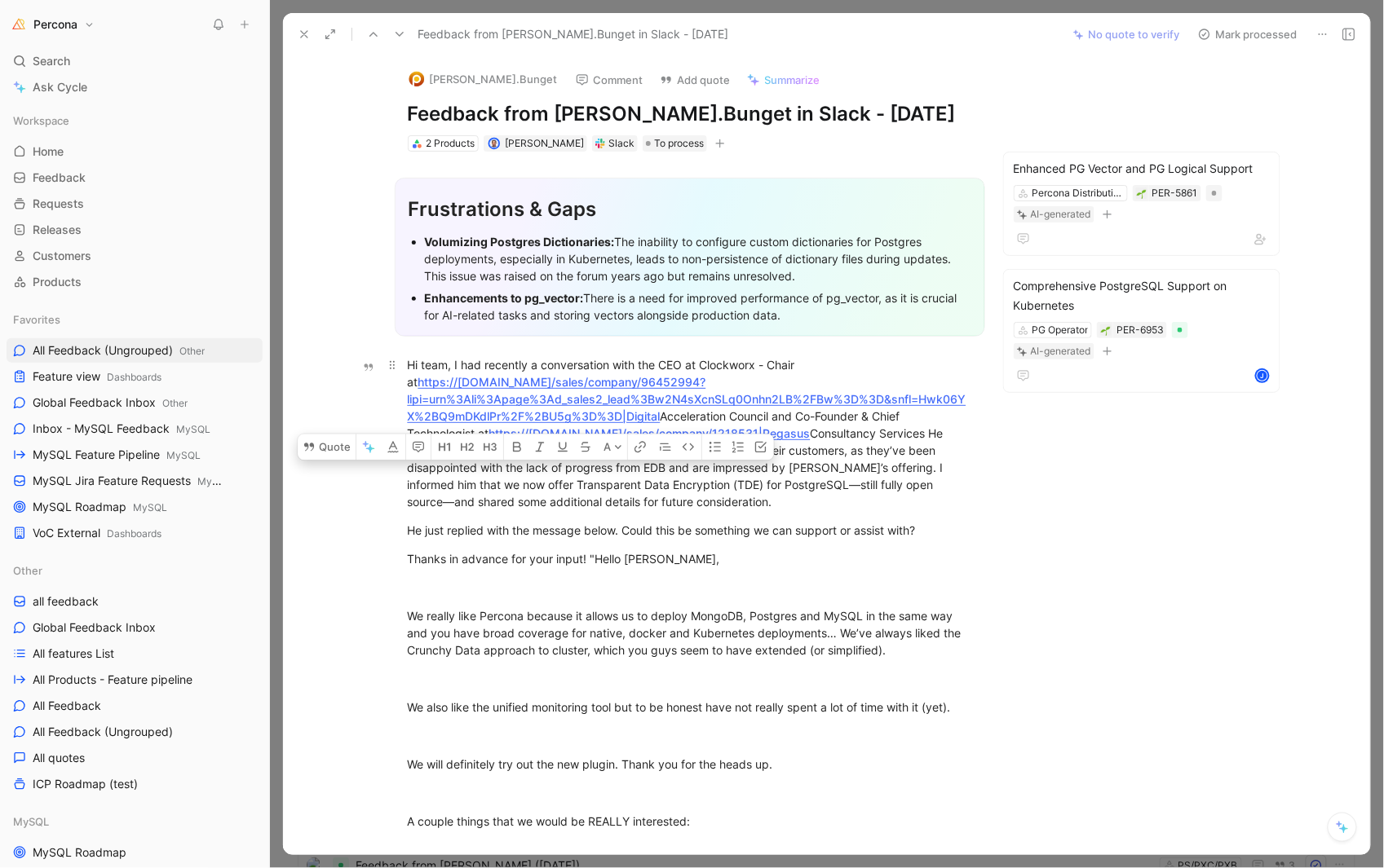
click at [703, 493] on div "Hi team, I had recently a conversation with the CEO at Clockworx - Chair at htt…" at bounding box center [690, 434] width 564 height 154
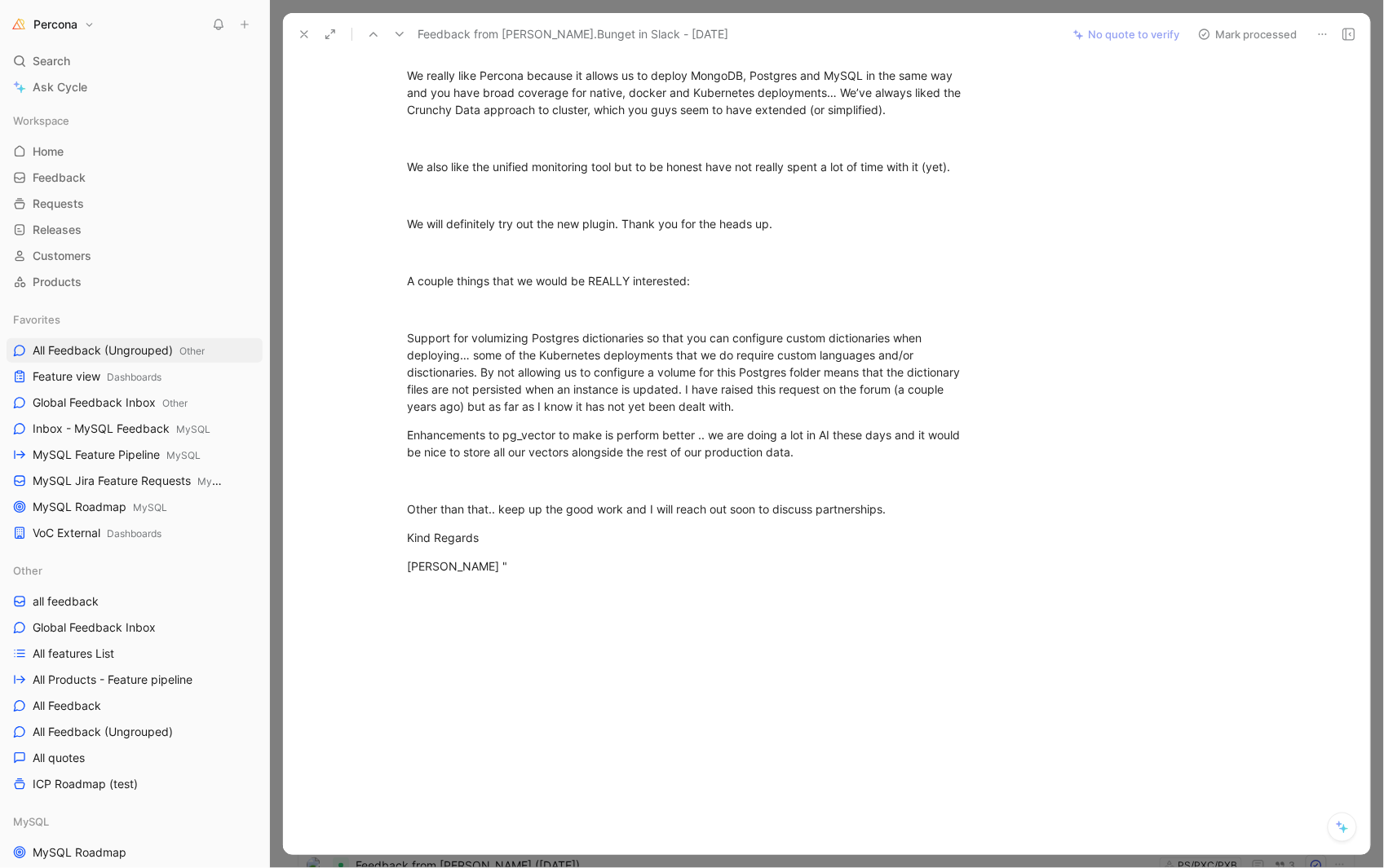
scroll to position [540, 0]
click at [408, 559] on div "[PERSON_NAME] "" at bounding box center [690, 567] width 564 height 17
copy div "[PERSON_NAME]"
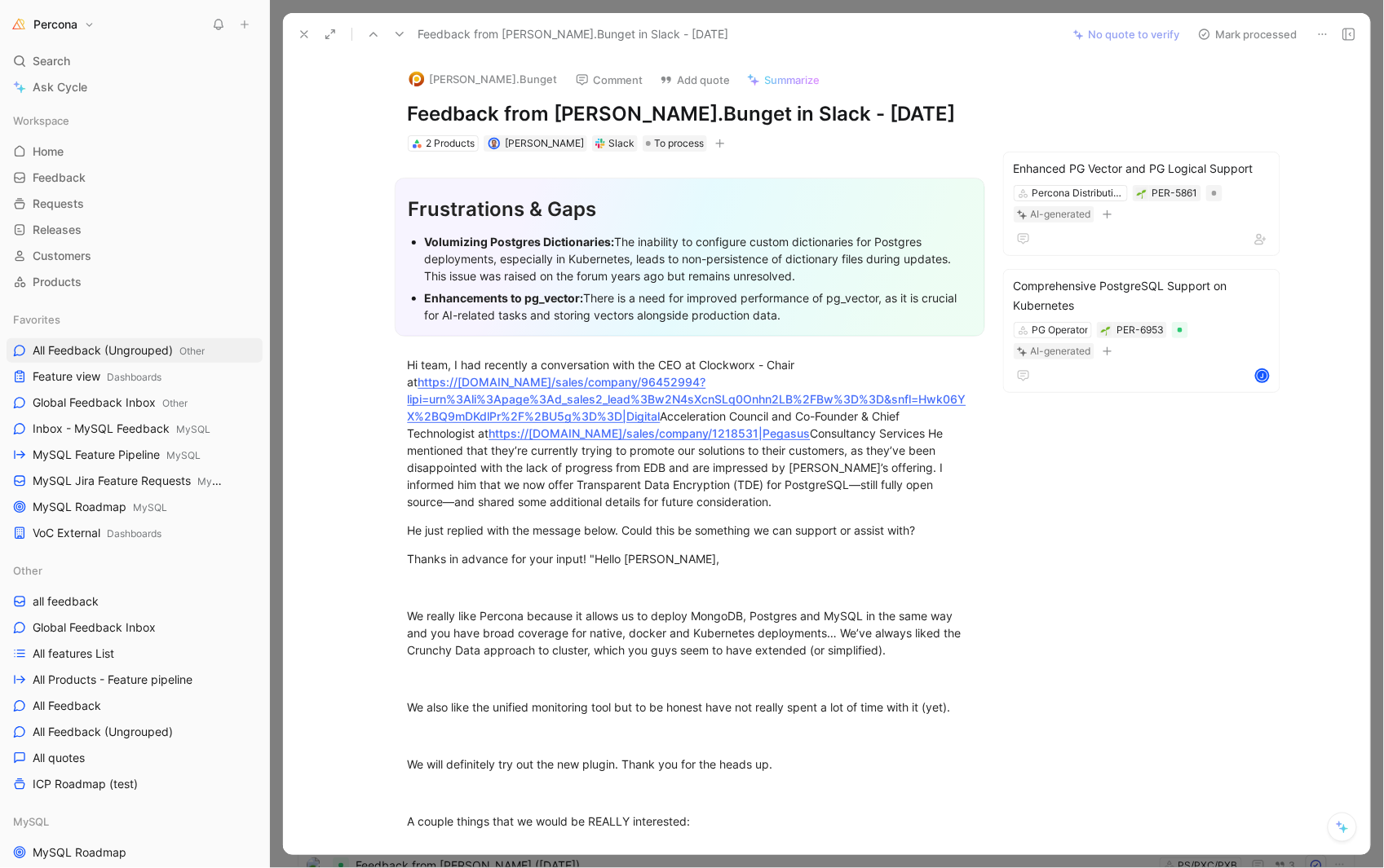
scroll to position [0, 0]
click at [448, 324] on div "Enhancements to pg_vector: There is a need for improved performance of pg_vecto…" at bounding box center [697, 306] width 546 height 35
click at [434, 72] on button "[PERSON_NAME].​Bunget" at bounding box center [483, 79] width 164 height 25
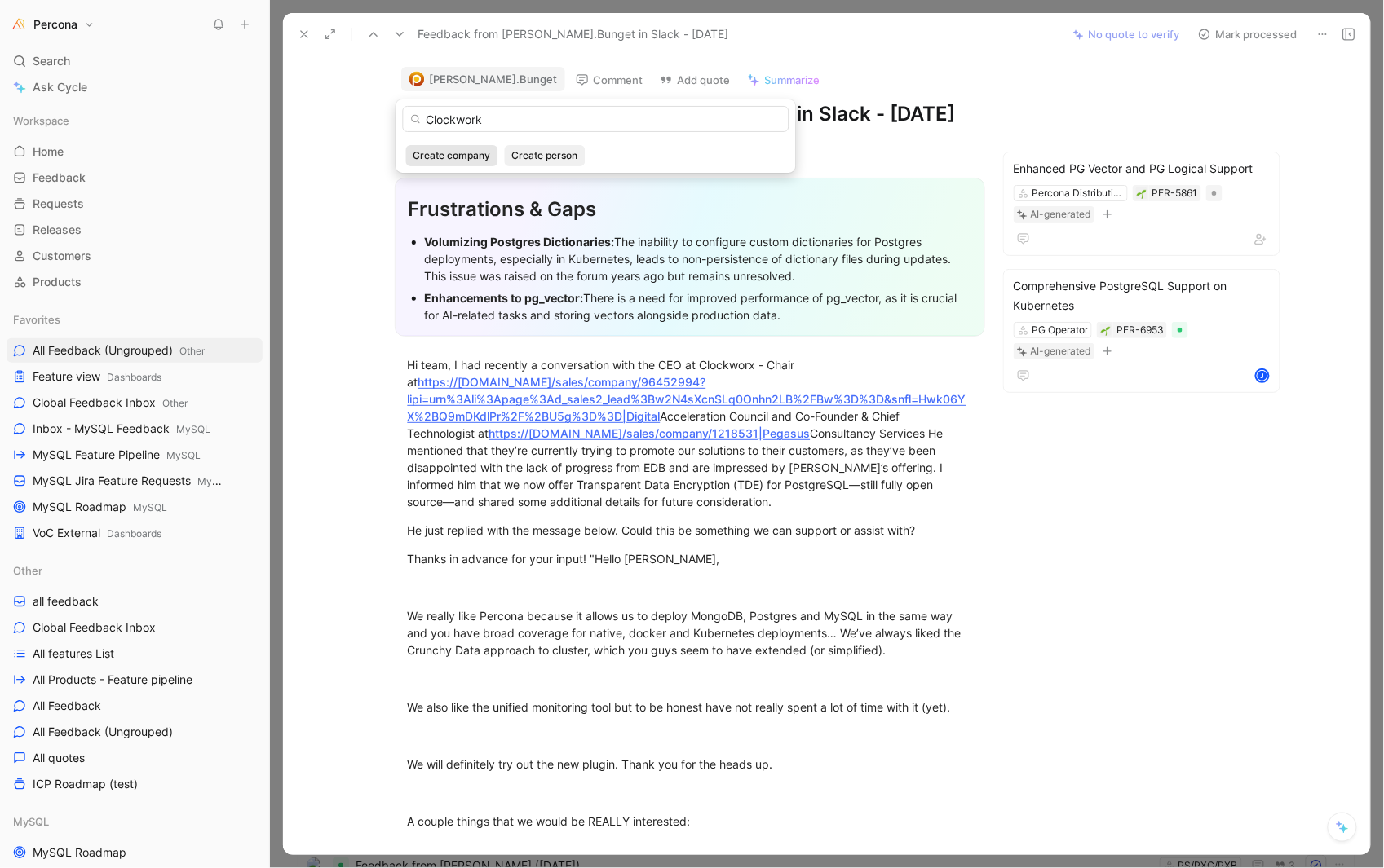
type input "Clockwork"
drag, startPoint x: 447, startPoint y: 149, endPoint x: 443, endPoint y: 159, distance: 10.8
click at [443, 159] on span "Create company" at bounding box center [452, 155] width 77 height 17
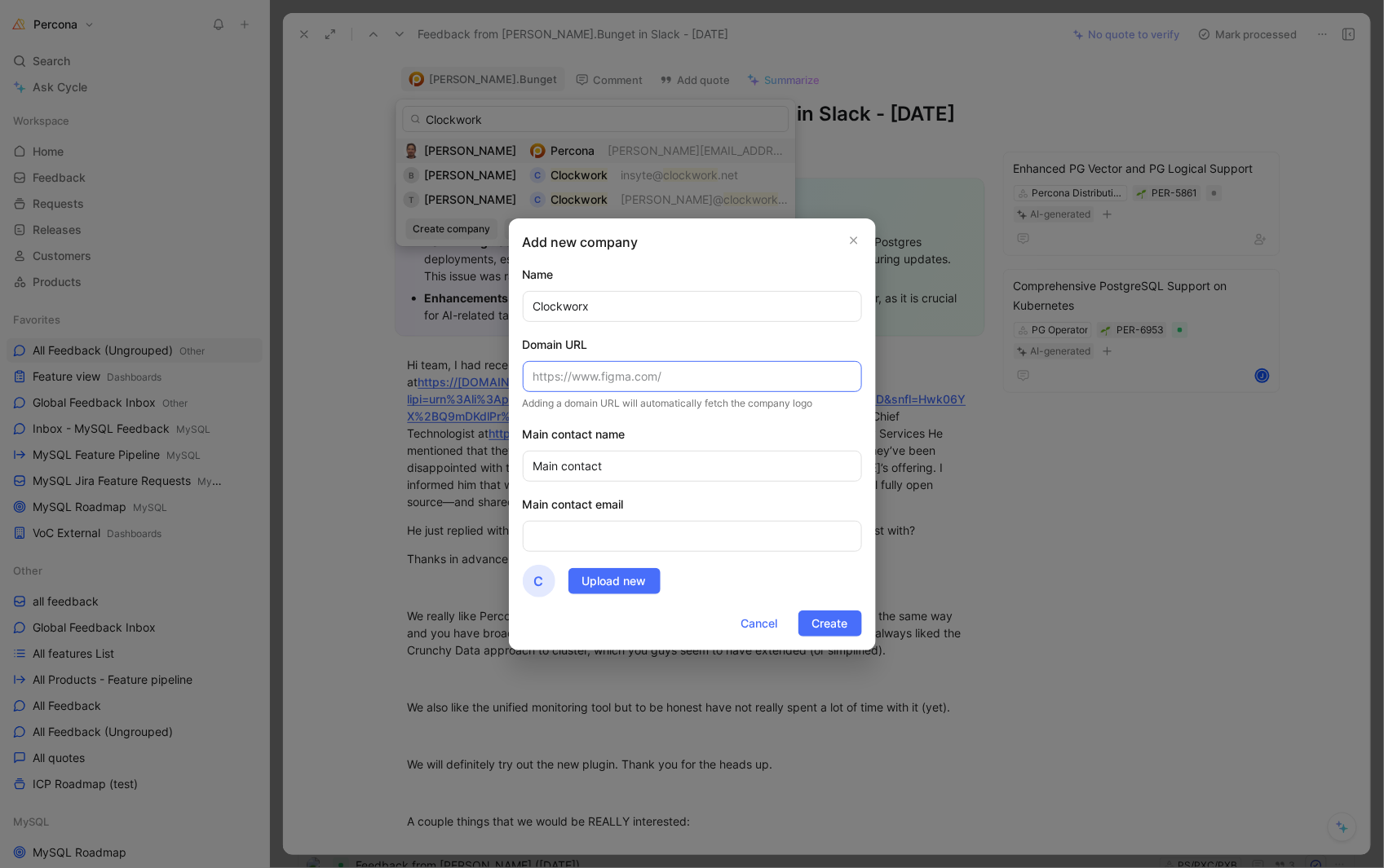
click at [639, 381] on input "text" at bounding box center [692, 376] width 340 height 31
type input "[URL][DOMAIN_NAME]"
type input "[PERSON_NAME]"
click at [831, 617] on span "Create" at bounding box center [830, 624] width 36 height 20
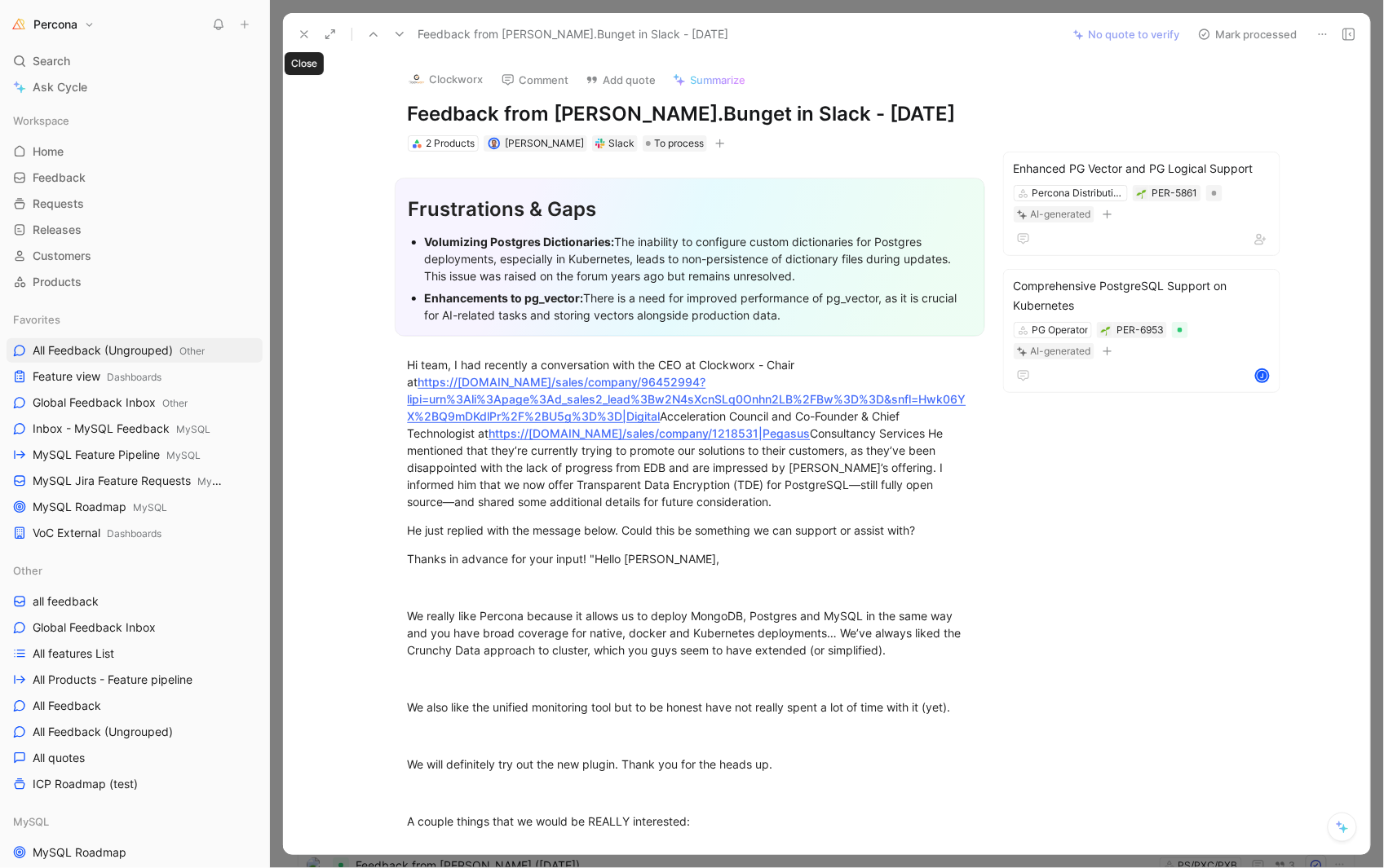
click at [300, 30] on icon at bounding box center [303, 34] width 13 height 13
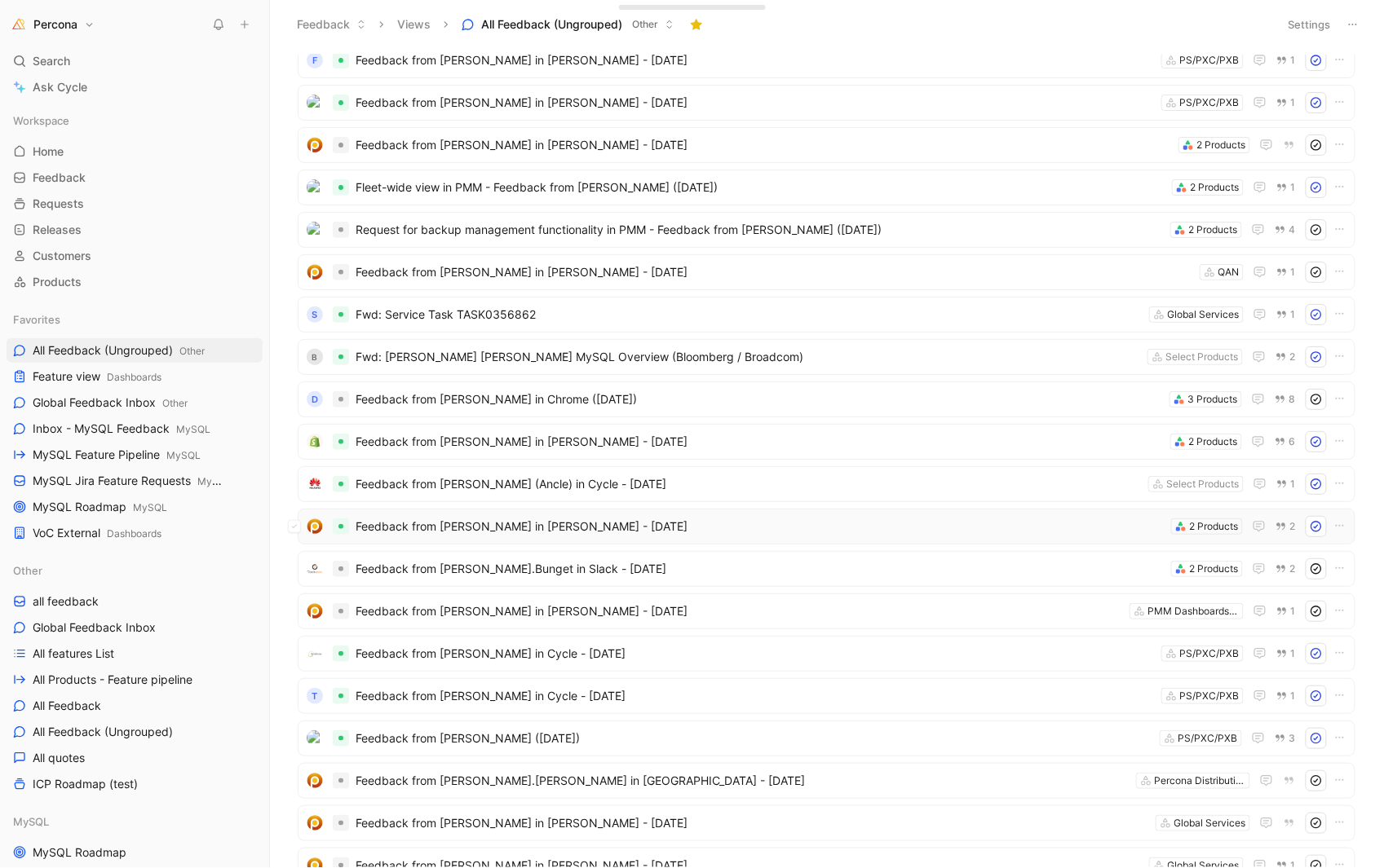
scroll to position [136, 0]
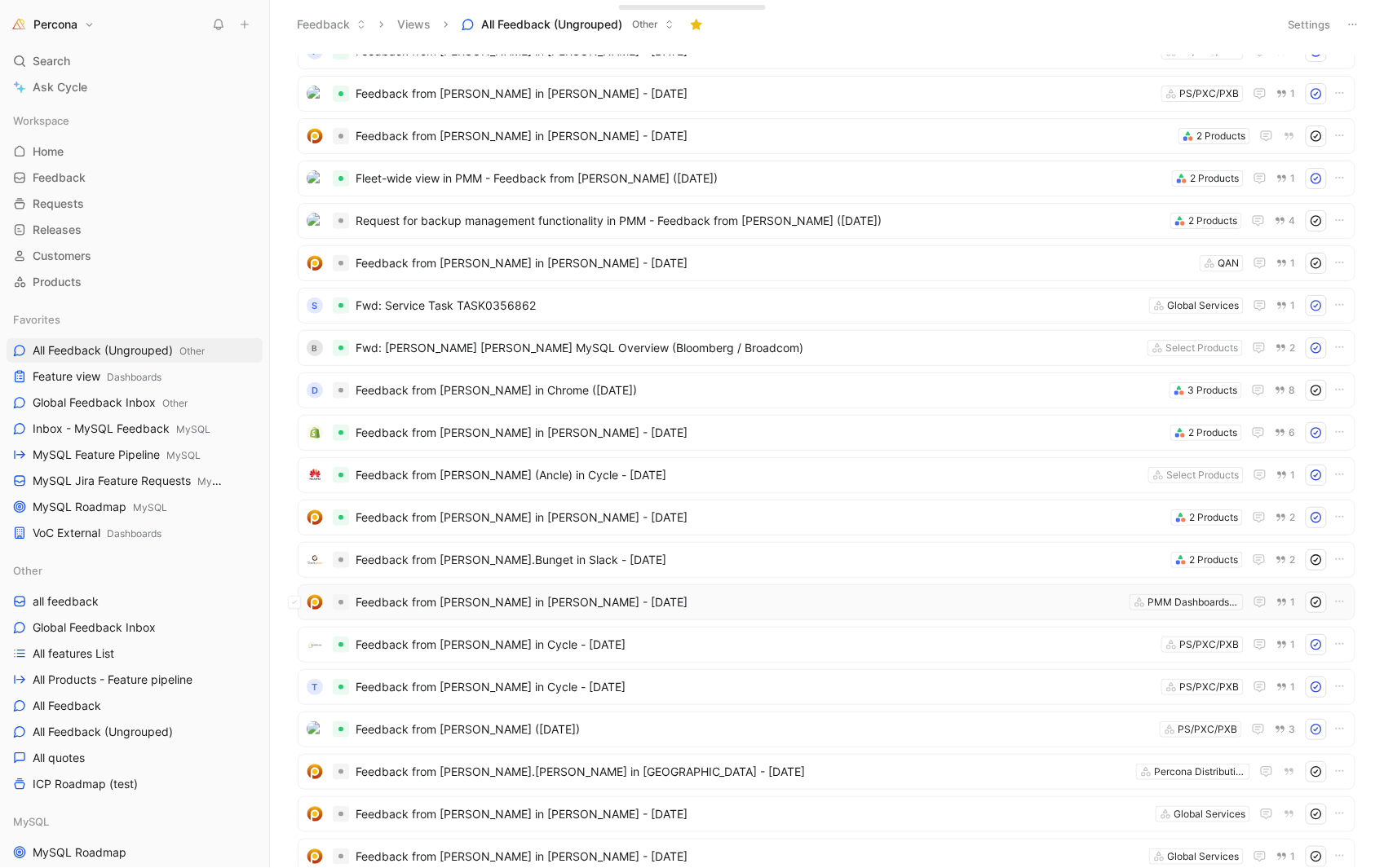
click at [436, 599] on span "Feedback from [PERSON_NAME] in [PERSON_NAME] - [DATE]" at bounding box center [739, 602] width 768 height 20
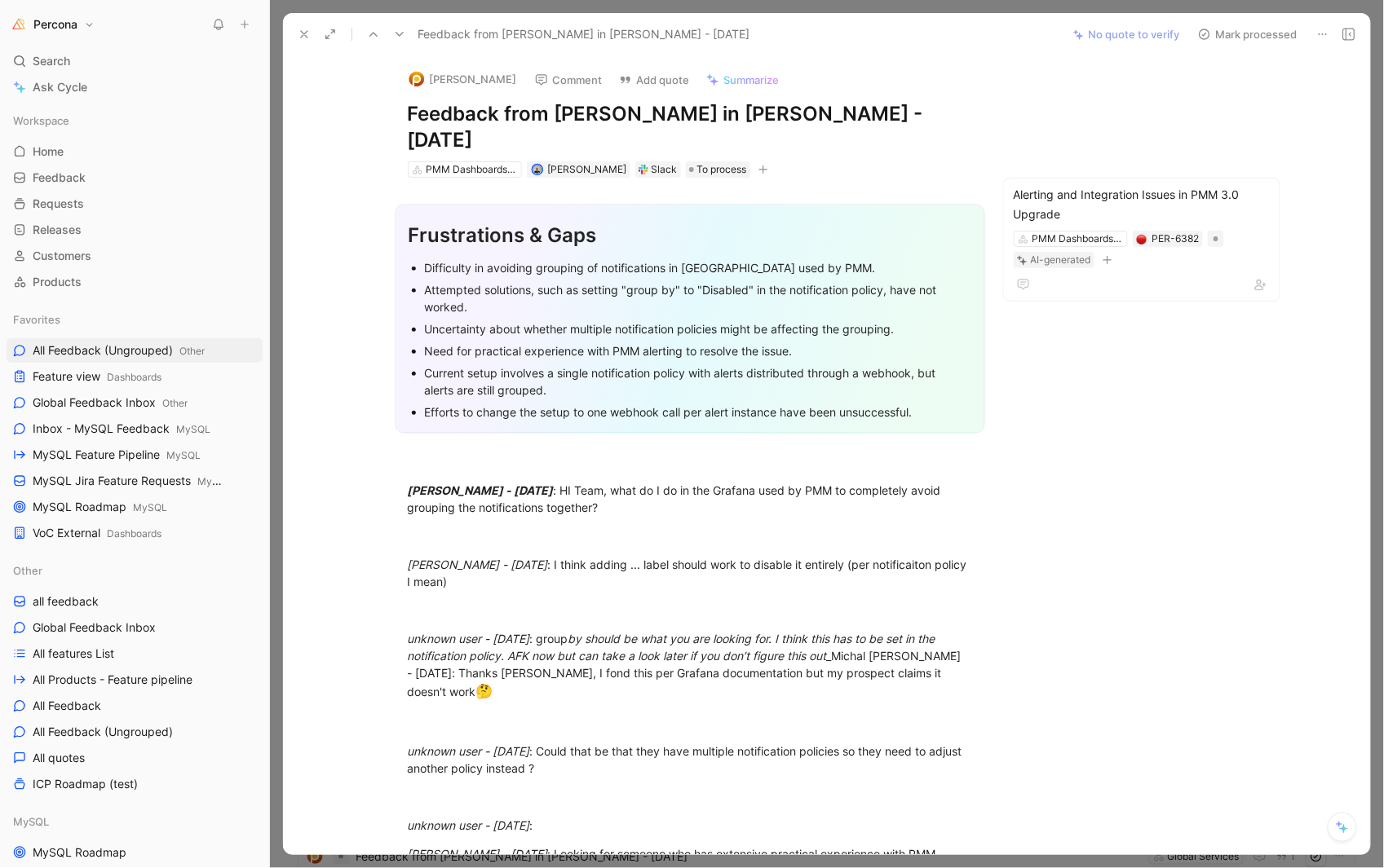
click at [305, 31] on icon at bounding box center [303, 34] width 13 height 13
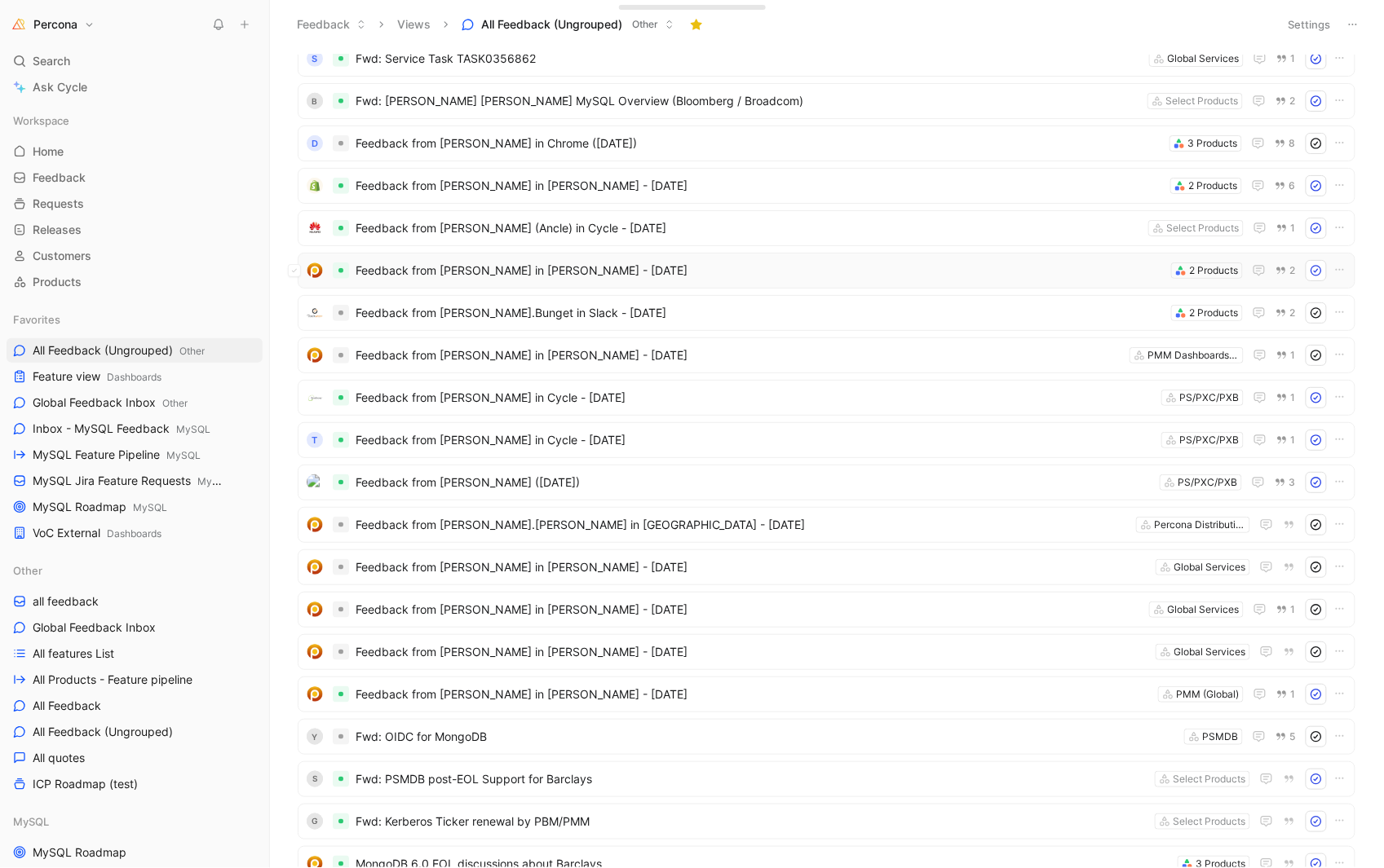
scroll to position [384, 0]
click at [493, 515] on span "Feedback from [PERSON_NAME].[PERSON_NAME] in [GEOGRAPHIC_DATA] - [DATE]" at bounding box center [743, 524] width 774 height 20
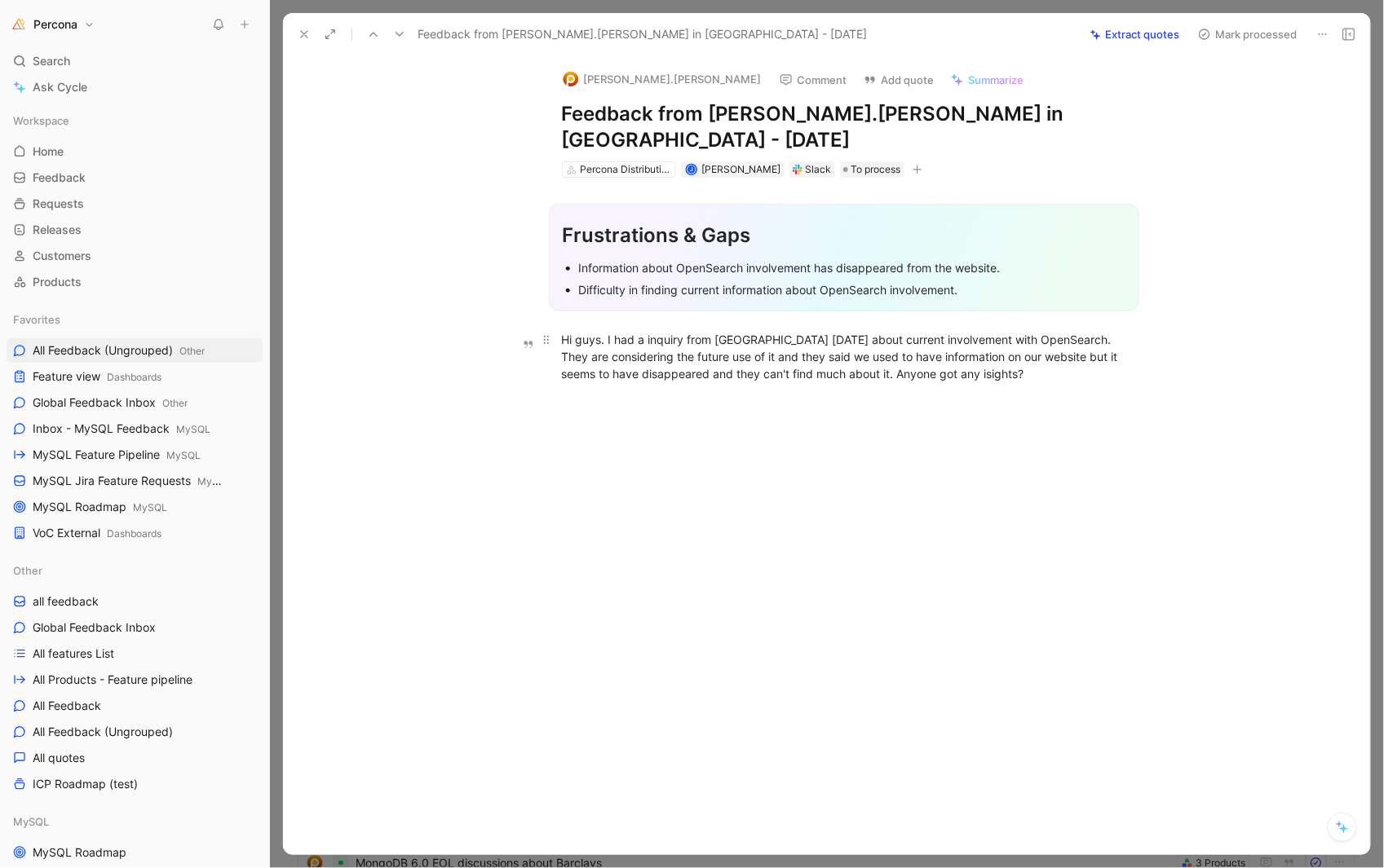
click at [740, 331] on div "Hi guys. I had a inquiry from [GEOGRAPHIC_DATA] [DATE] about current involvemen…" at bounding box center [844, 356] width 564 height 51
copy div "Infineon"
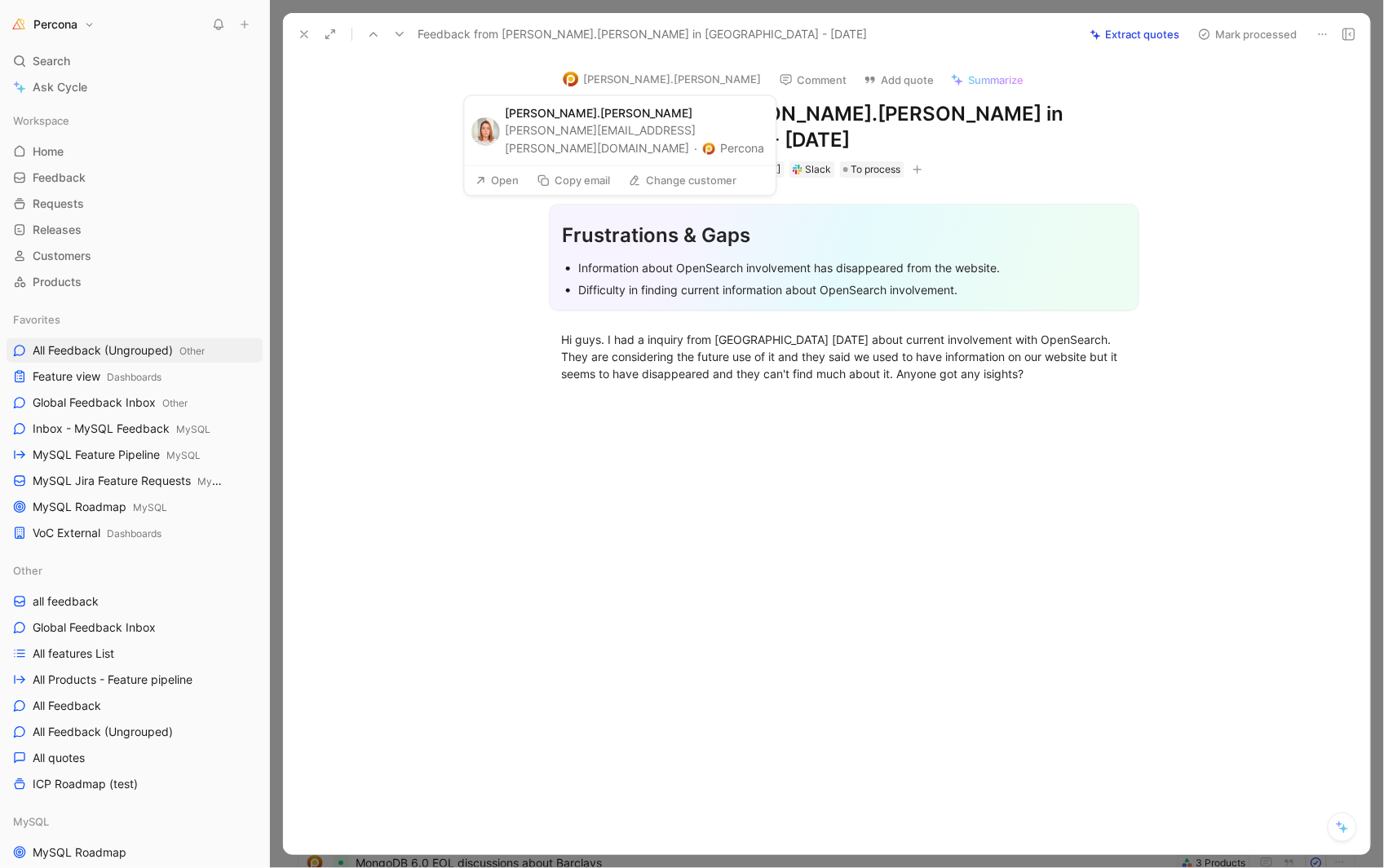
click at [671, 169] on button "Change customer" at bounding box center [683, 180] width 123 height 23
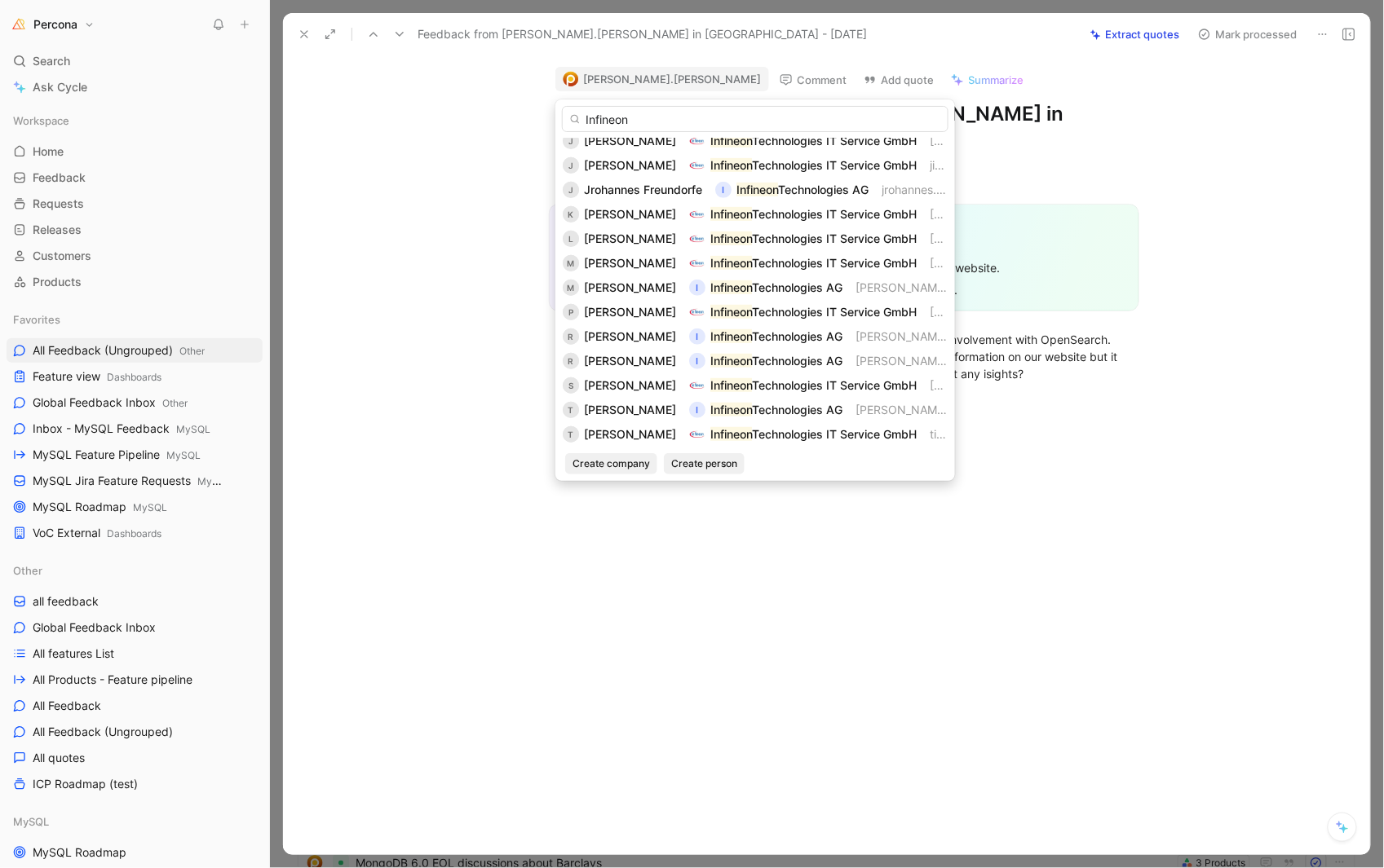
scroll to position [278, 0]
type input "Infineon"
click at [752, 312] on span "Technologies IT Service GmbH" at bounding box center [834, 313] width 165 height 14
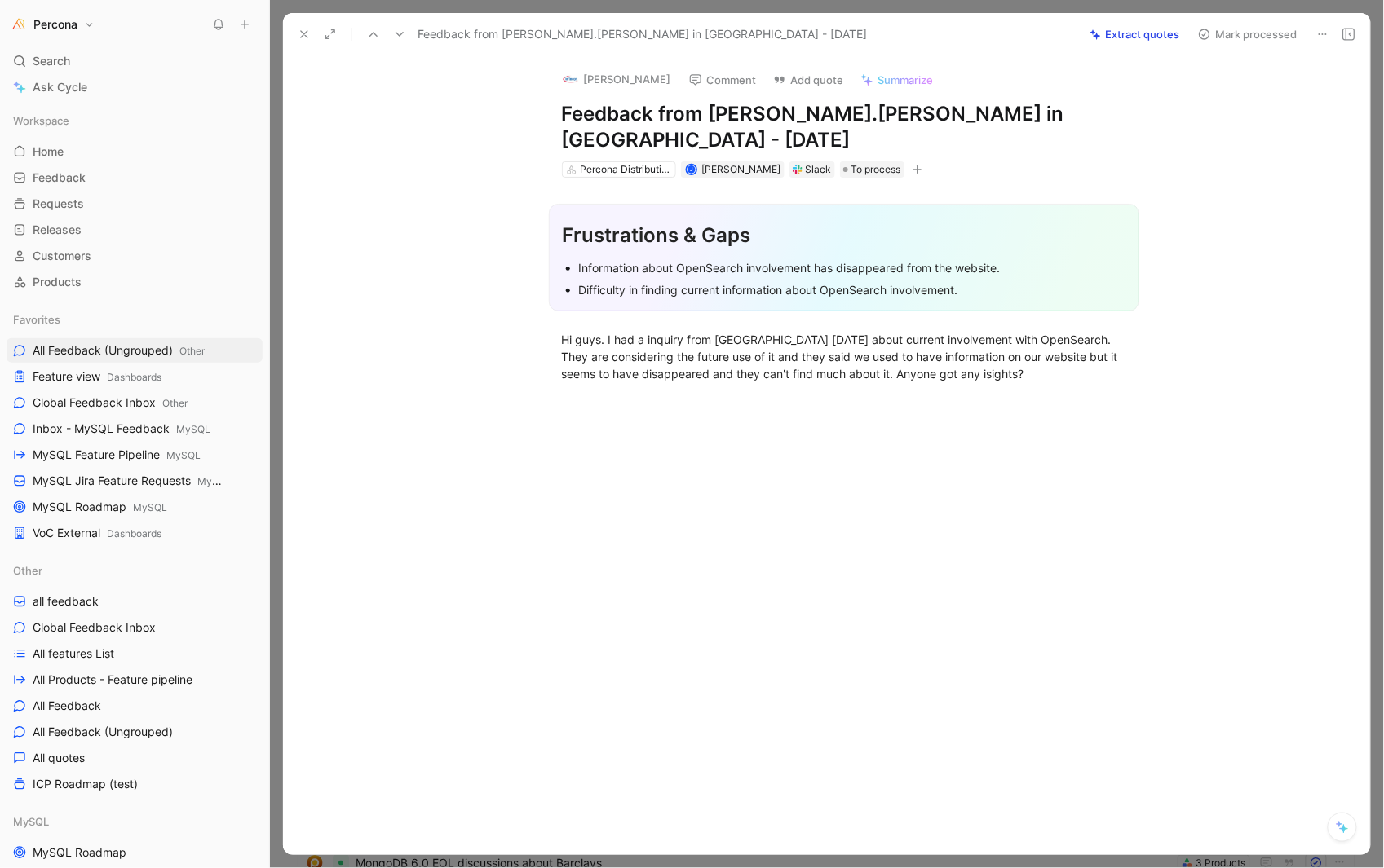
click at [302, 36] on use at bounding box center [304, 34] width 7 height 7
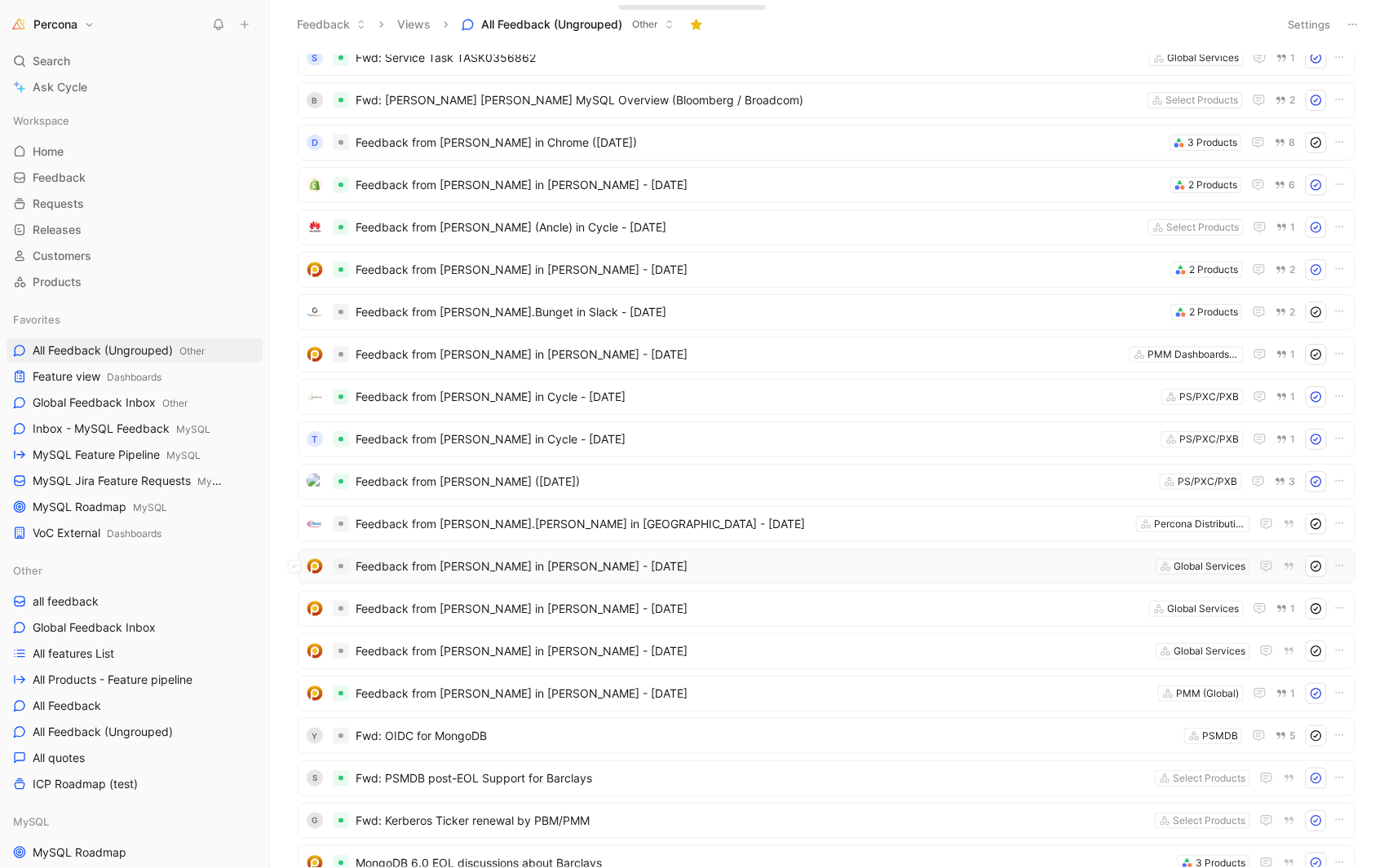
click at [484, 570] on span "Feedback from [PERSON_NAME] in [PERSON_NAME] - [DATE]" at bounding box center [752, 567] width 793 height 20
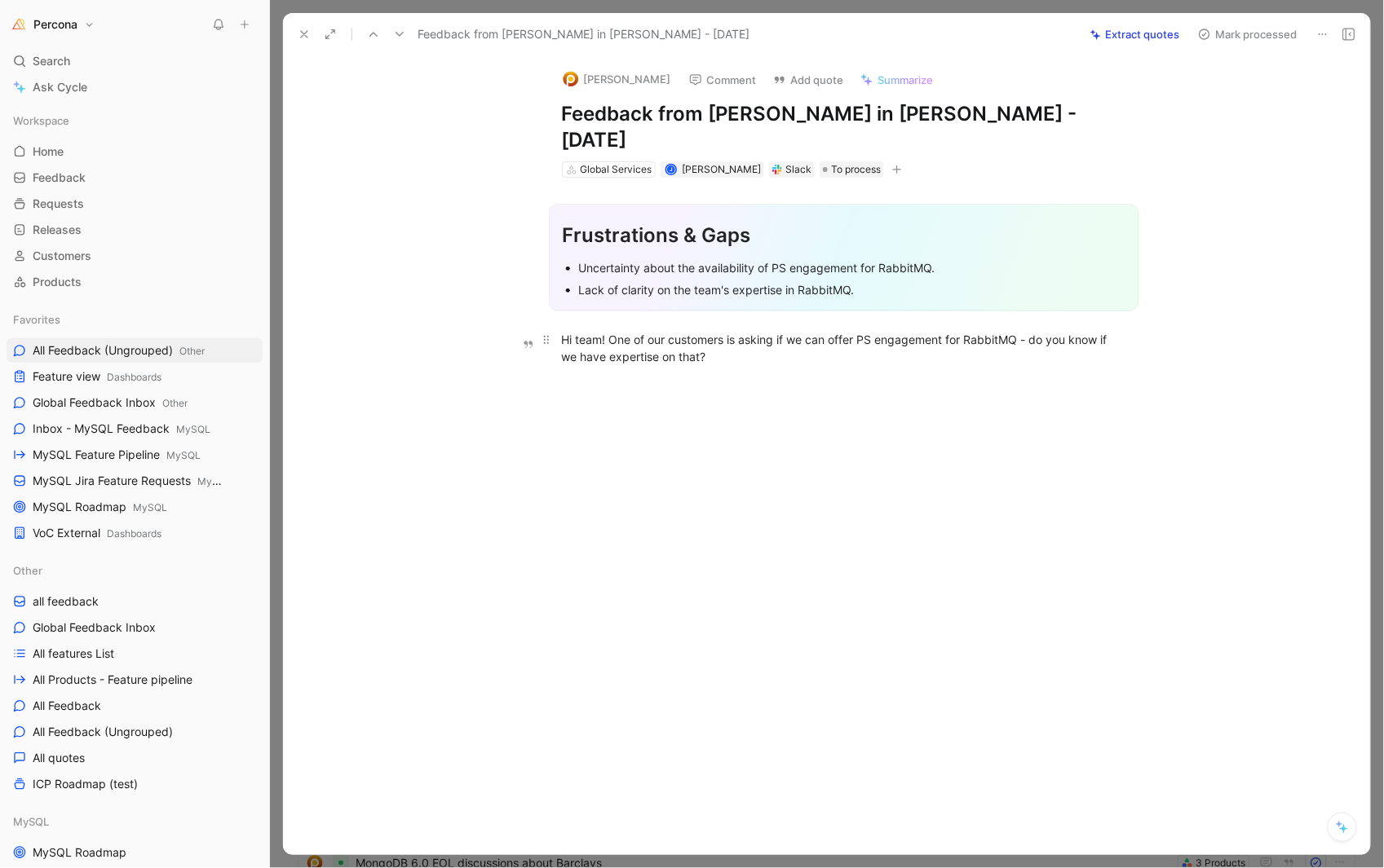
drag, startPoint x: 606, startPoint y: 329, endPoint x: 776, endPoint y: 330, distance: 170.0
click at [776, 331] on div "Hi team! One of our customers is asking if we can offer PS engagement for Rabbi…" at bounding box center [844, 348] width 564 height 35
click at [896, 332] on div "Hi team! One of our customers is asking if we can offer PS engagement for Rabbi…" at bounding box center [844, 348] width 564 height 35
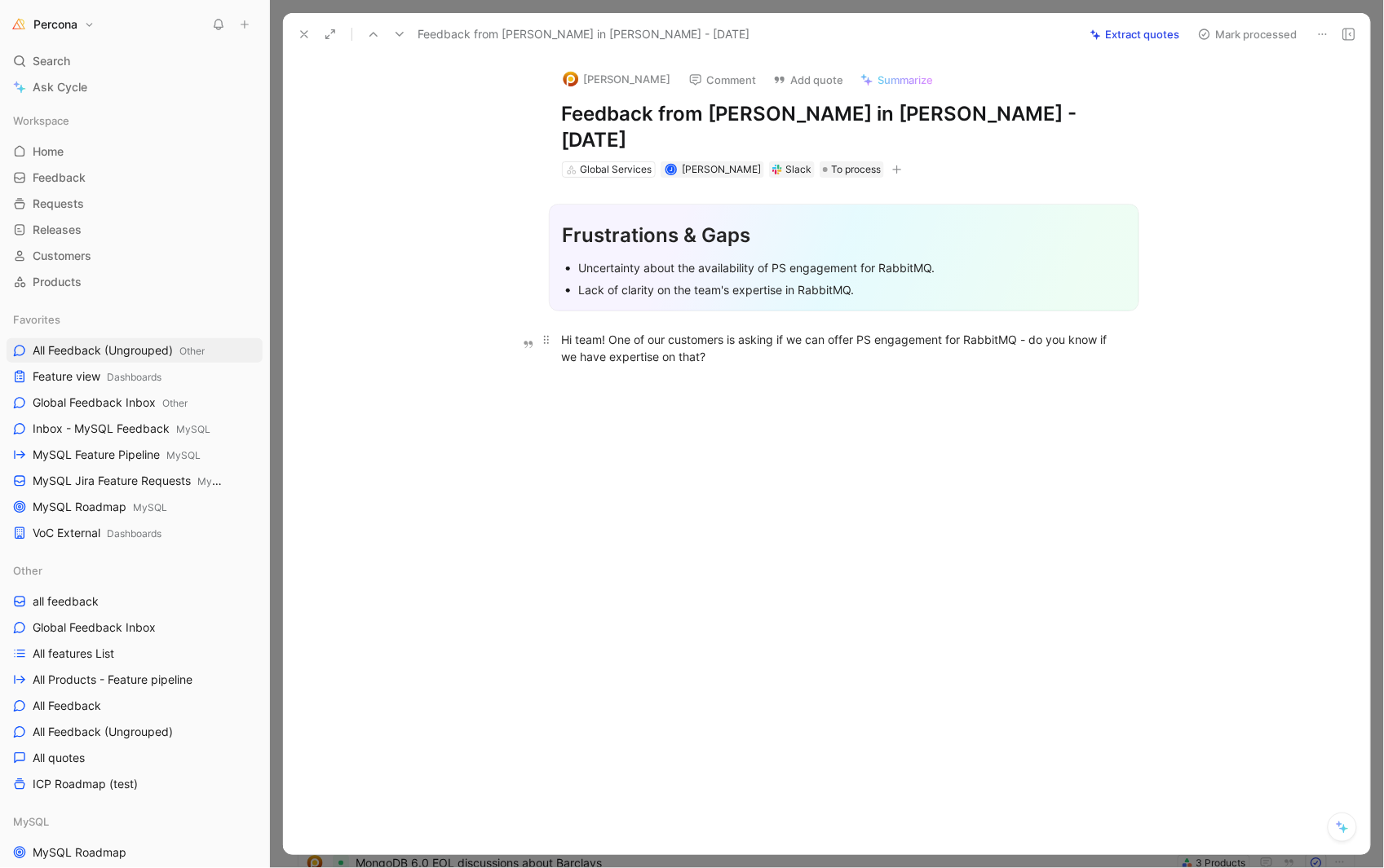
click at [896, 332] on div "Hi team! One of our customers is asking if we can offer PS engagement for Rabbi…" at bounding box center [844, 348] width 564 height 35
click at [779, 344] on p "Hi team! One of our customers is asking if we can offer PS engagement for Rabbi…" at bounding box center [845, 348] width 626 height 44
click at [773, 110] on button "Copy link" at bounding box center [772, 113] width 79 height 23
click at [1320, 31] on icon at bounding box center [1323, 34] width 13 height 13
click at [1258, 73] on div "Copy link" at bounding box center [1280, 68] width 96 height 20
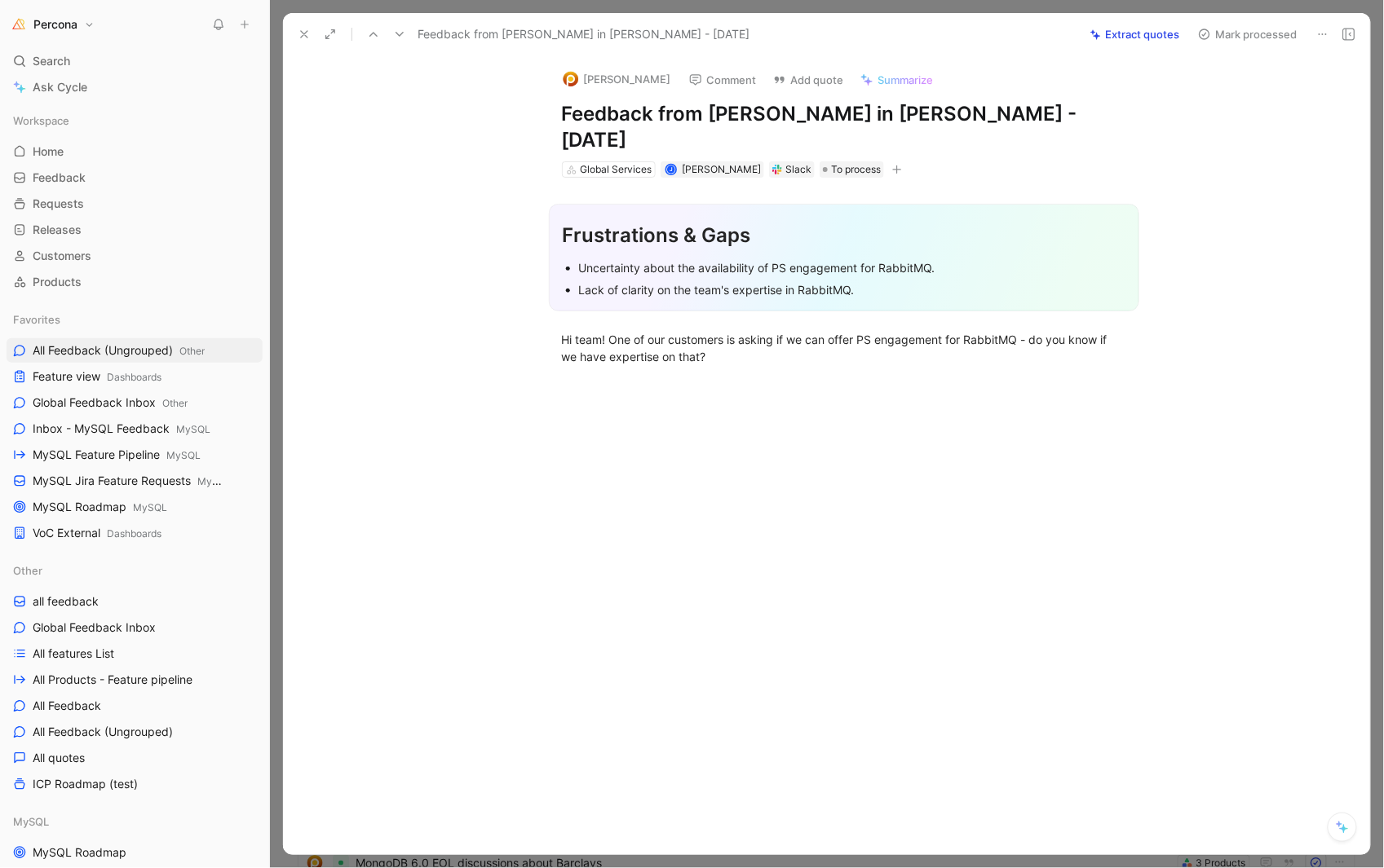
click at [307, 28] on icon at bounding box center [303, 34] width 13 height 13
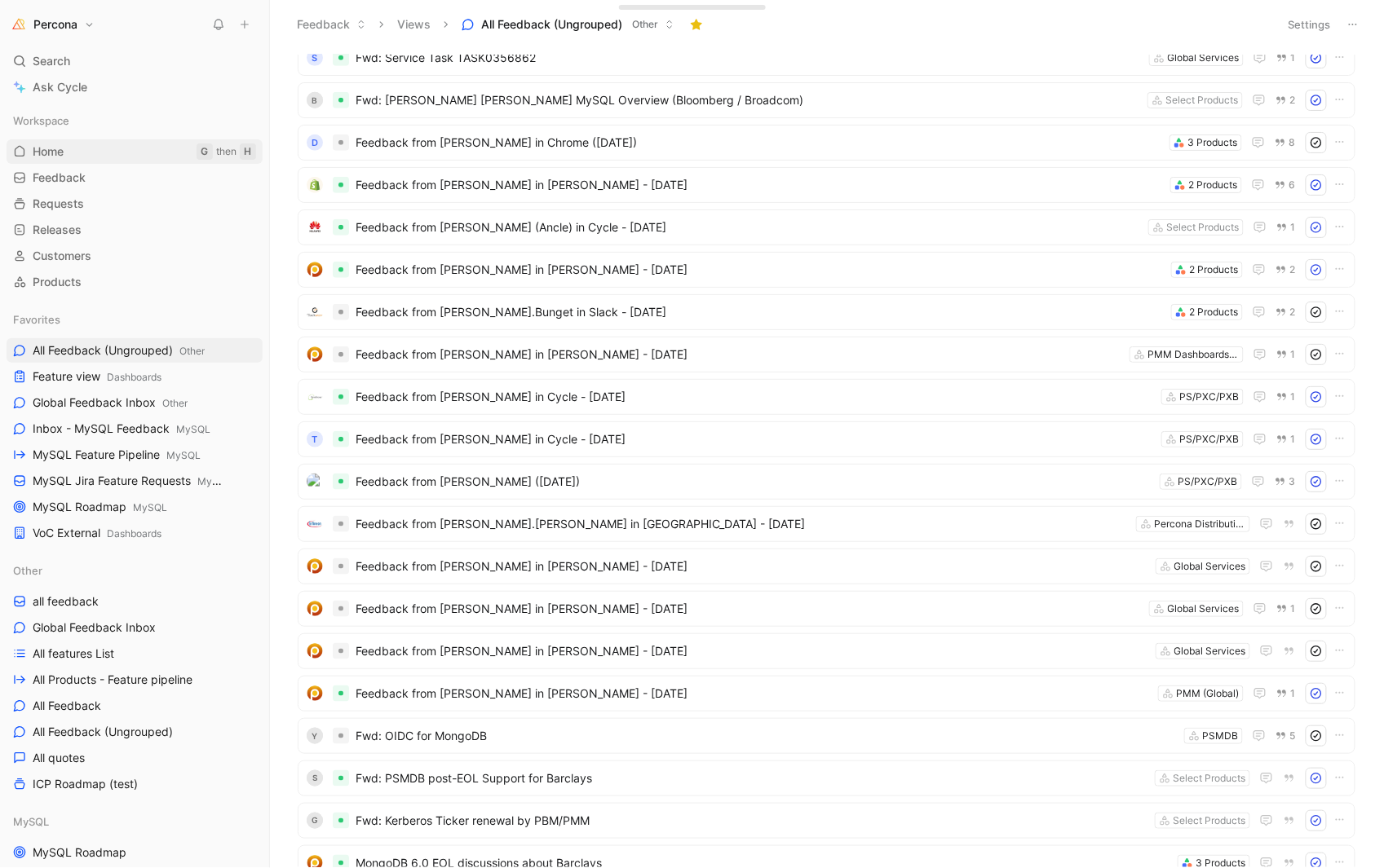
click at [101, 147] on link "Home G then H" at bounding box center [134, 151] width 256 height 25
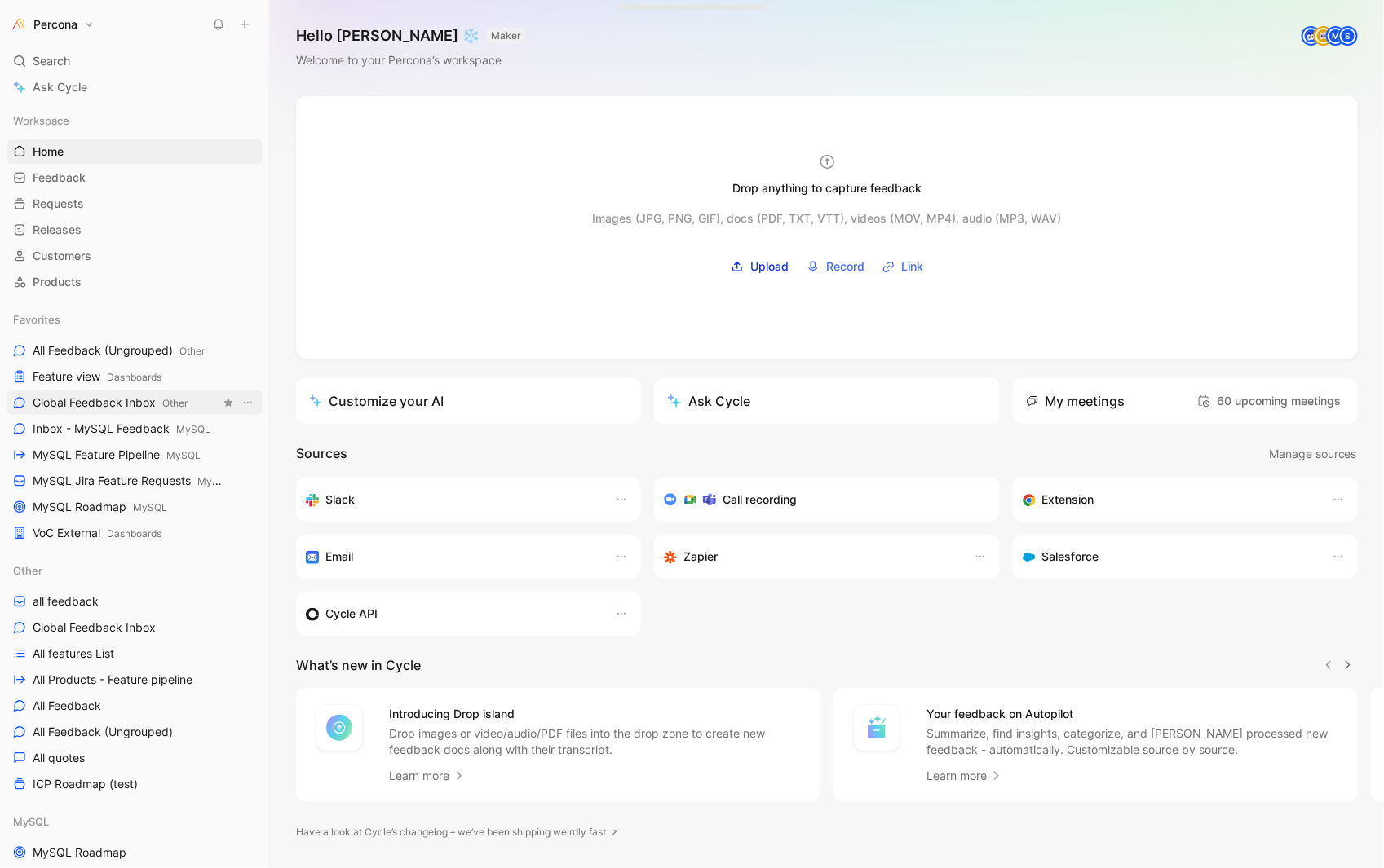
click at [108, 400] on span "Global Feedback Inbox Other" at bounding box center [110, 403] width 155 height 17
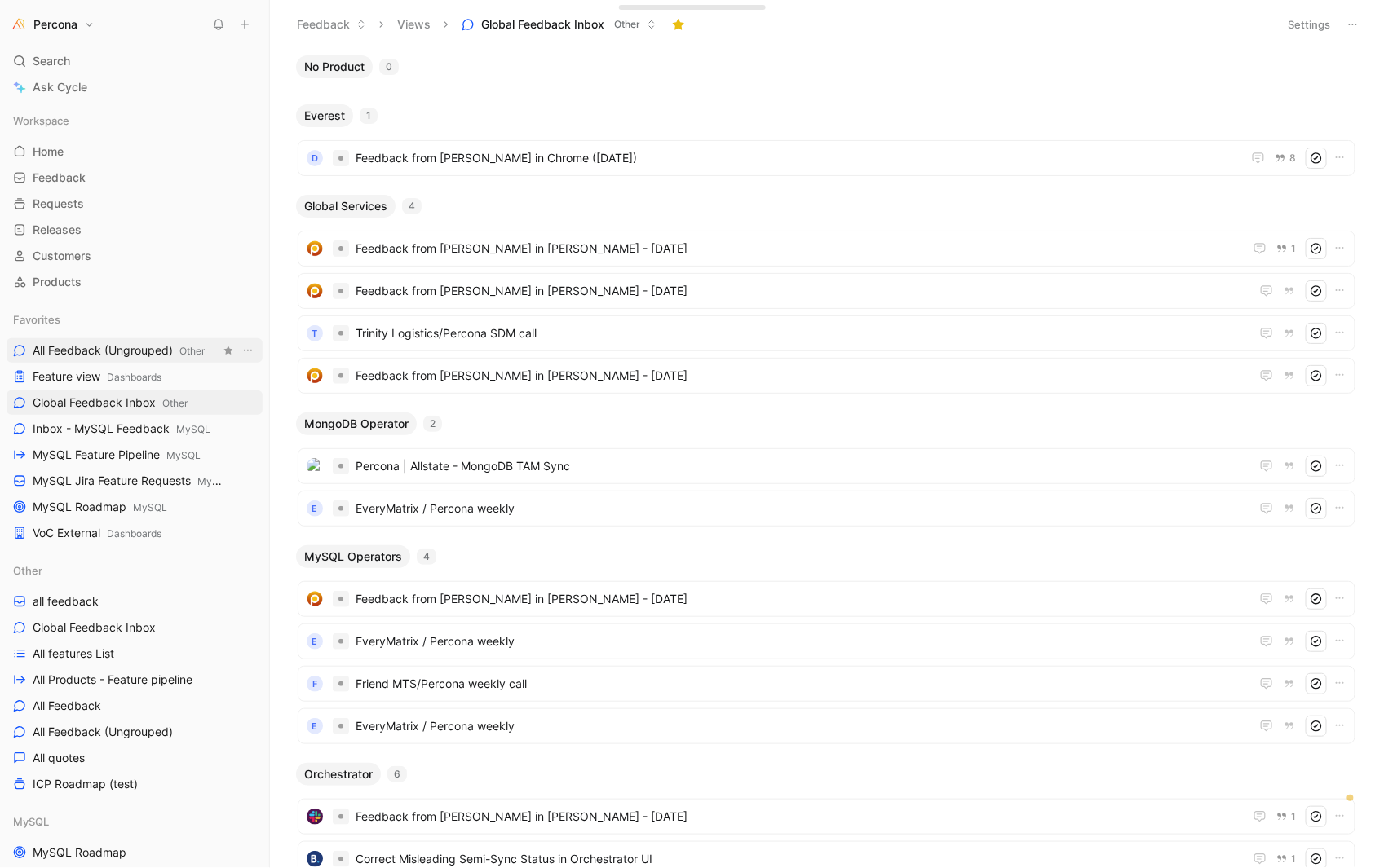
click at [126, 353] on span "All Feedback (Ungrouped) Other" at bounding box center [119, 351] width 172 height 17
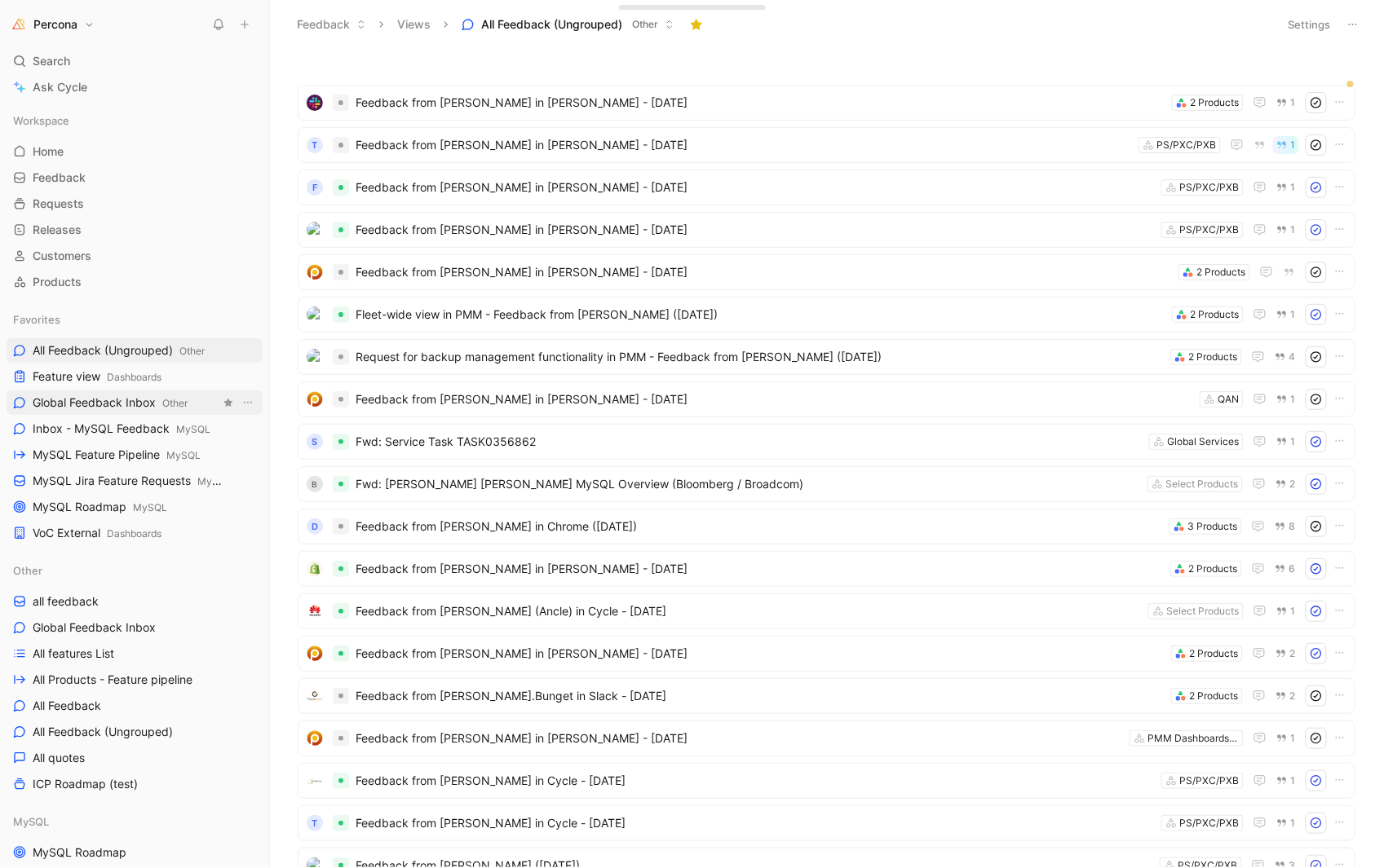
click at [95, 404] on span "Global Feedback Inbox Other" at bounding box center [110, 403] width 155 height 17
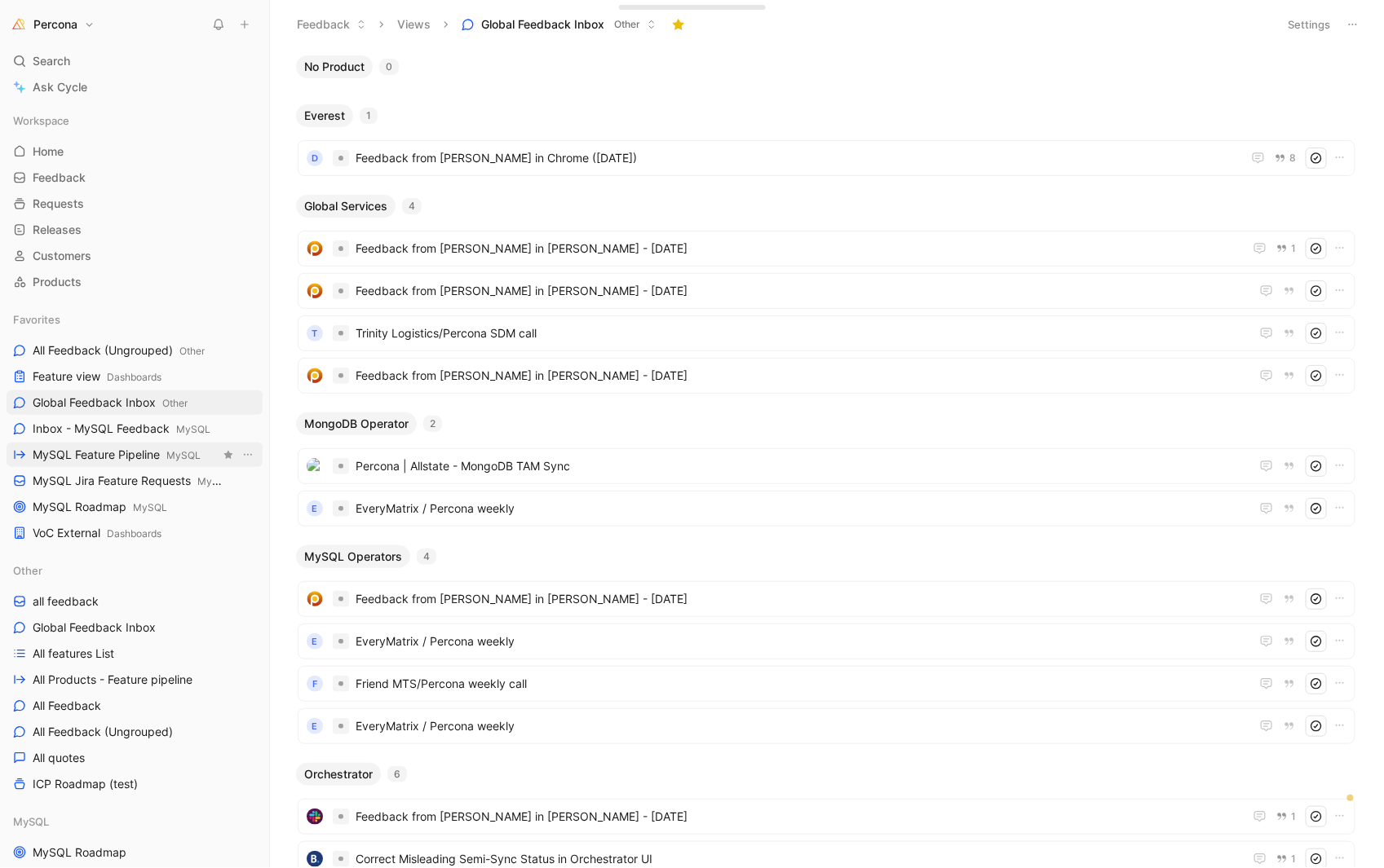
click at [102, 456] on span "MySQL Feature Pipeline MySQL" at bounding box center [117, 454] width 168 height 17
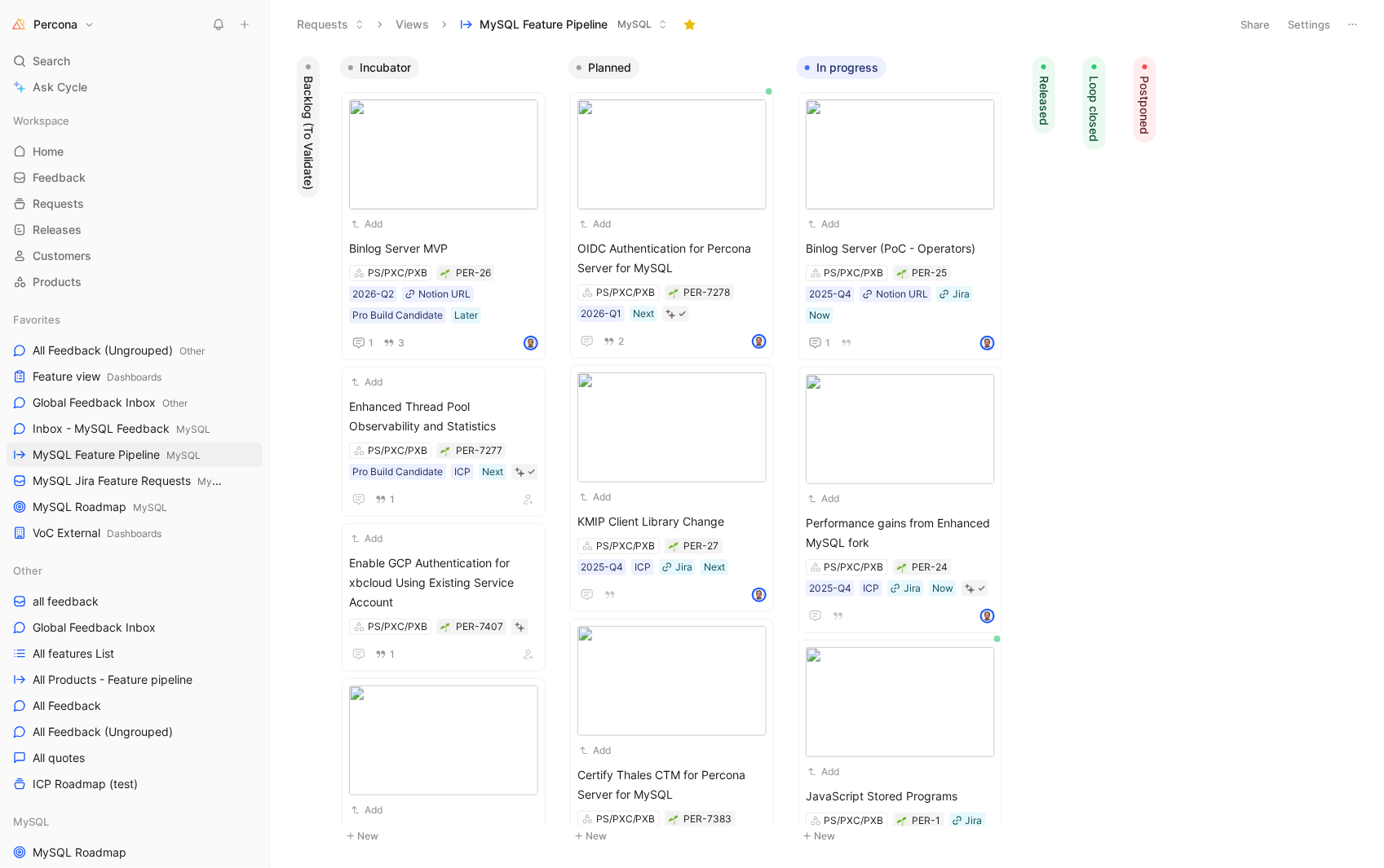
click at [271, 13] on button at bounding box center [268, 24] width 23 height 23
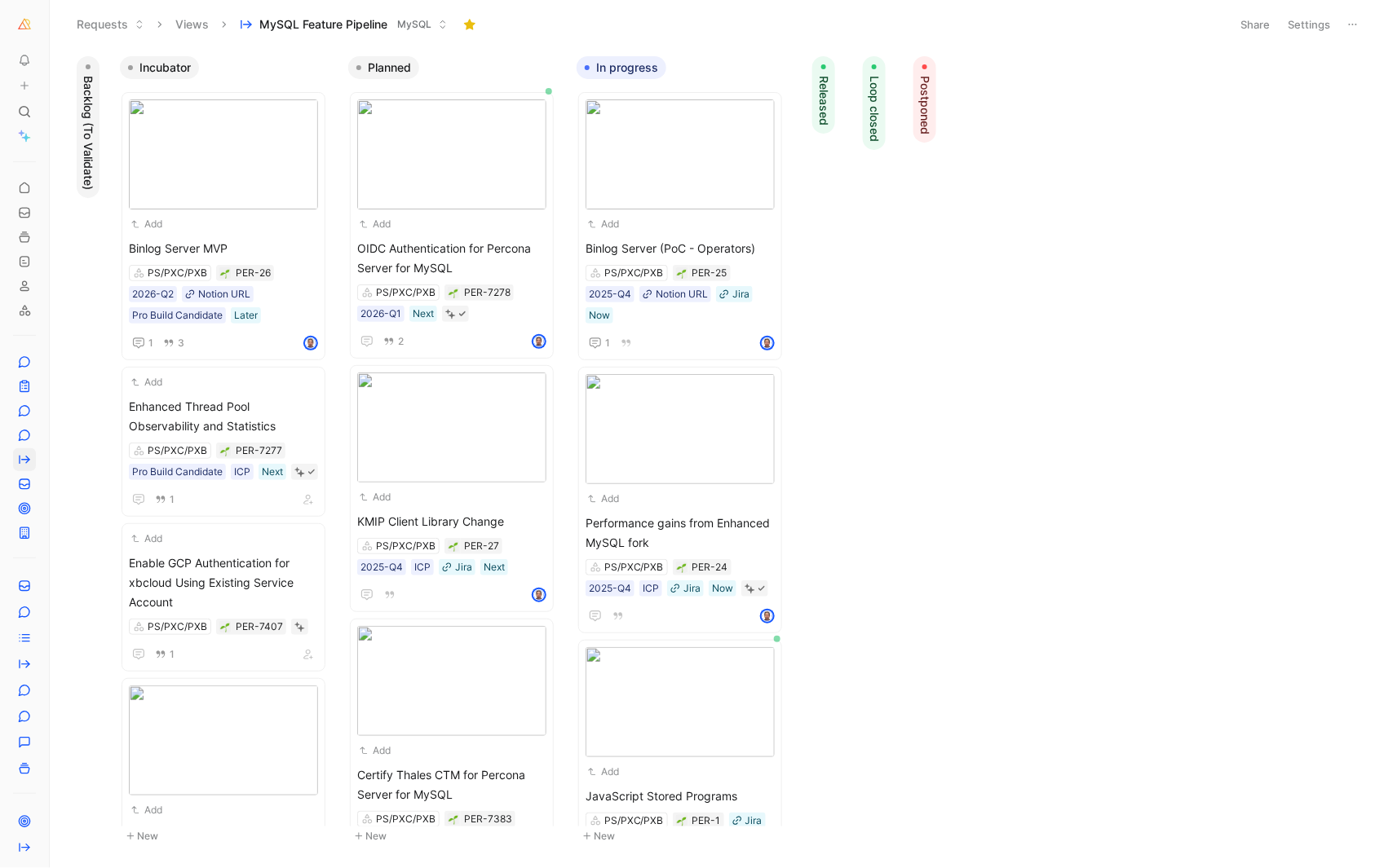
click at [89, 161] on span "Backlog (To Validate)" at bounding box center [88, 133] width 17 height 115
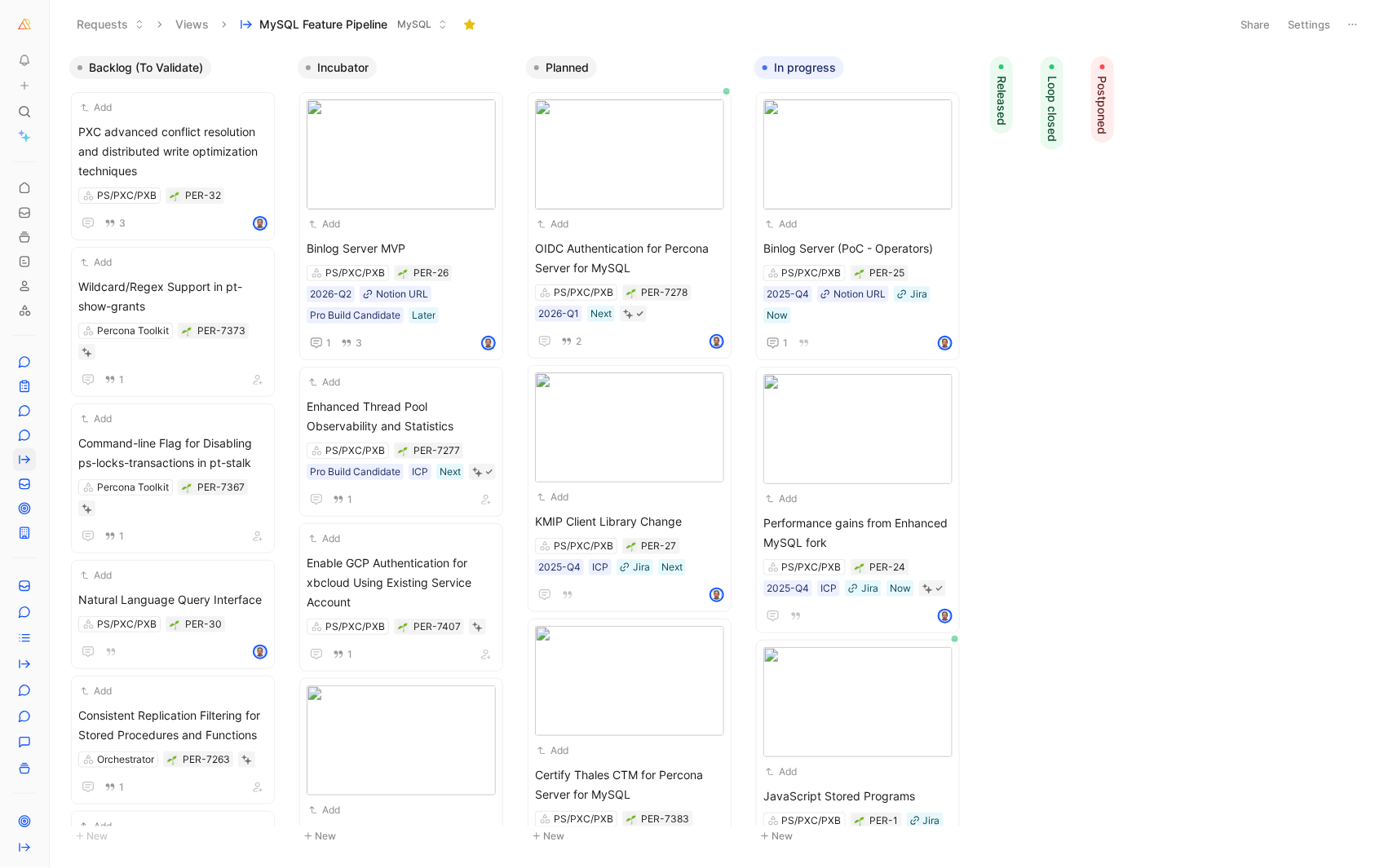
click at [150, 63] on span "Backlog (To Validate)" at bounding box center [146, 67] width 115 height 17
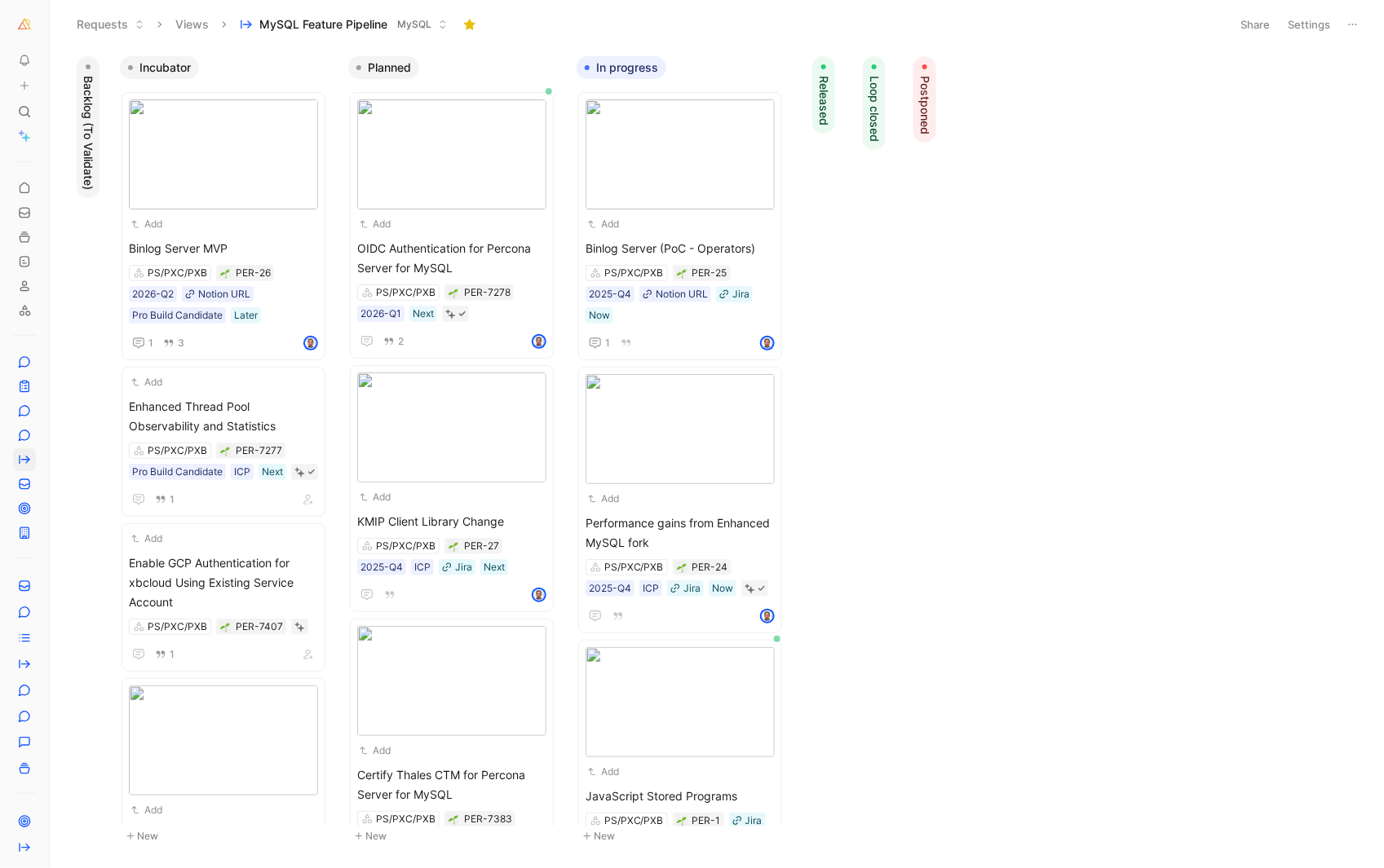
click at [54, 44] on header "Requests Views MySQL Feature Pipeline MySQL Share Settings" at bounding box center [716, 25] width 1335 height 49
click at [50, 29] on use at bounding box center [54, 25] width 10 height 10
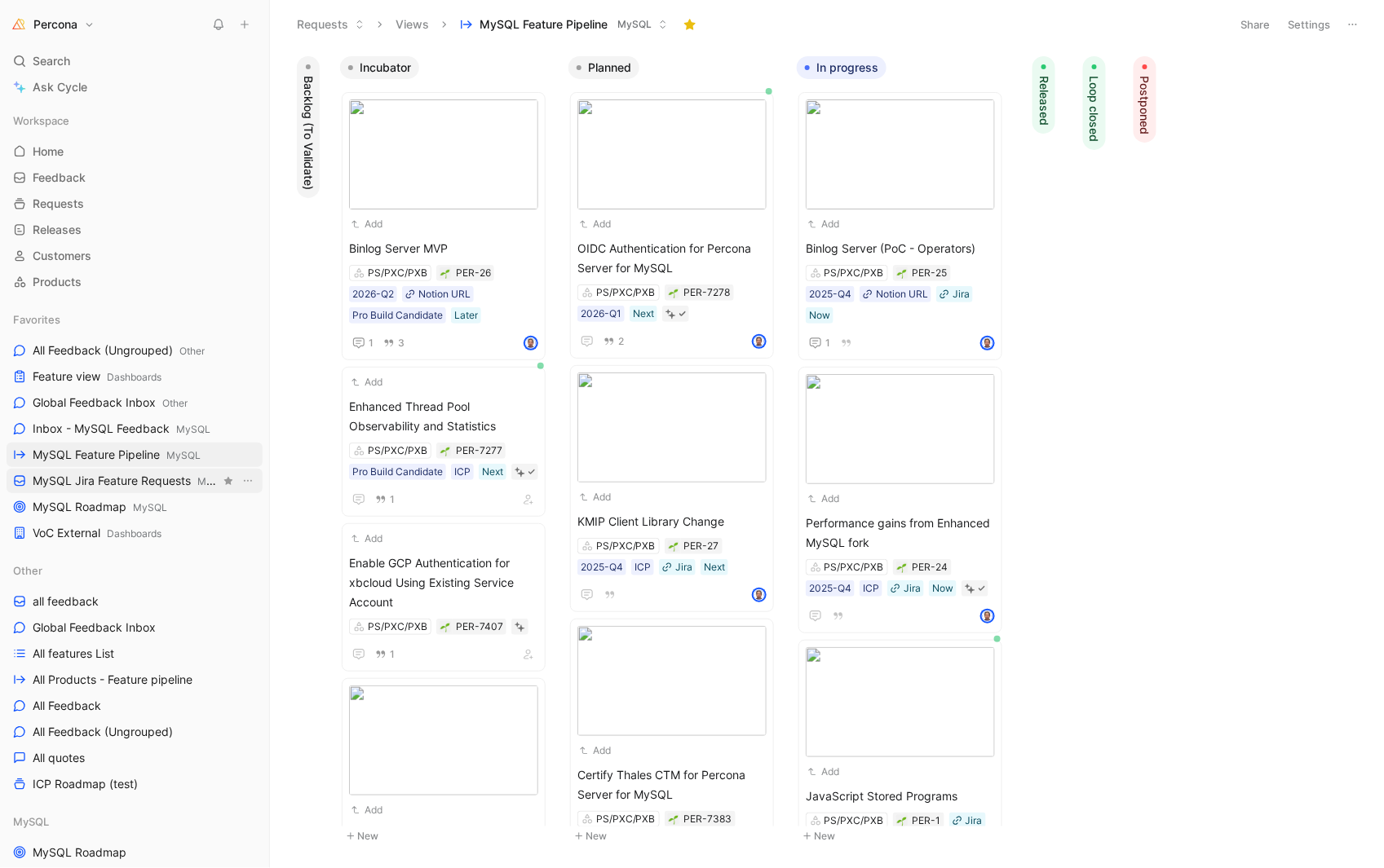
click at [107, 481] on span "MySQL Jira Feature Requests MySQL" at bounding box center [126, 481] width 188 height 17
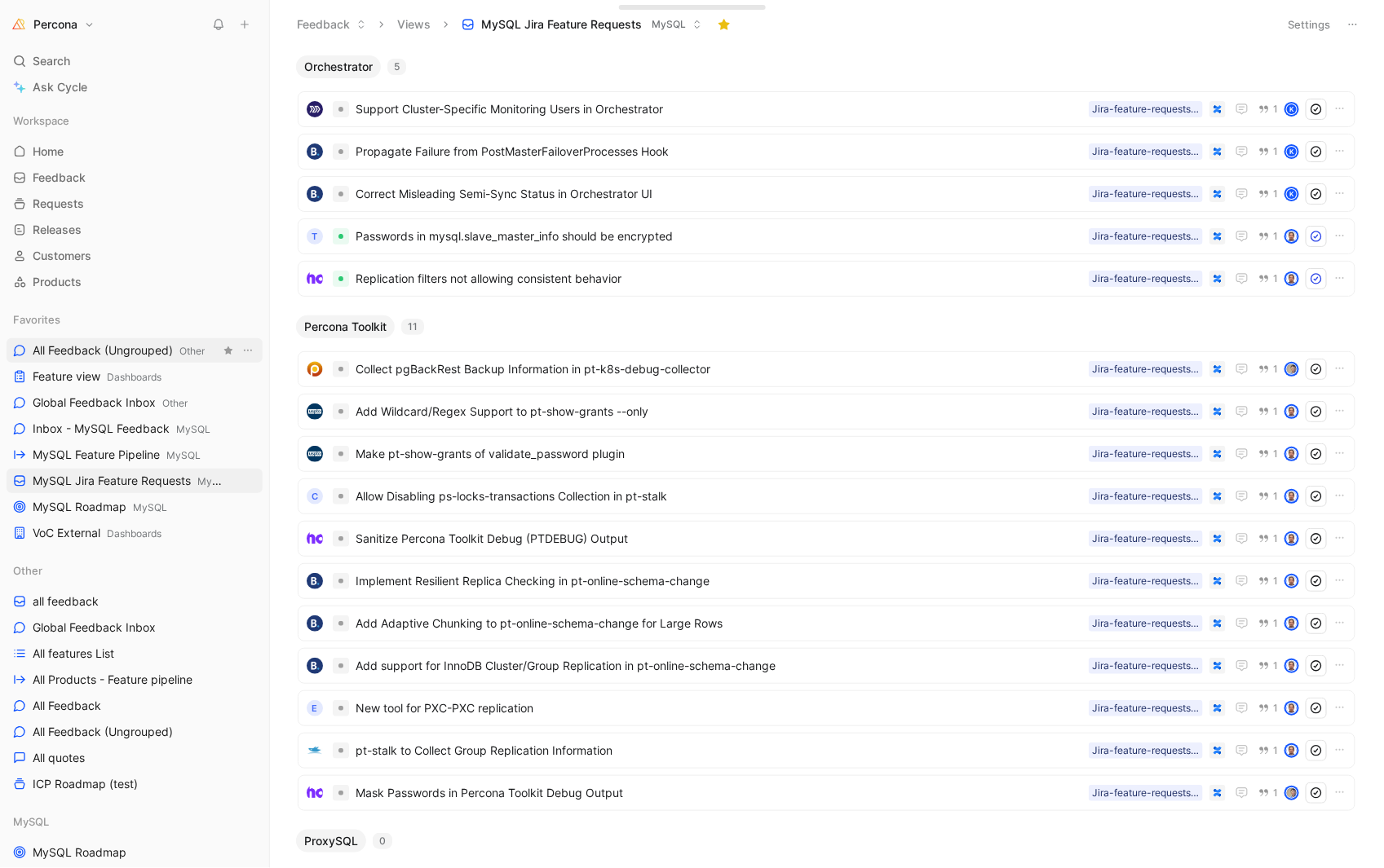
click at [116, 353] on span "All Feedback (Ungrouped) Other" at bounding box center [119, 351] width 172 height 17
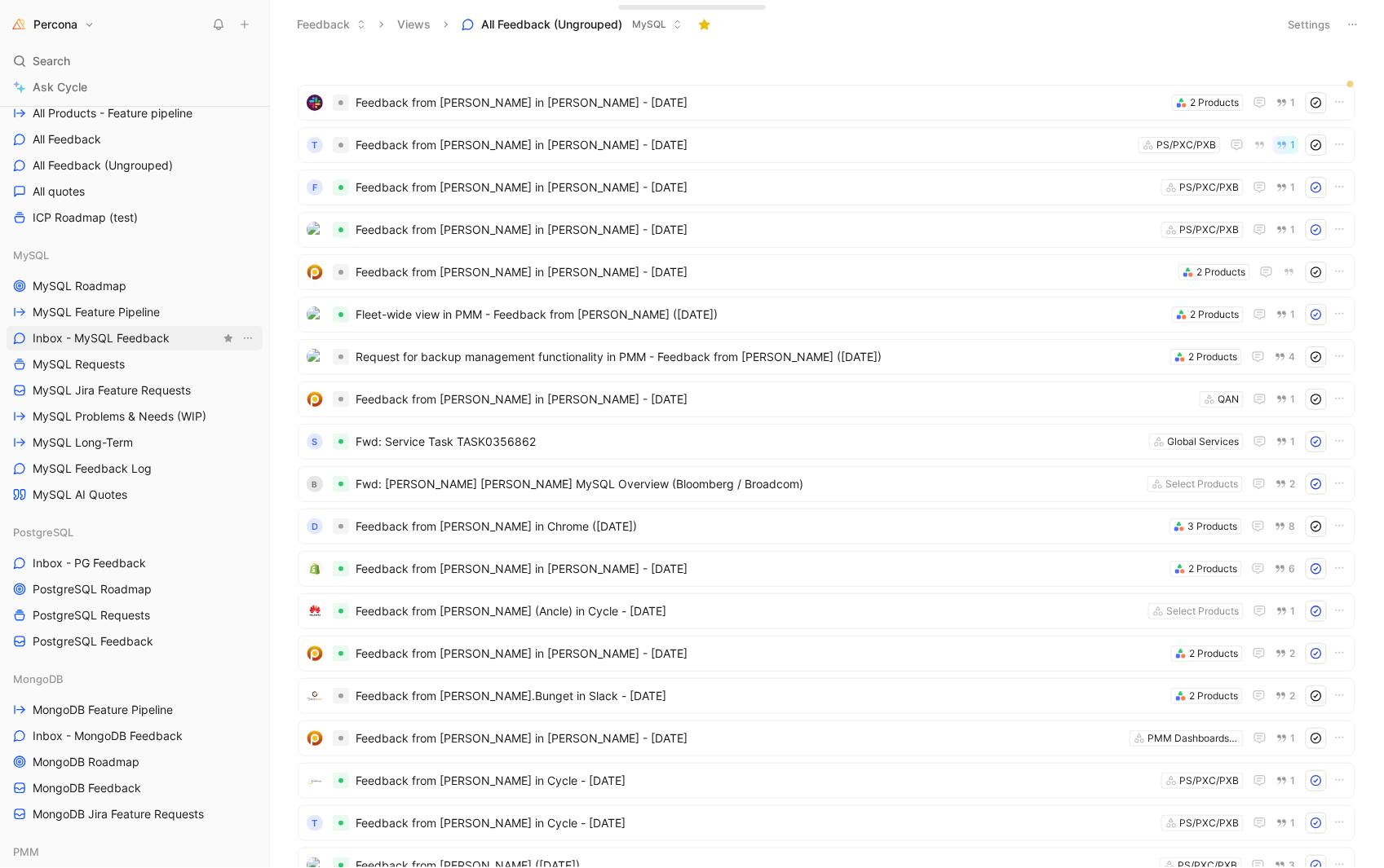
scroll to position [578, 0]
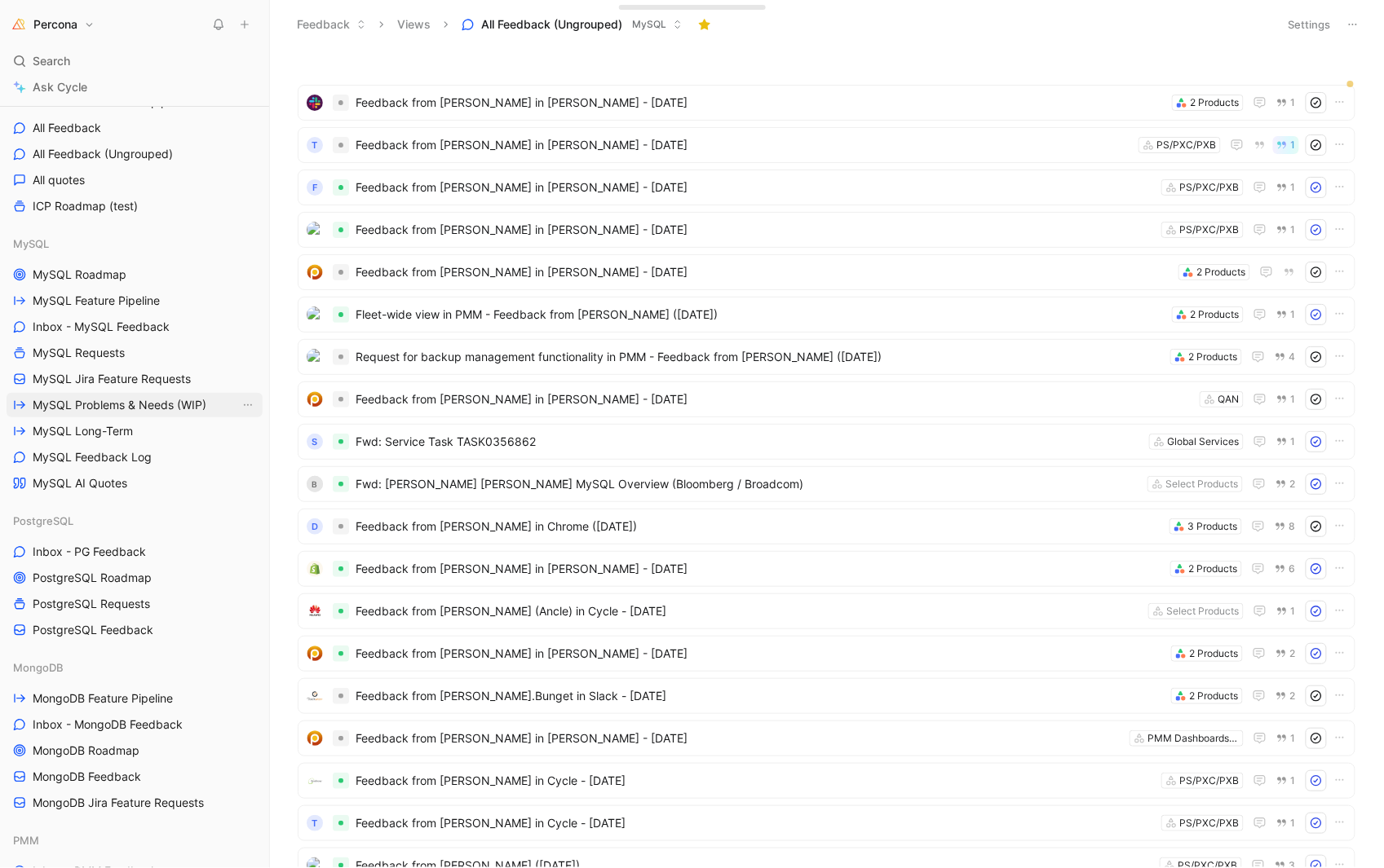
click at [143, 400] on span "MySQL Problems & Needs (WIP)" at bounding box center [120, 405] width 174 height 17
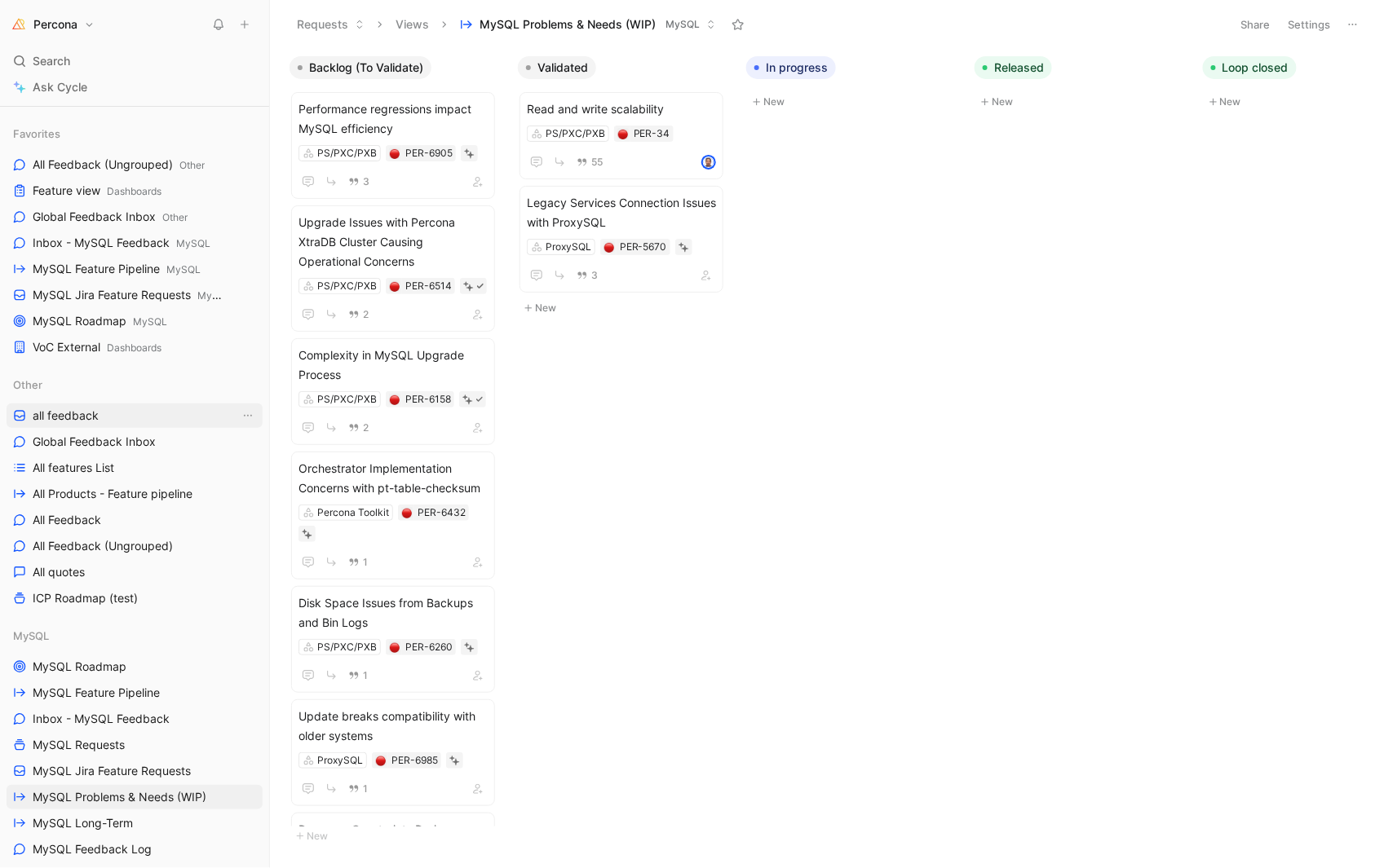
scroll to position [176, 0]
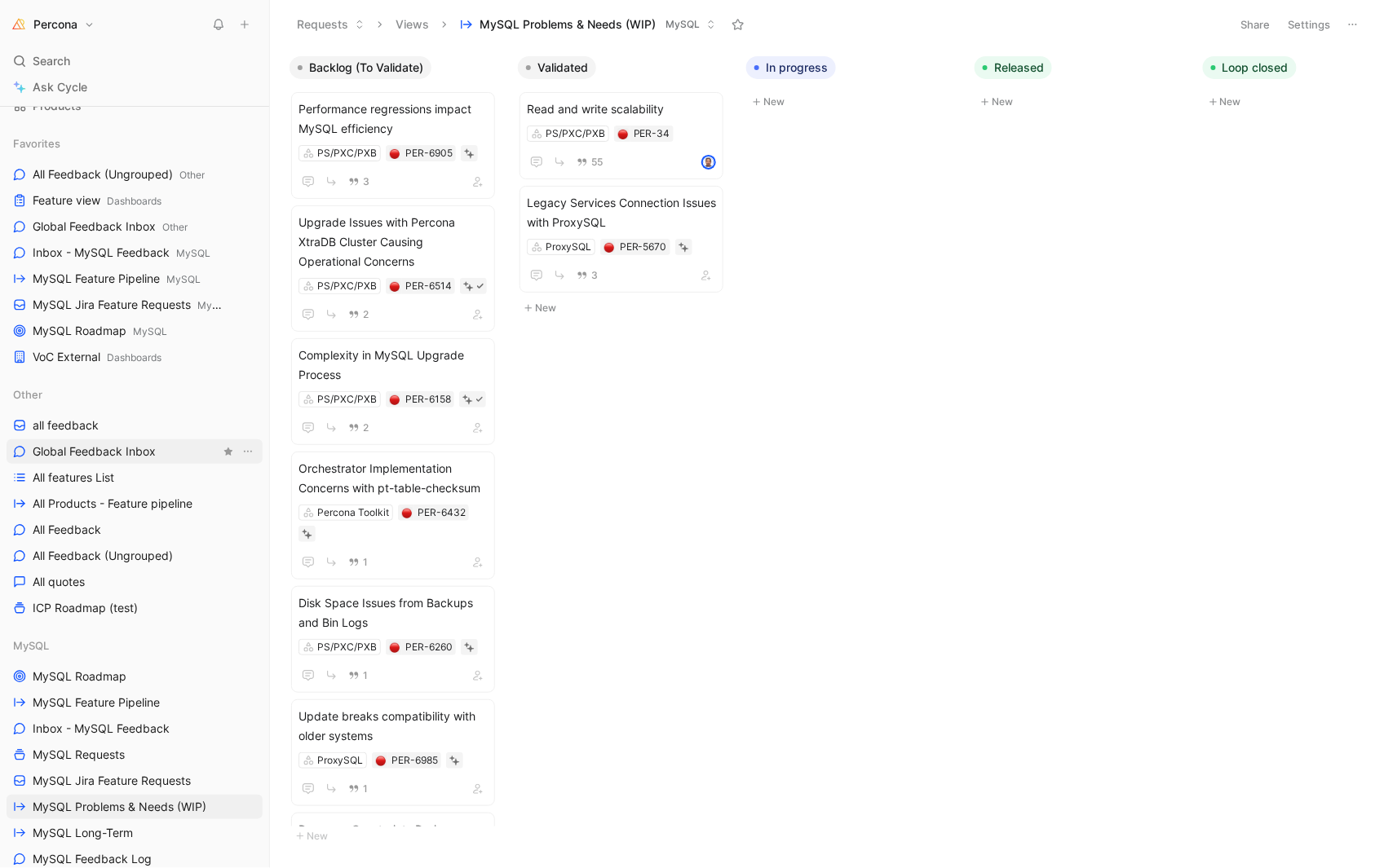
click at [99, 446] on span "Global Feedback Inbox" at bounding box center [94, 451] width 123 height 17
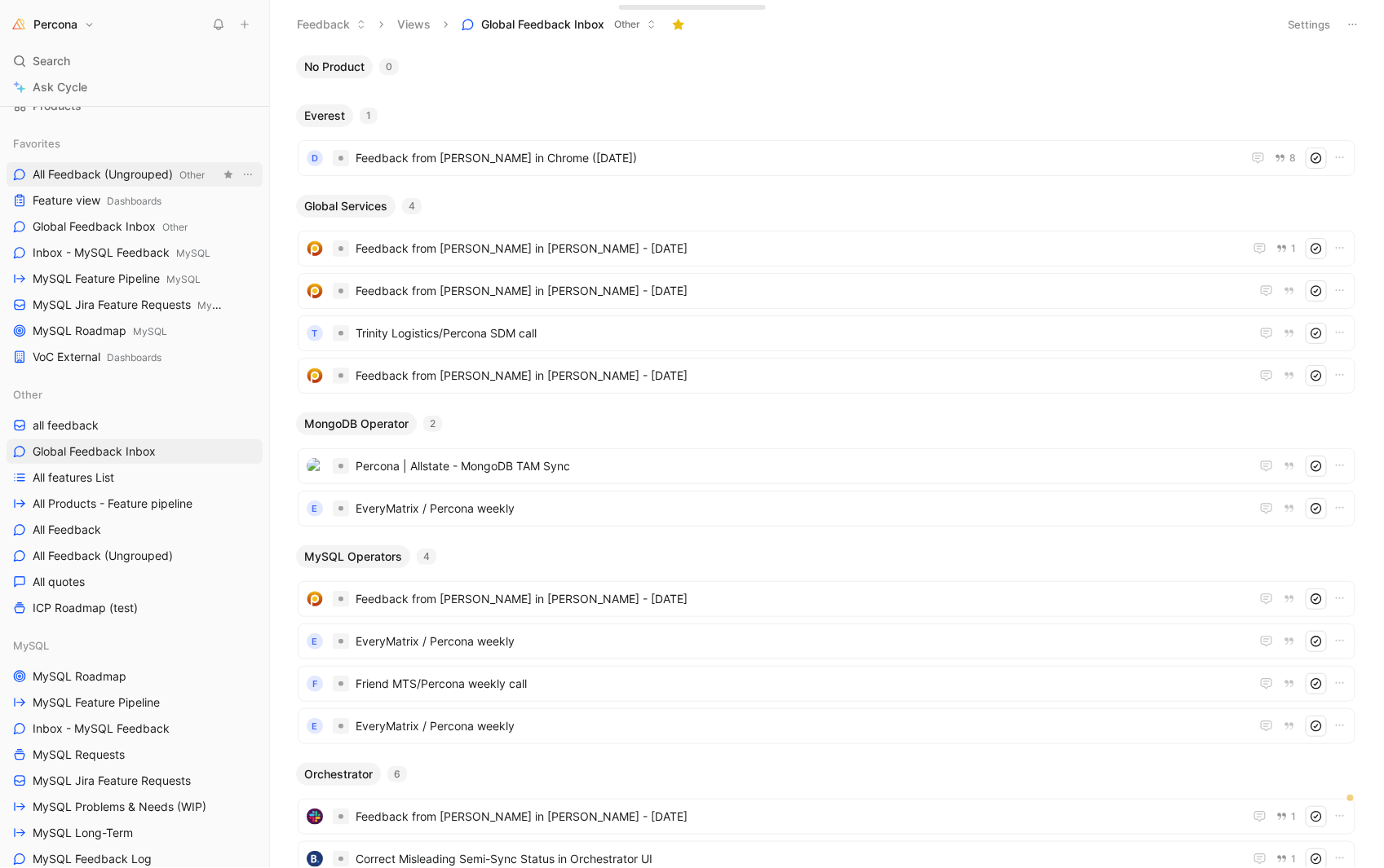
click at [123, 166] on span "All Feedback (Ungrouped) Other" at bounding box center [119, 174] width 172 height 17
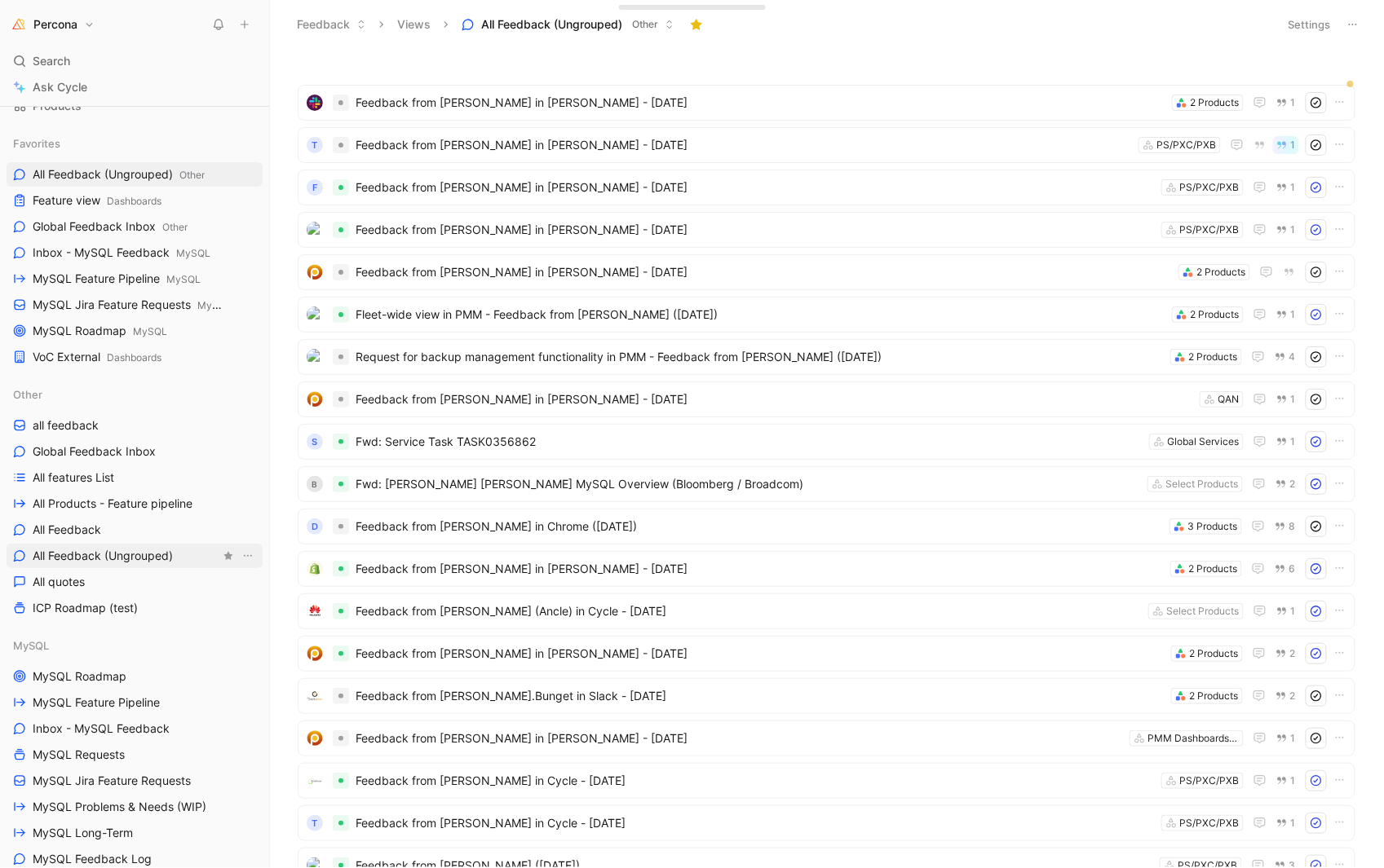
click at [112, 550] on span "All Feedback (Ungrouped)" at bounding box center [103, 556] width 140 height 17
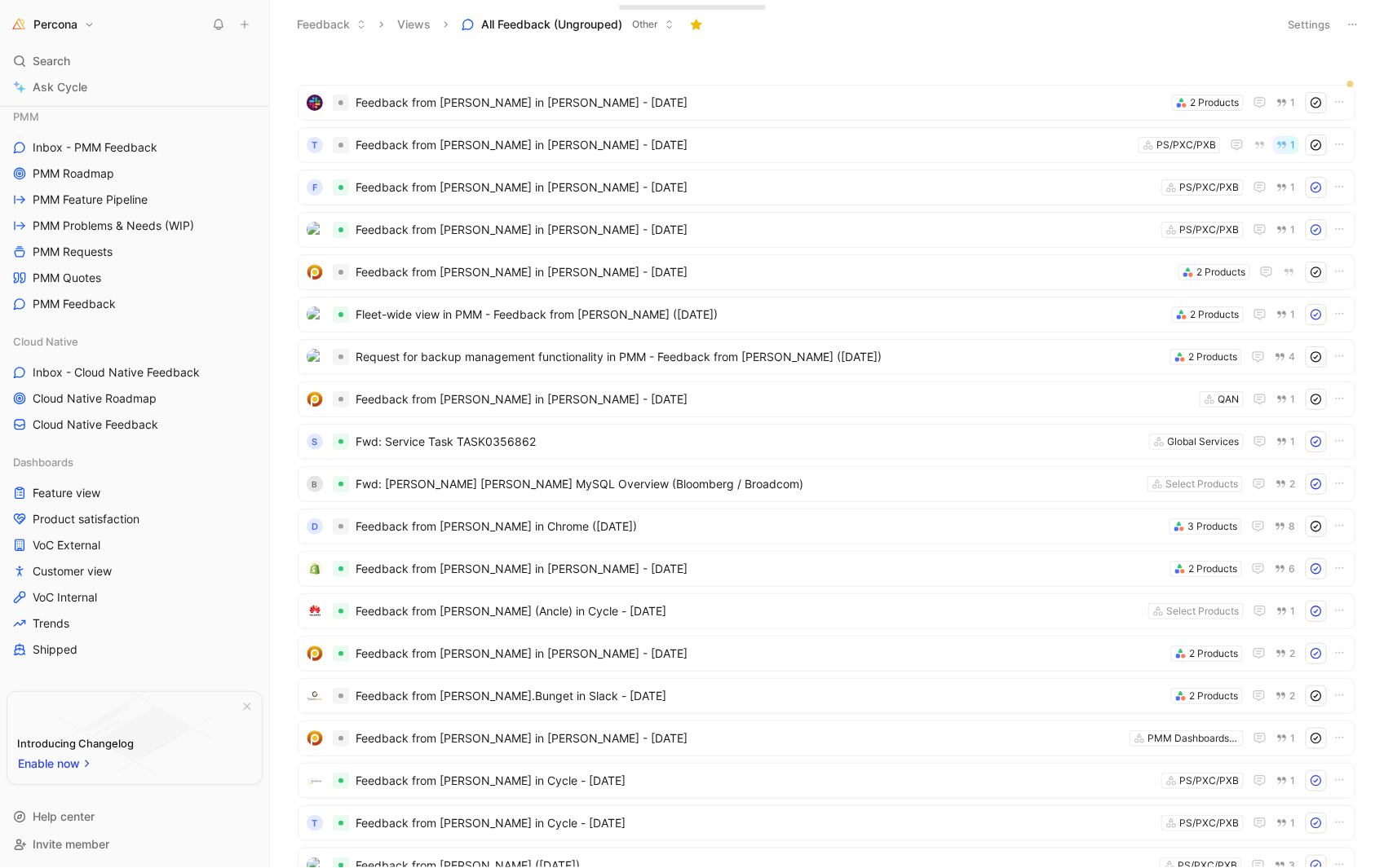
scroll to position [1302, 0]
click at [80, 488] on span "Feature view" at bounding box center [66, 494] width 68 height 17
